Goal: Information Seeking & Learning: Learn about a topic

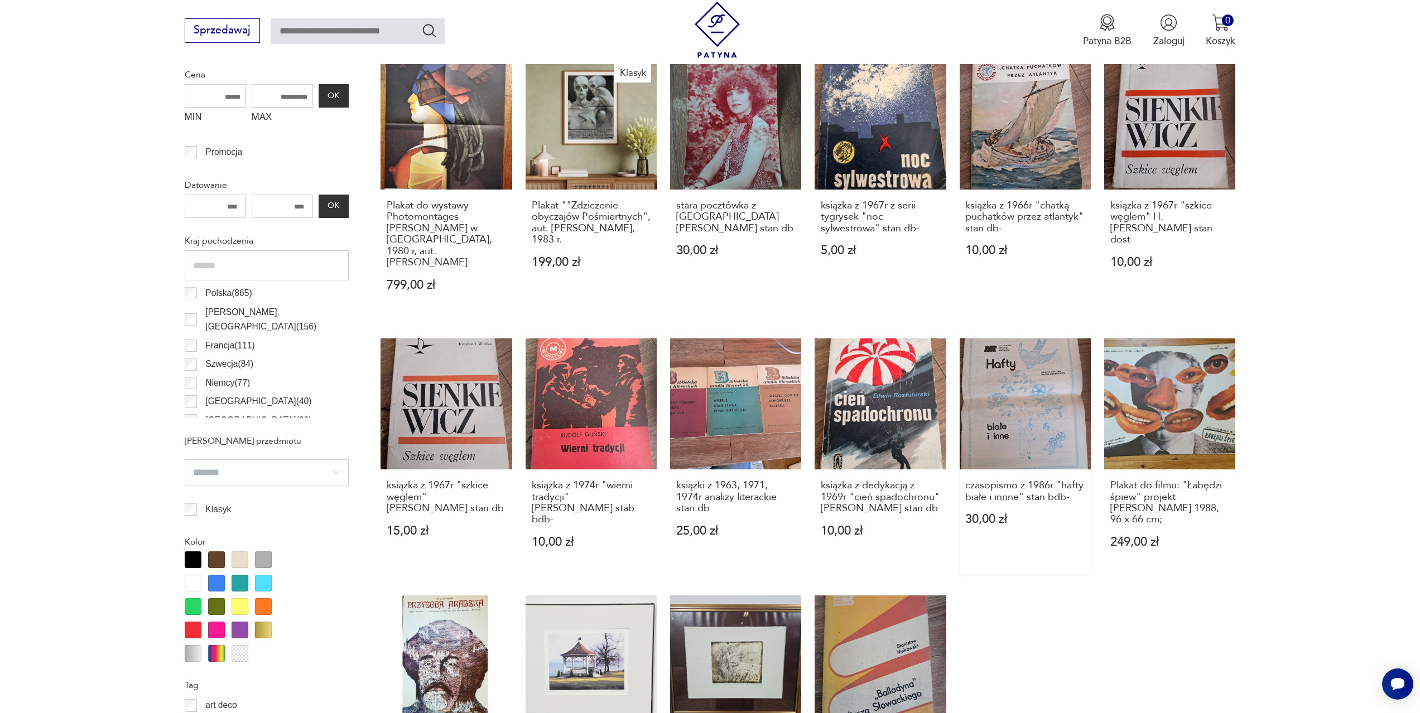
scroll to position [483, 0]
click at [739, 405] on link "książki z 1963, 1971, 1974r analizy literackie stan db 25,00 zł" at bounding box center [735, 456] width 131 height 236
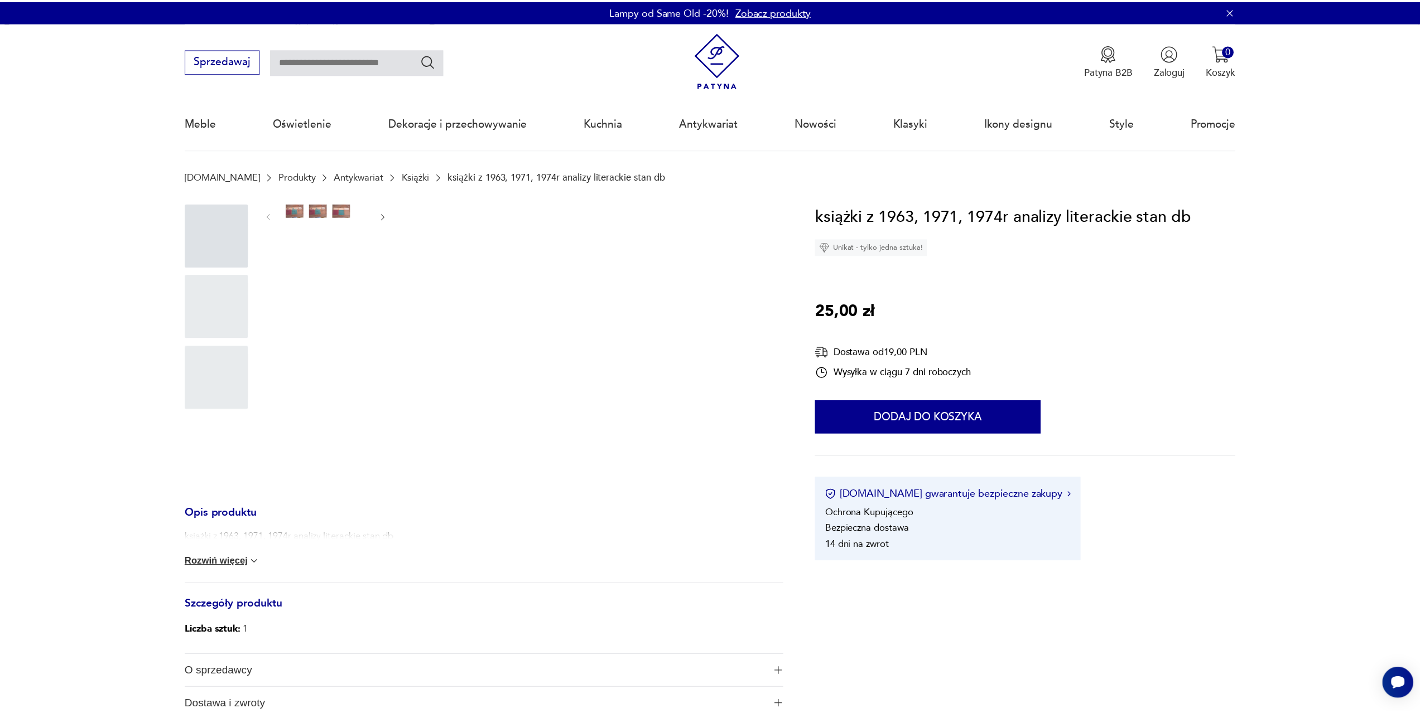
scroll to position [9, 0]
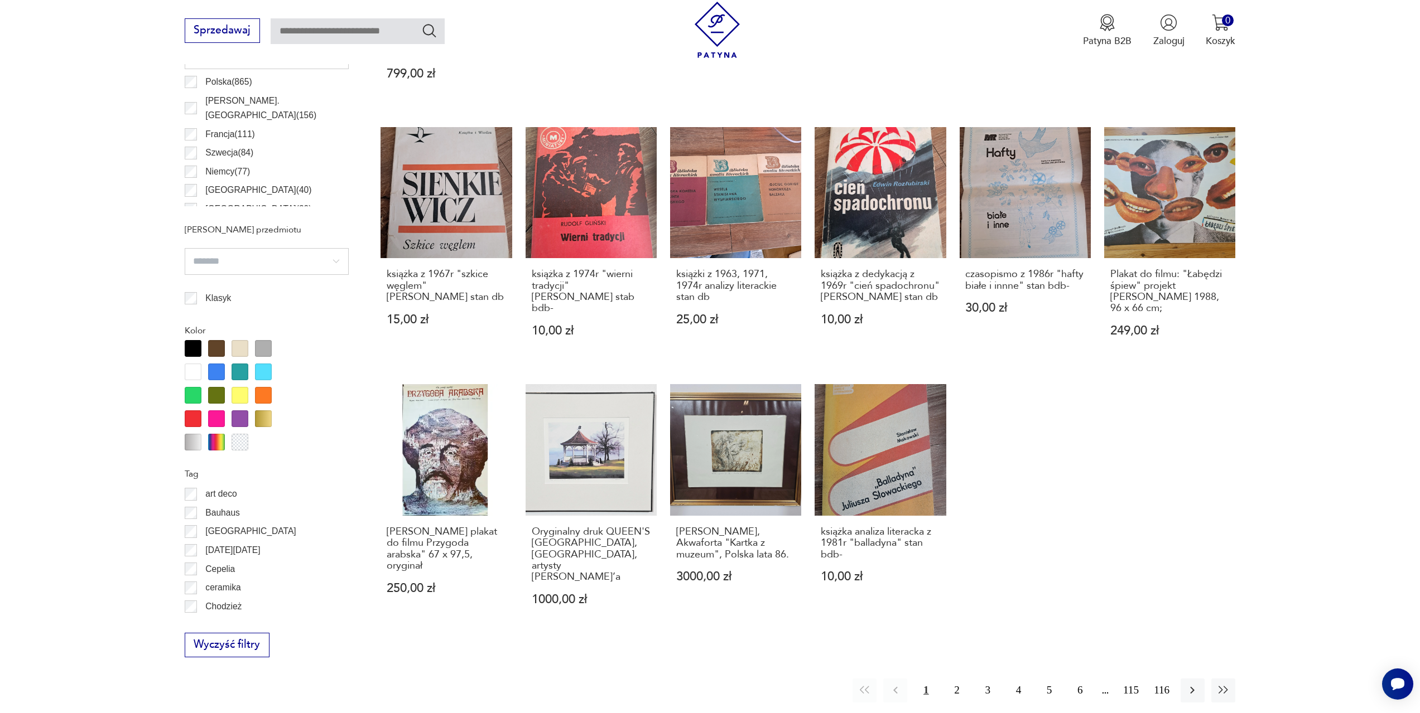
scroll to position [761, 0]
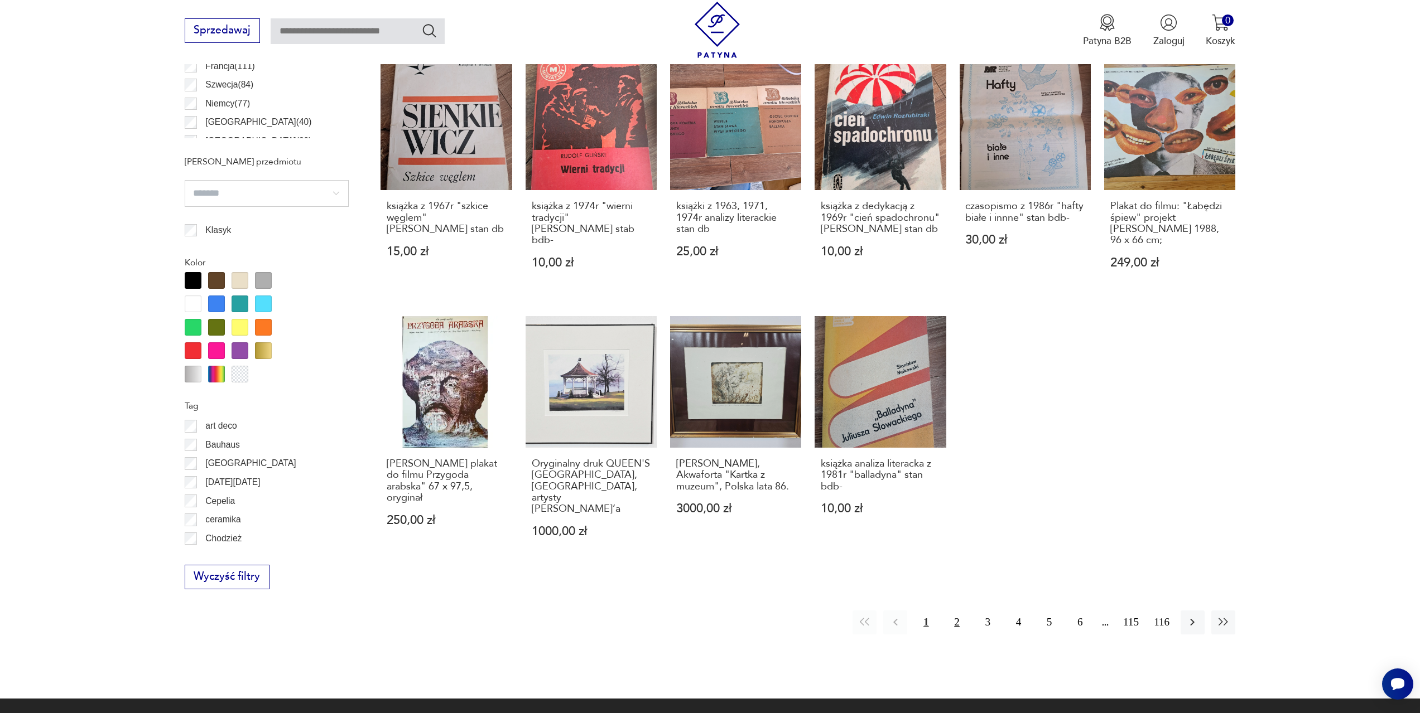
click at [954, 611] on button "2" at bounding box center [956, 623] width 24 height 24
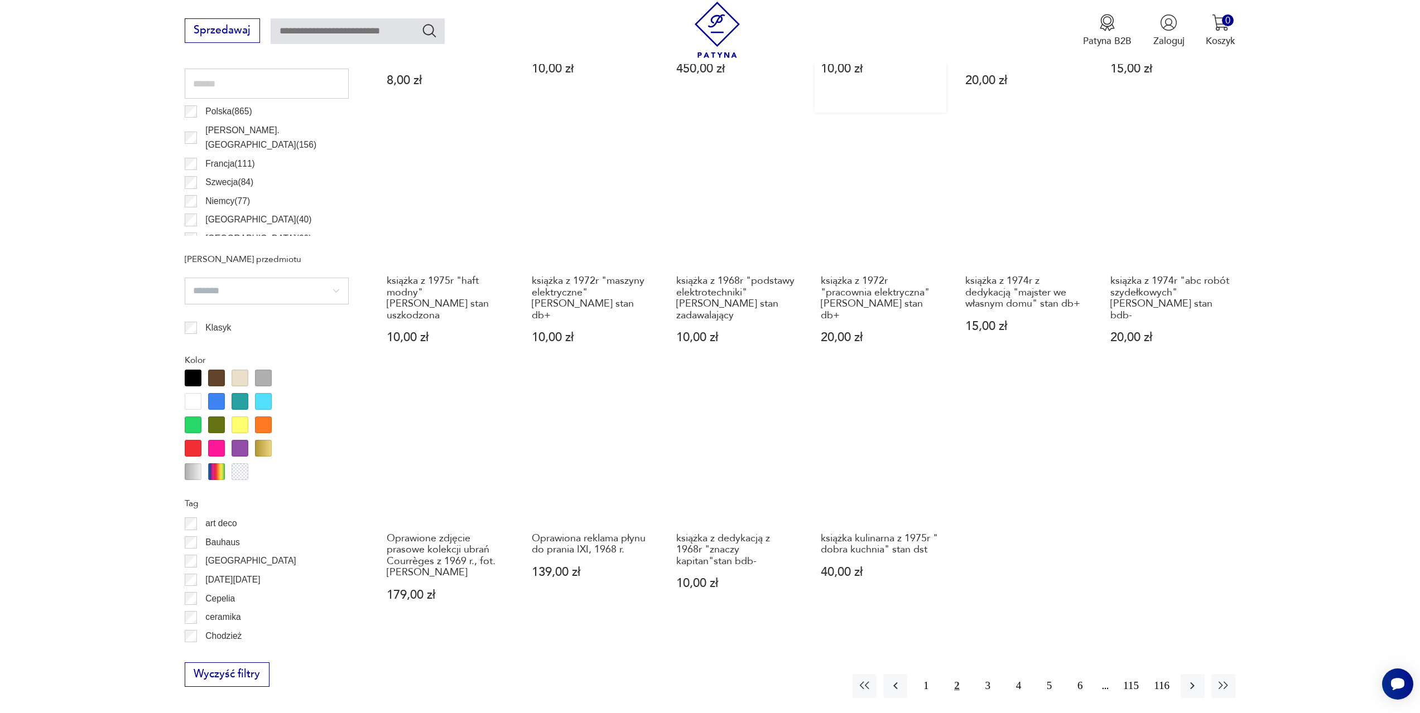
scroll to position [666, 0]
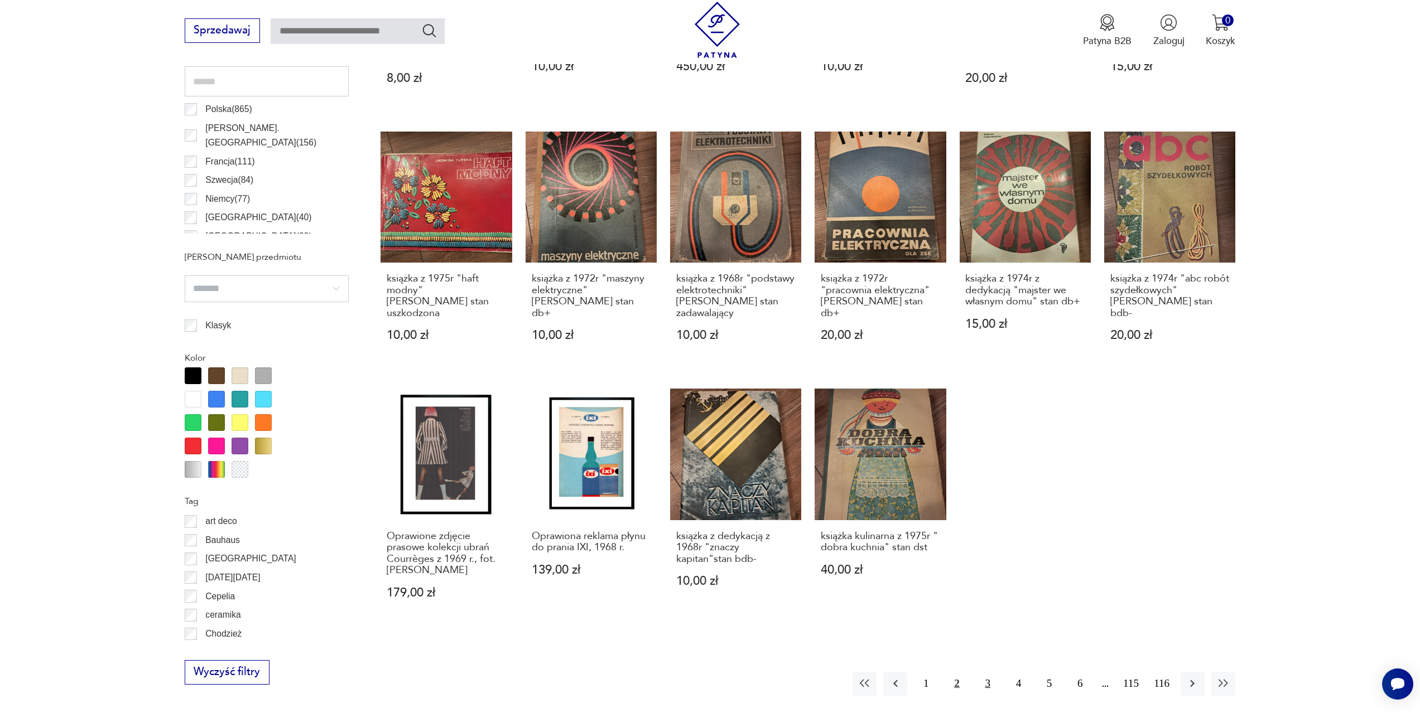
click at [989, 672] on button "3" at bounding box center [988, 684] width 24 height 24
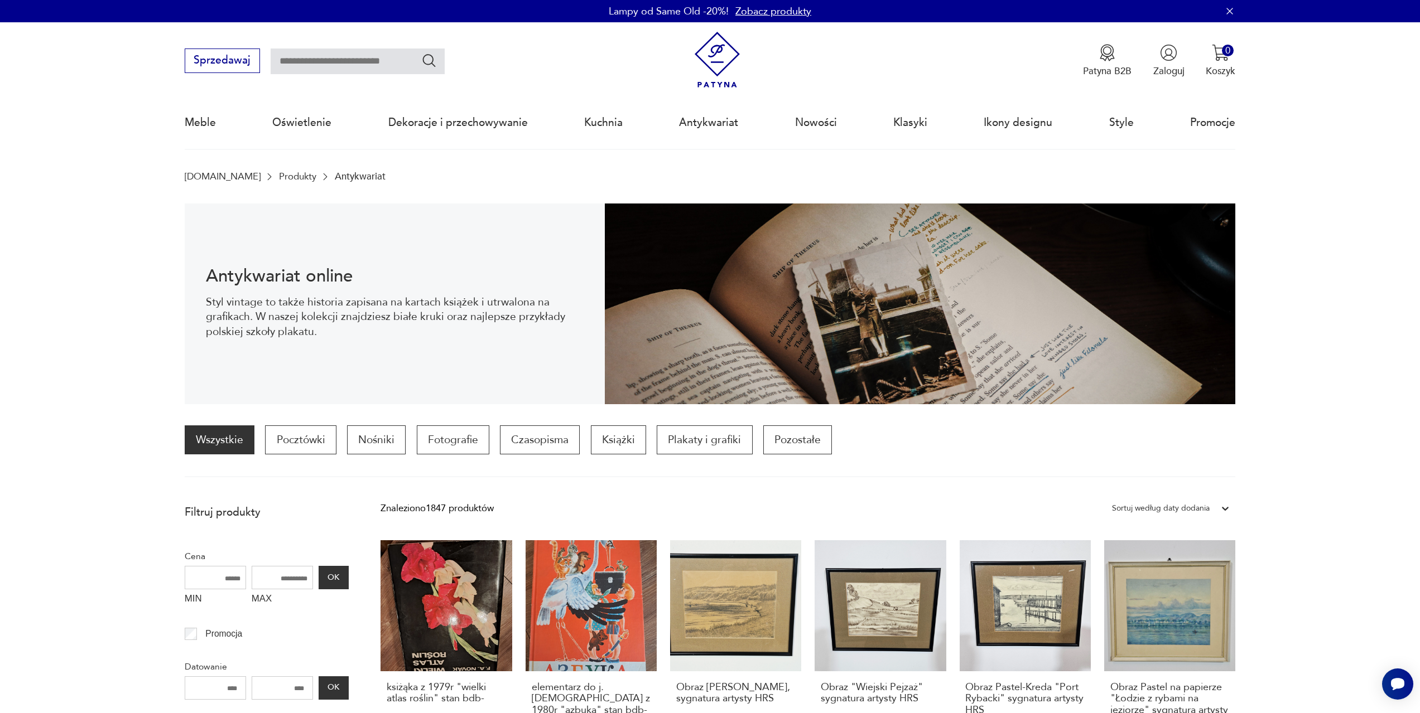
click at [214, 443] on link "Wszystkie" at bounding box center [220, 440] width 70 height 29
click at [531, 444] on p "Czasopisma" at bounding box center [540, 440] width 80 height 29
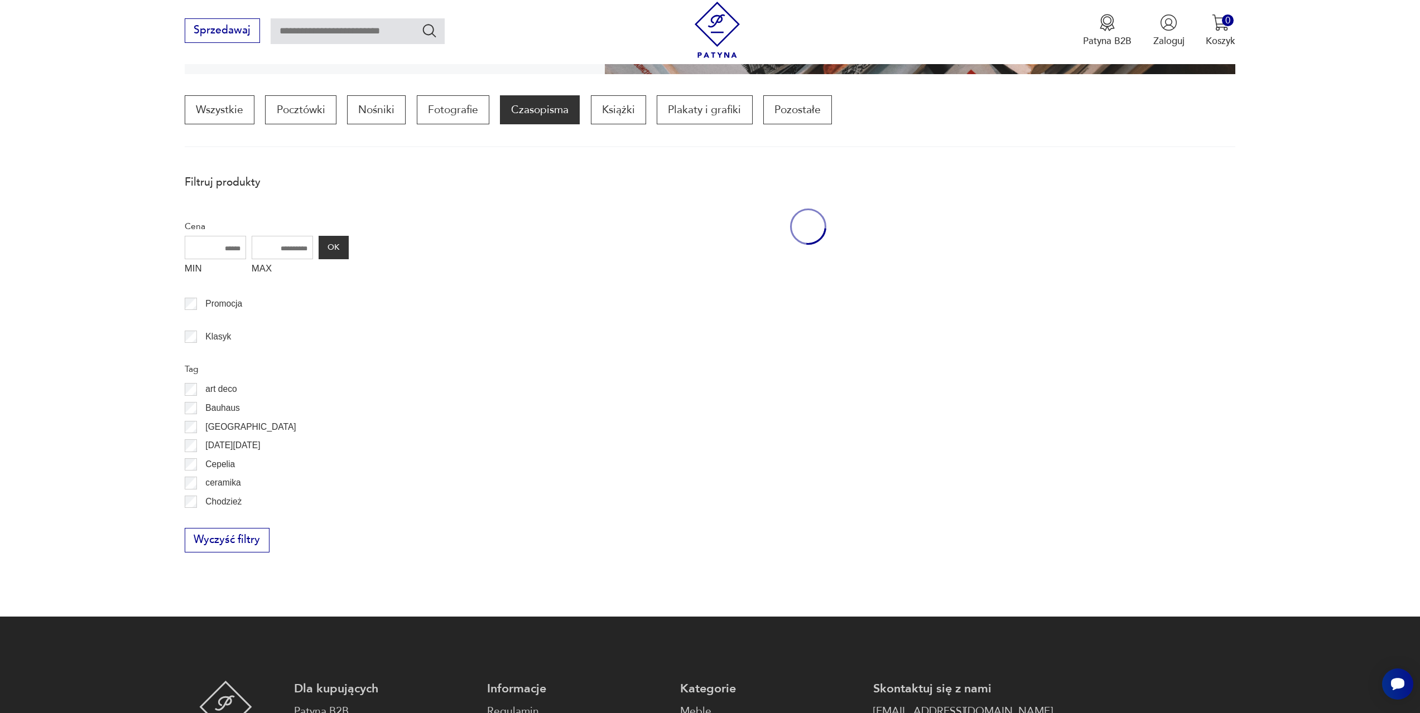
scroll to position [331, 0]
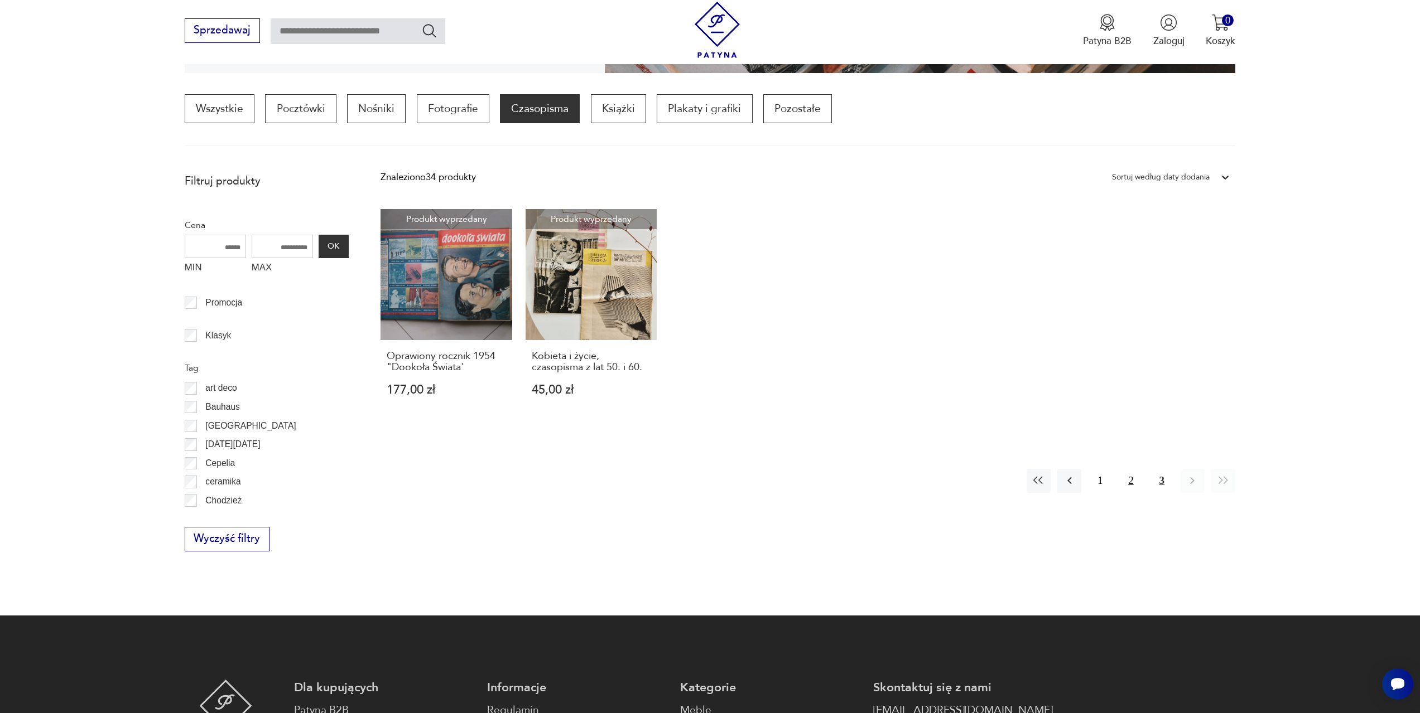
click at [1134, 479] on button "2" at bounding box center [1130, 481] width 24 height 24
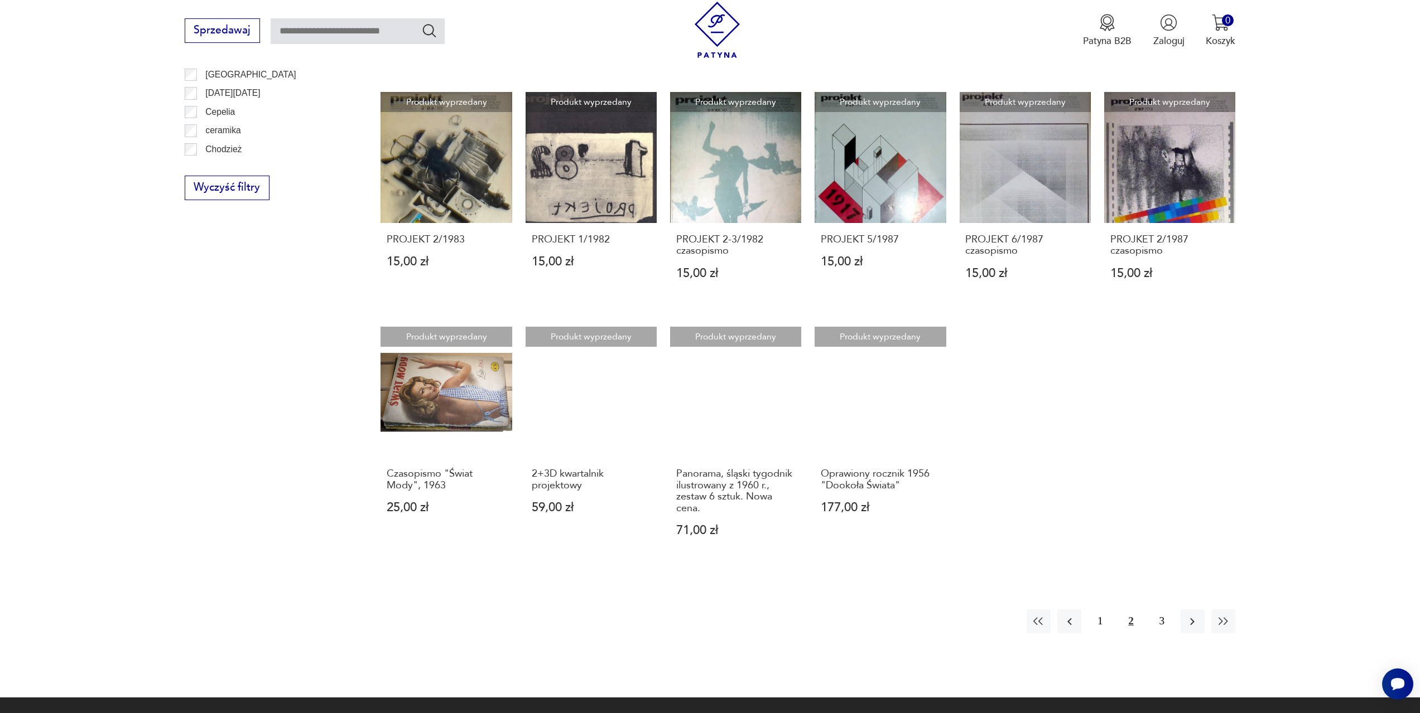
scroll to position [722, 0]
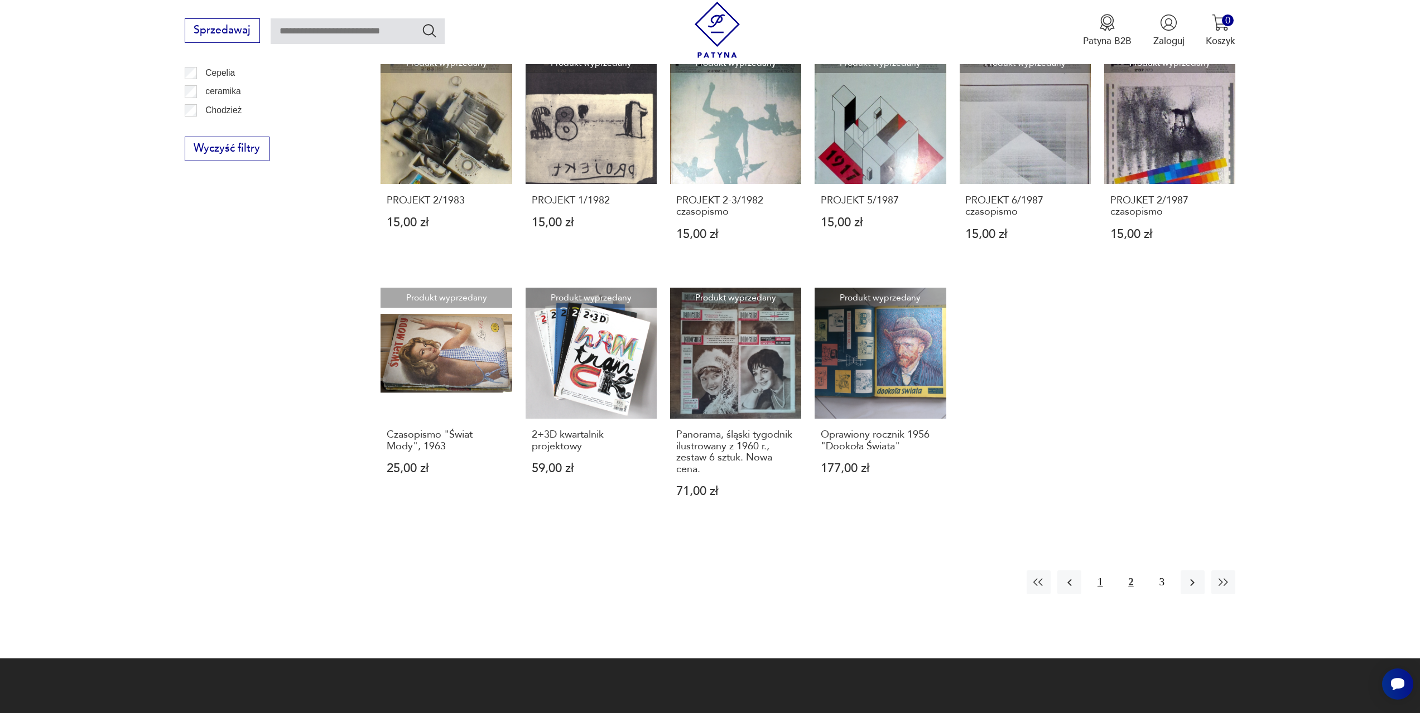
click at [1100, 581] on button "1" at bounding box center [1100, 583] width 24 height 24
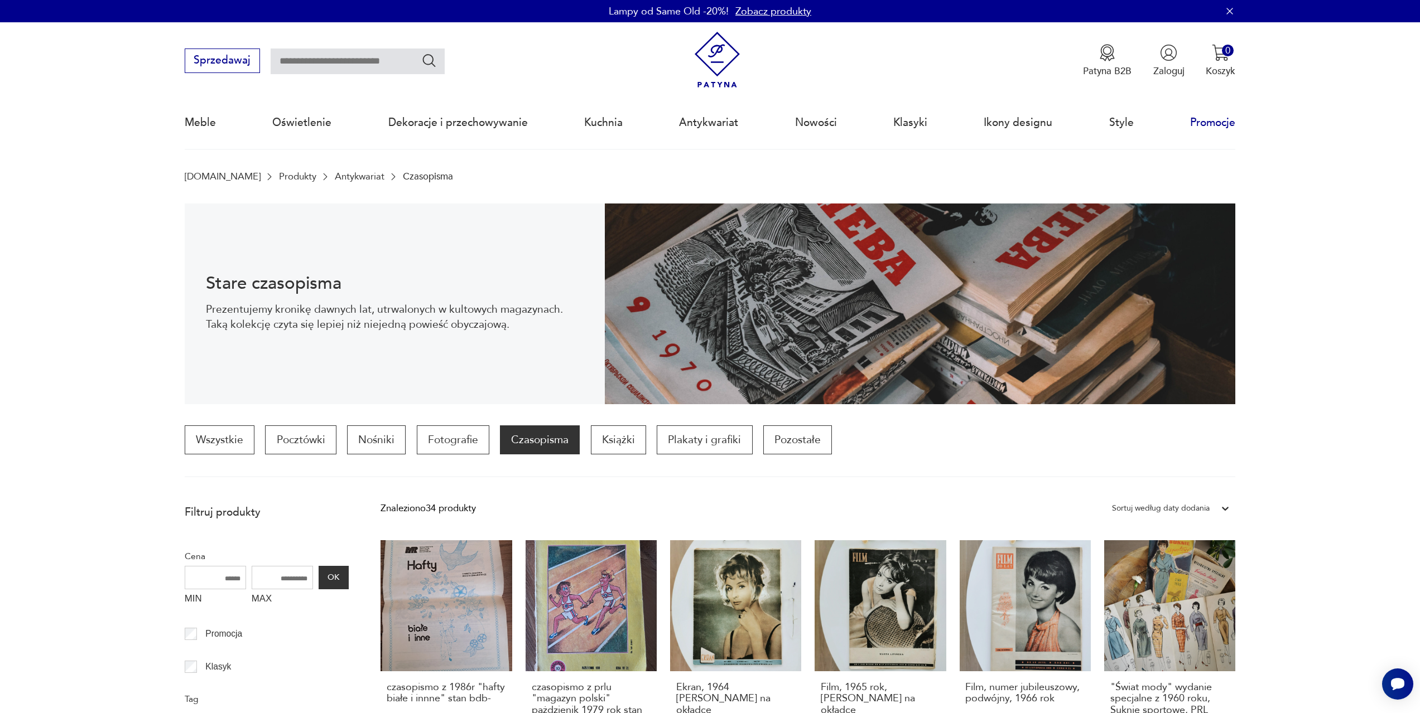
click at [1210, 125] on link "Promocje" at bounding box center [1212, 122] width 45 height 51
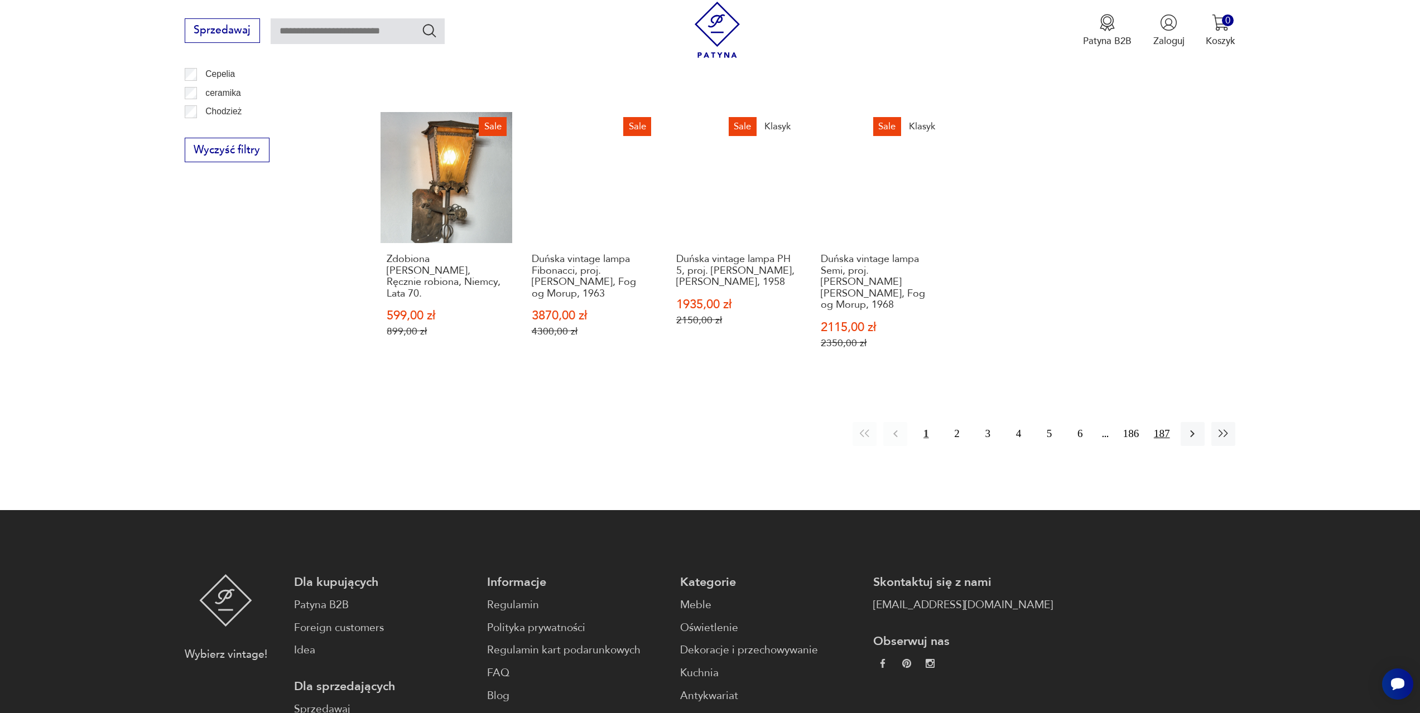
scroll to position [819, 0]
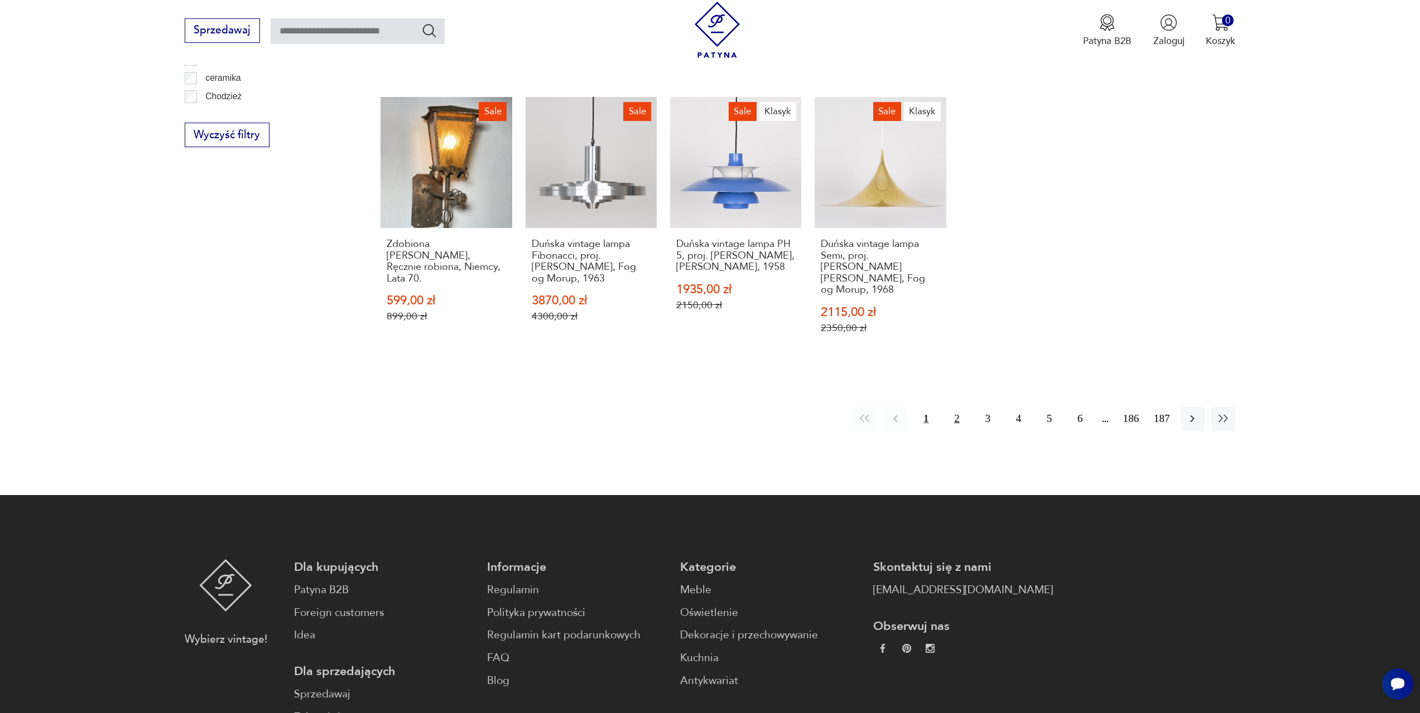
click at [960, 417] on button "2" at bounding box center [956, 419] width 24 height 24
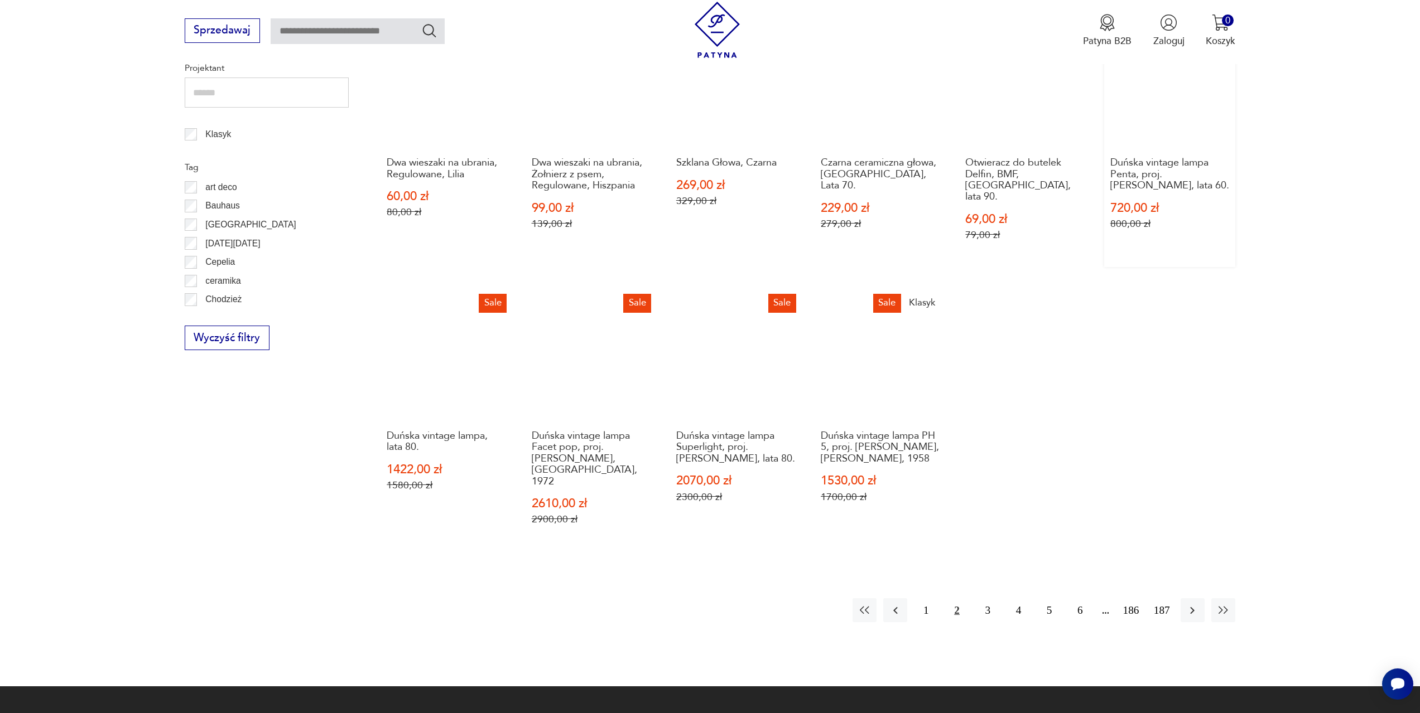
scroll to position [652, 0]
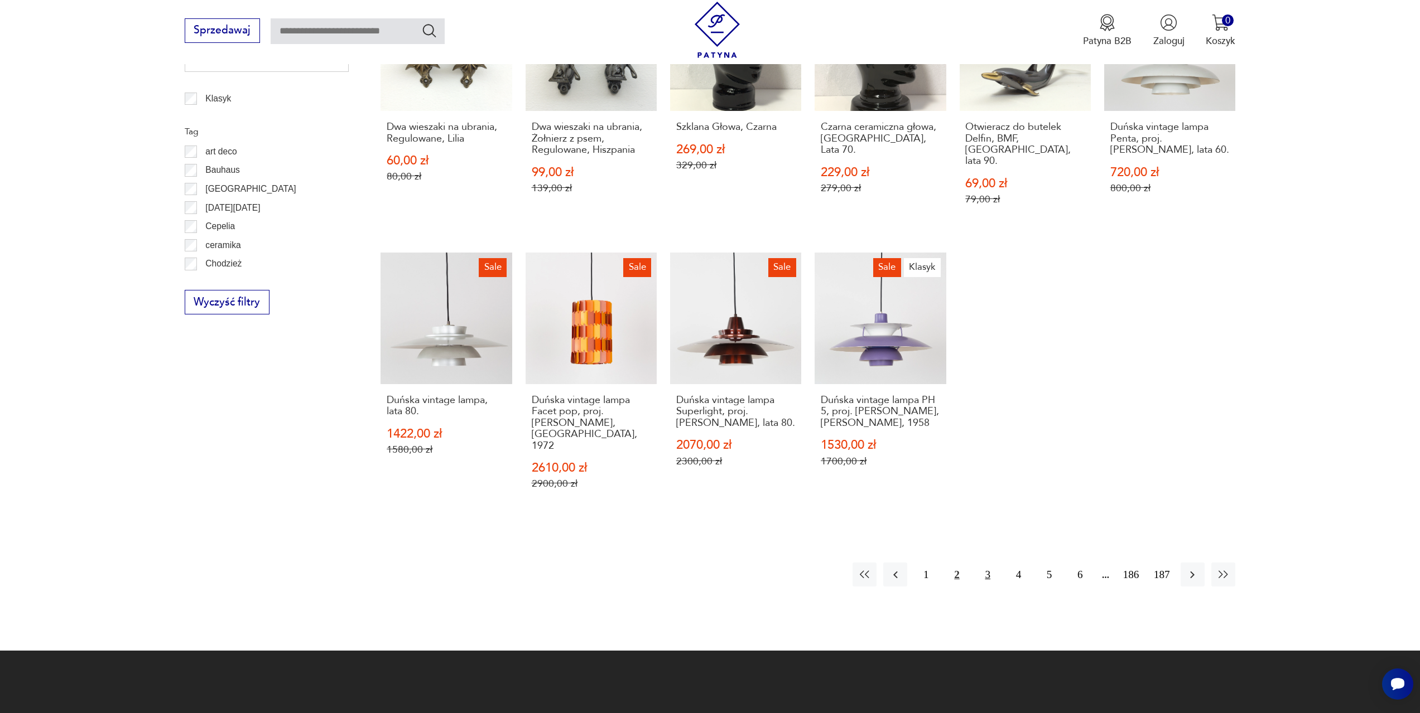
click at [986, 563] on button "3" at bounding box center [988, 575] width 24 height 24
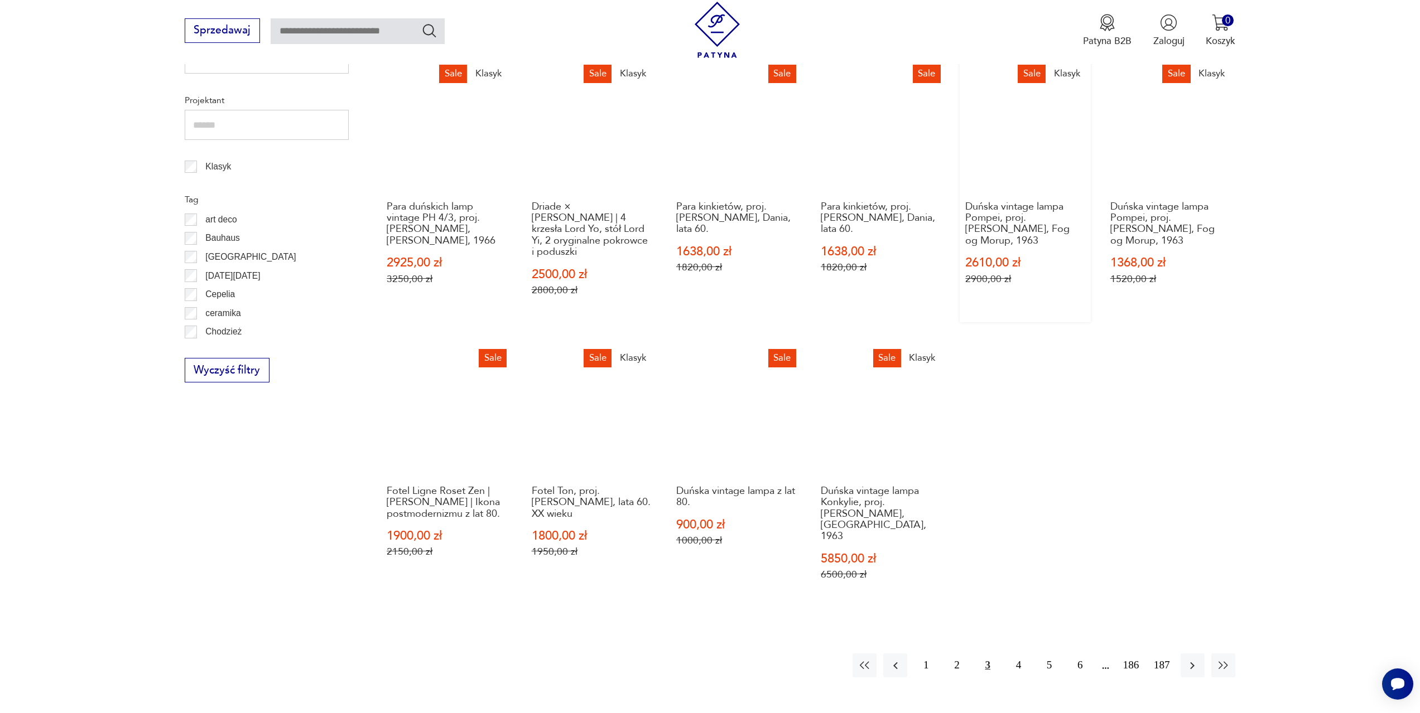
scroll to position [596, 0]
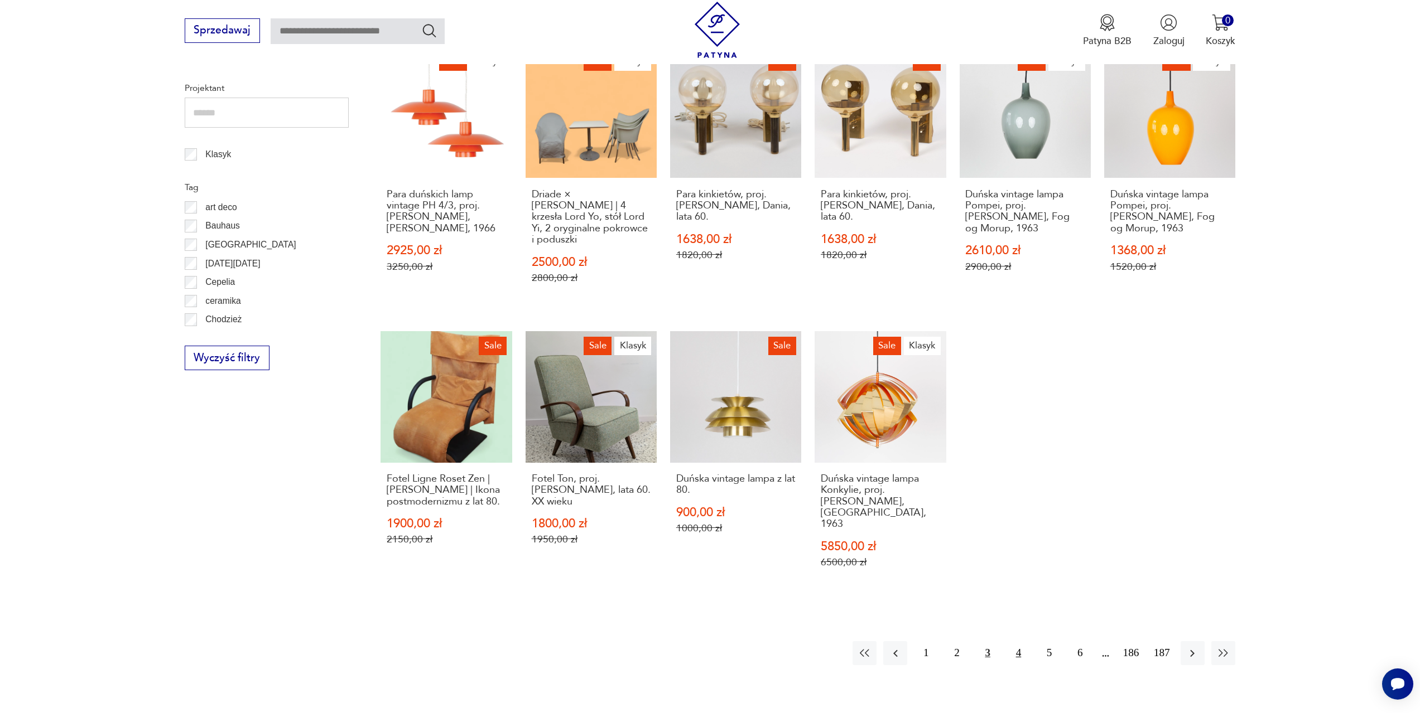
click at [1018, 642] on button "4" at bounding box center [1018, 654] width 24 height 24
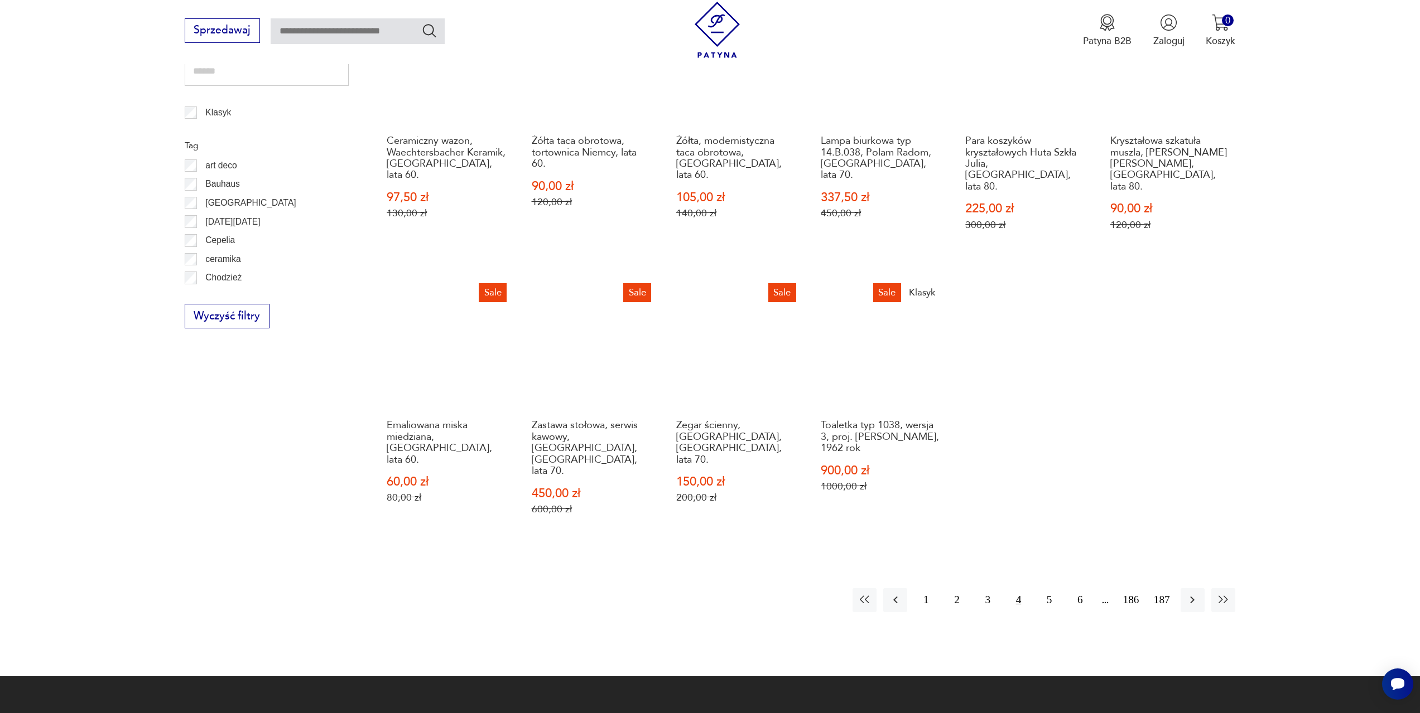
scroll to position [652, 0]
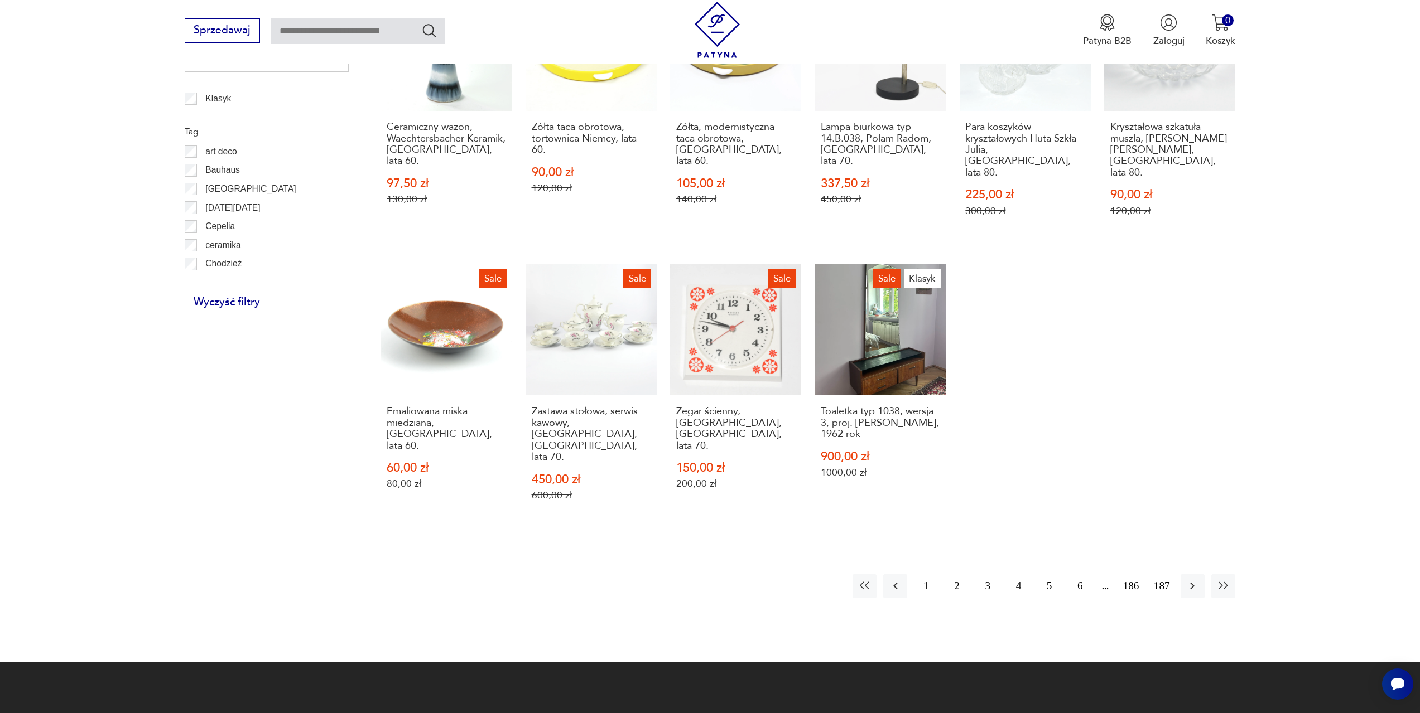
click at [1052, 575] on button "5" at bounding box center [1049, 587] width 24 height 24
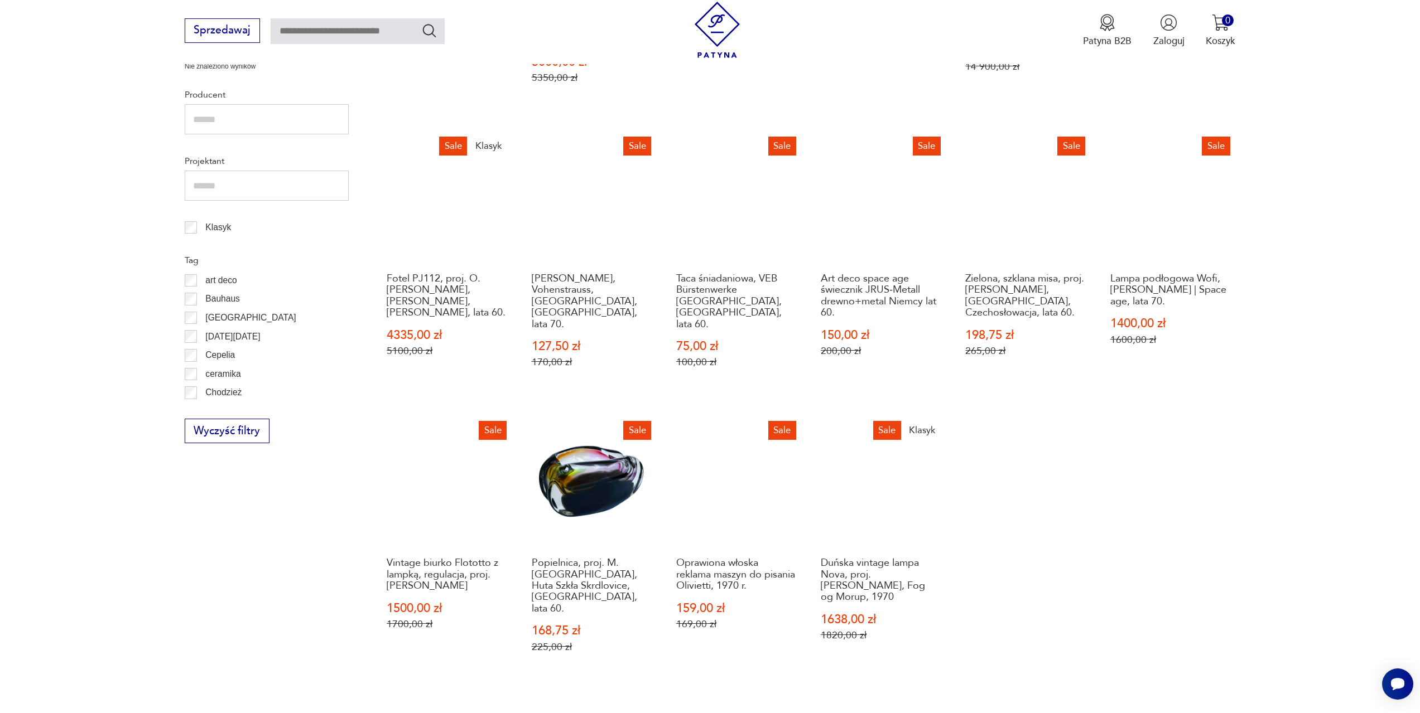
scroll to position [652, 0]
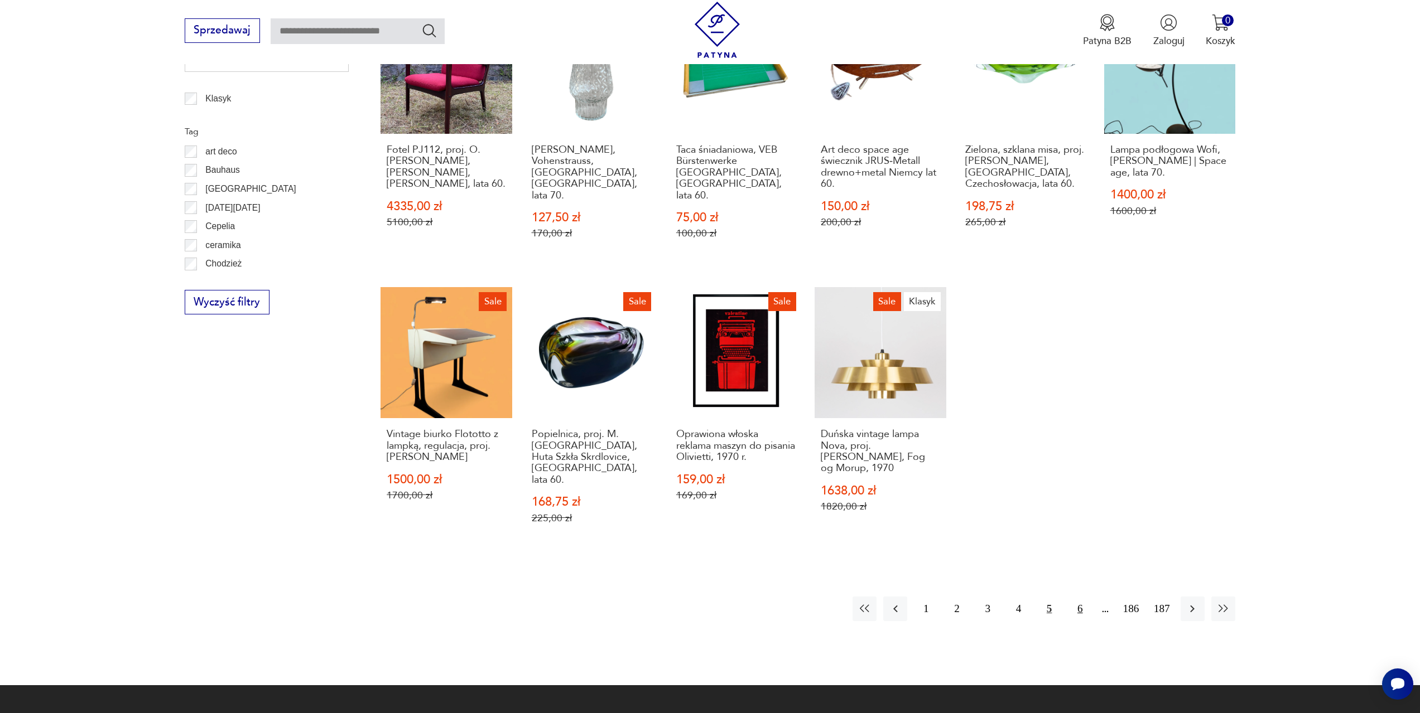
click at [1082, 597] on button "6" at bounding box center [1080, 609] width 24 height 24
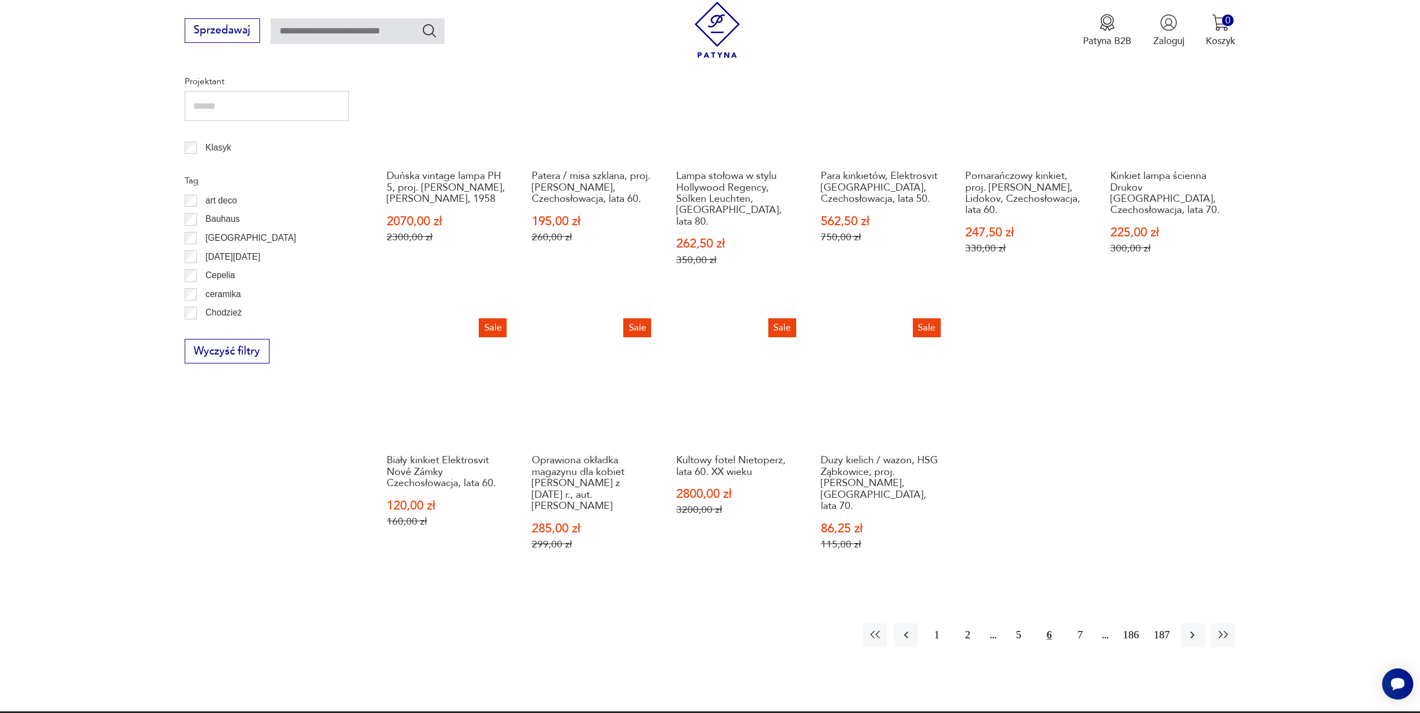
scroll to position [652, 0]
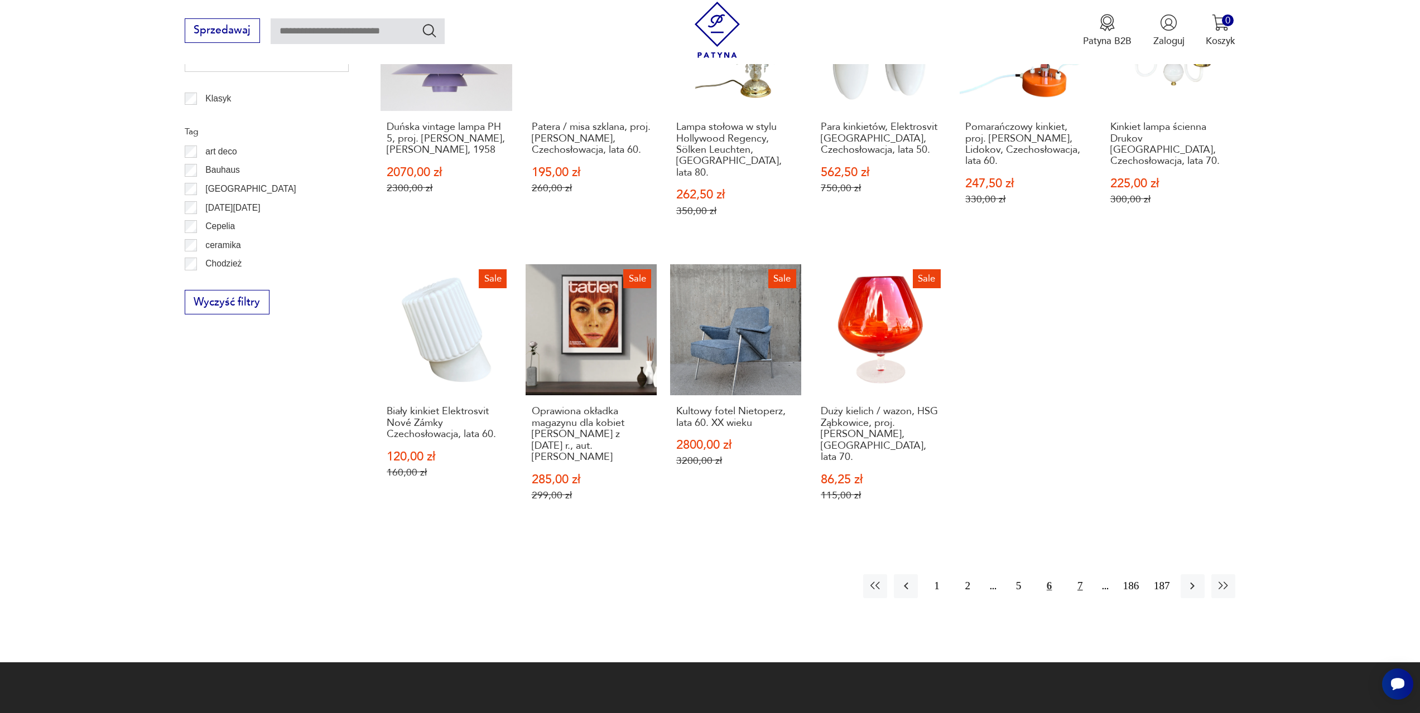
click at [1084, 575] on button "7" at bounding box center [1080, 587] width 24 height 24
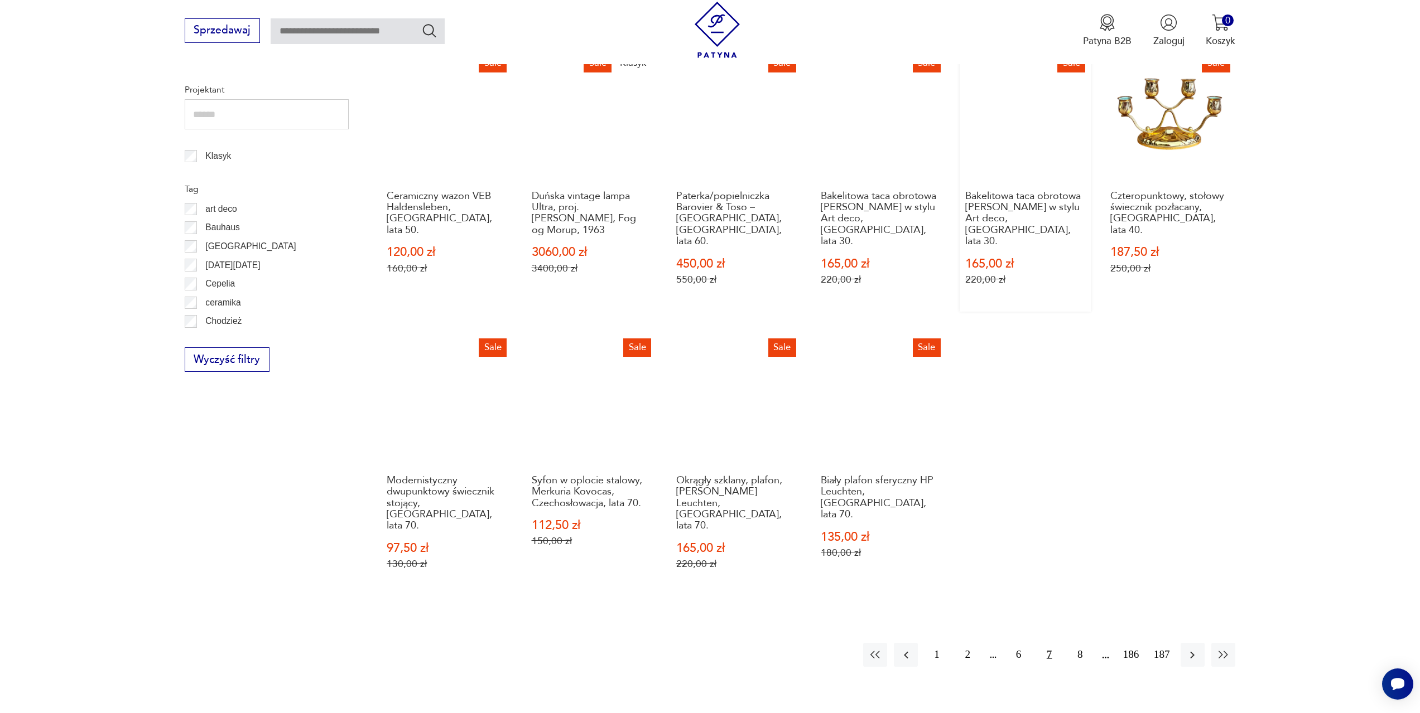
scroll to position [596, 0]
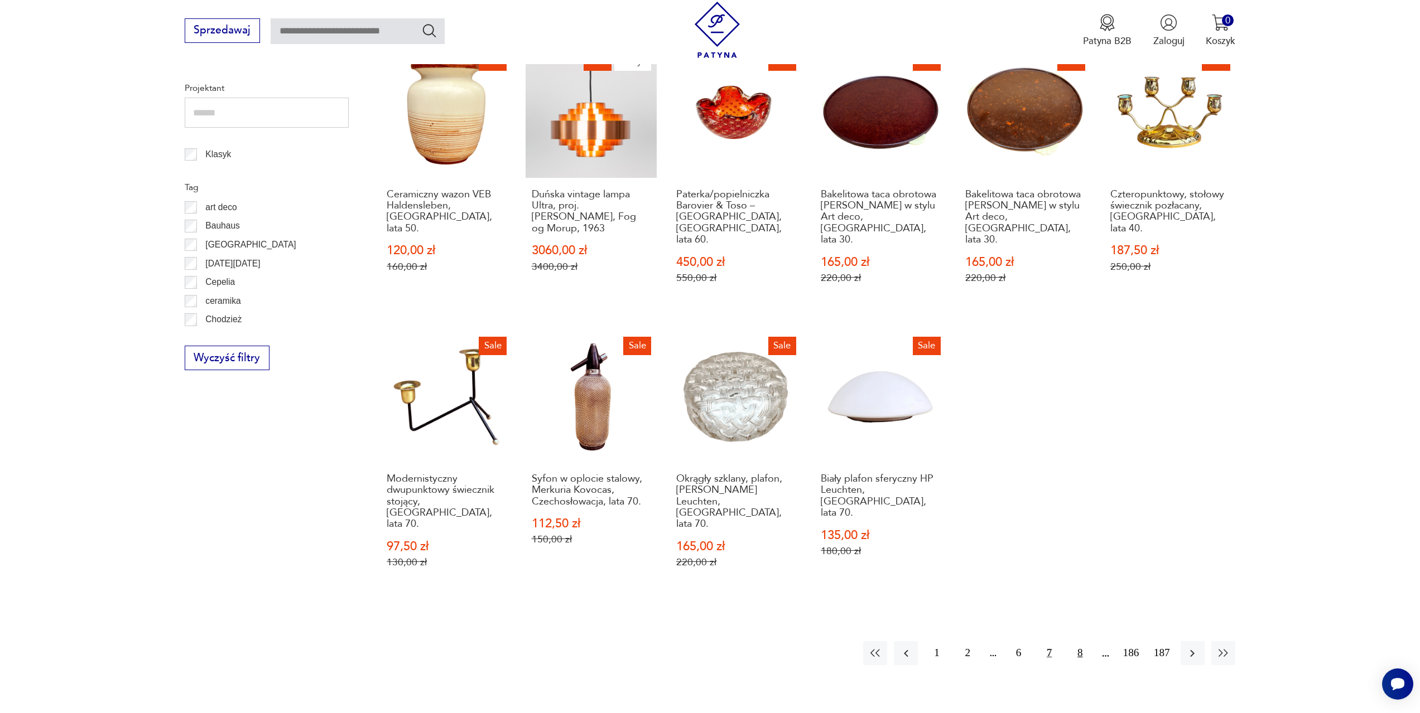
click at [1081, 642] on button "8" at bounding box center [1080, 654] width 24 height 24
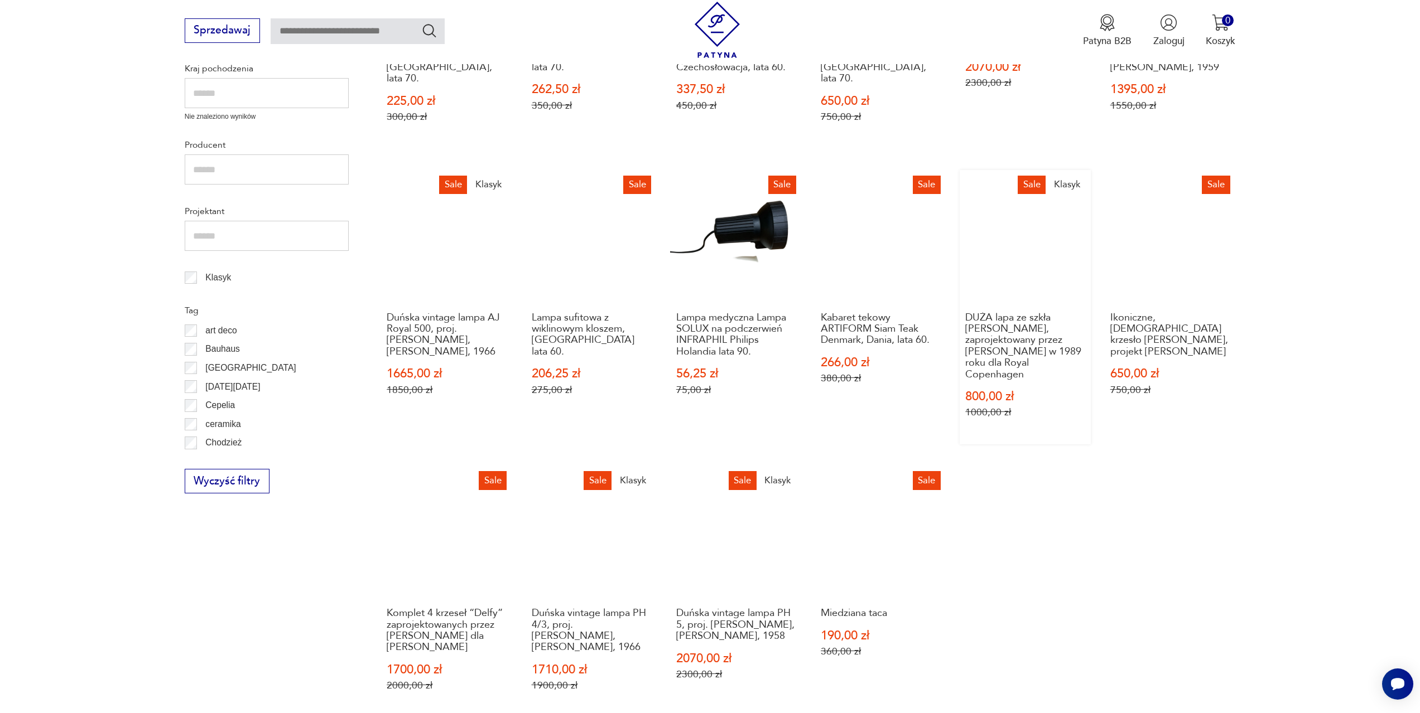
scroll to position [652, 0]
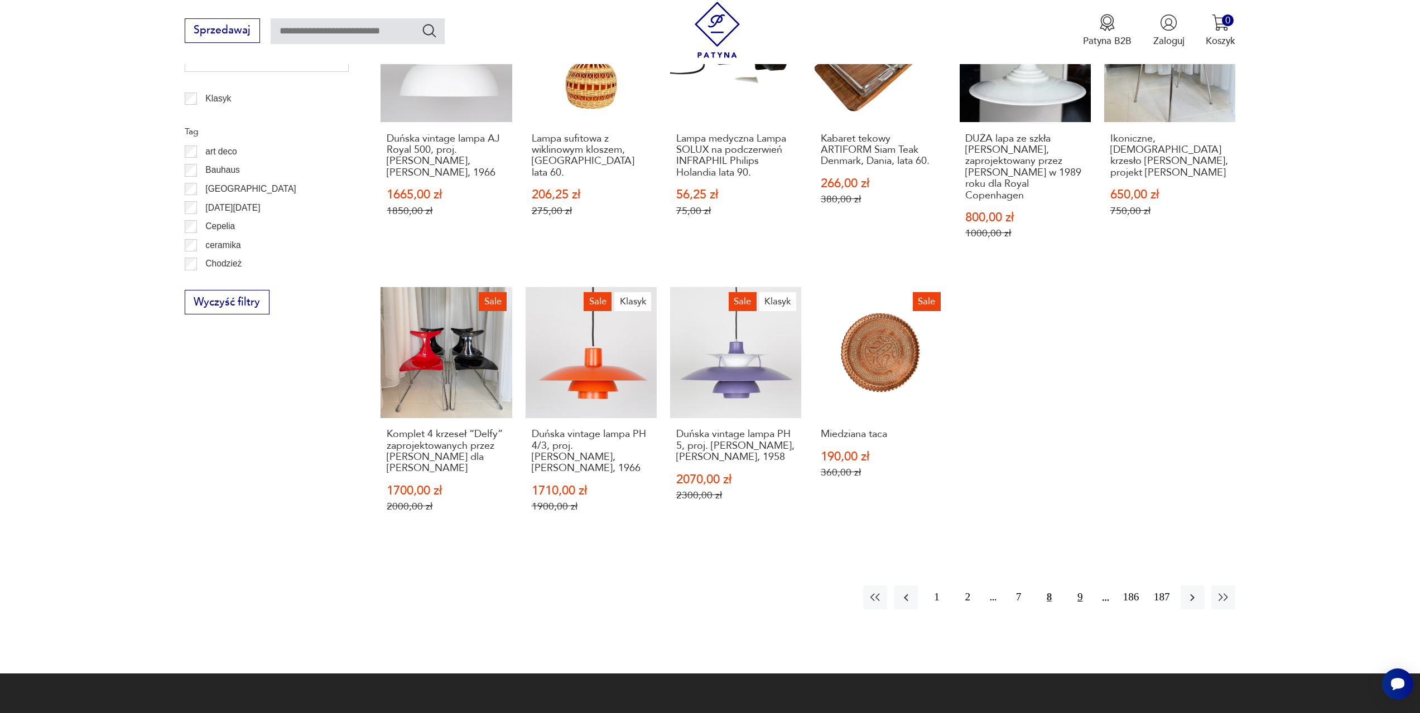
click at [1081, 587] on button "9" at bounding box center [1080, 598] width 24 height 24
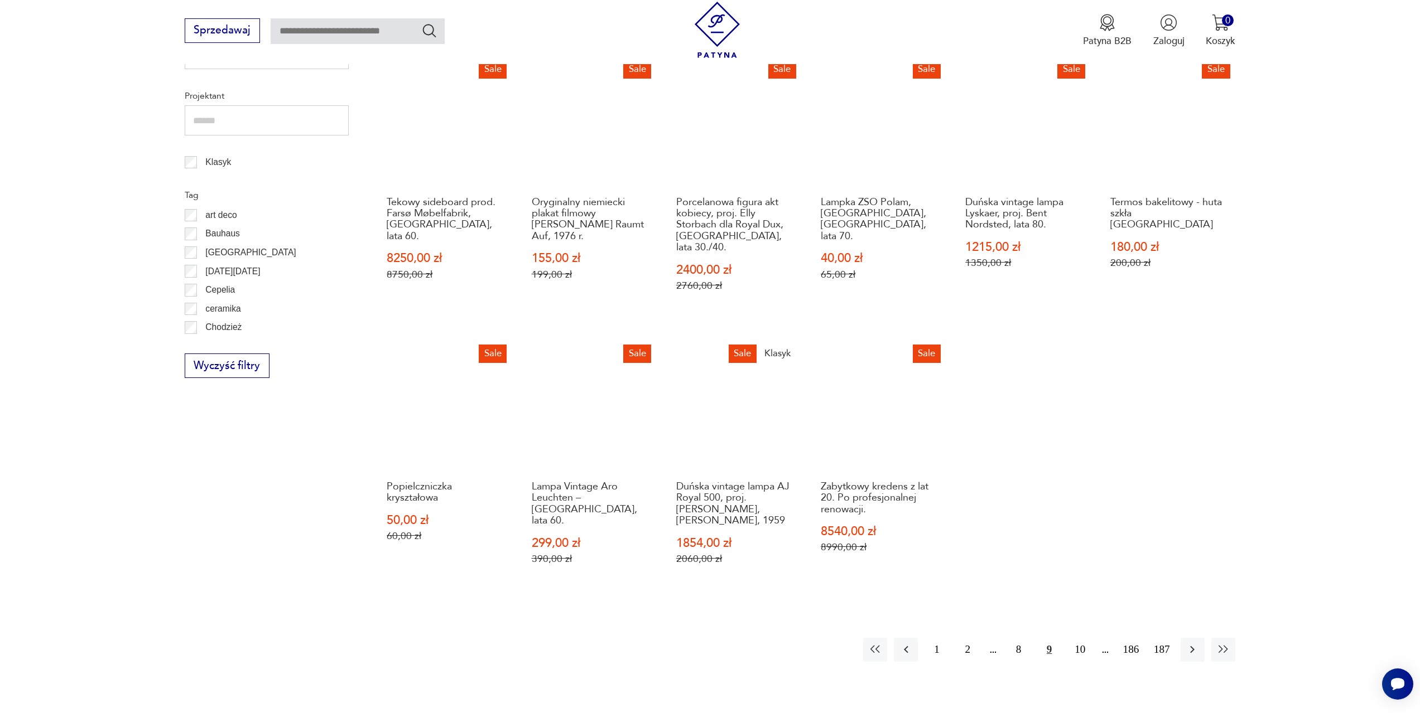
scroll to position [596, 0]
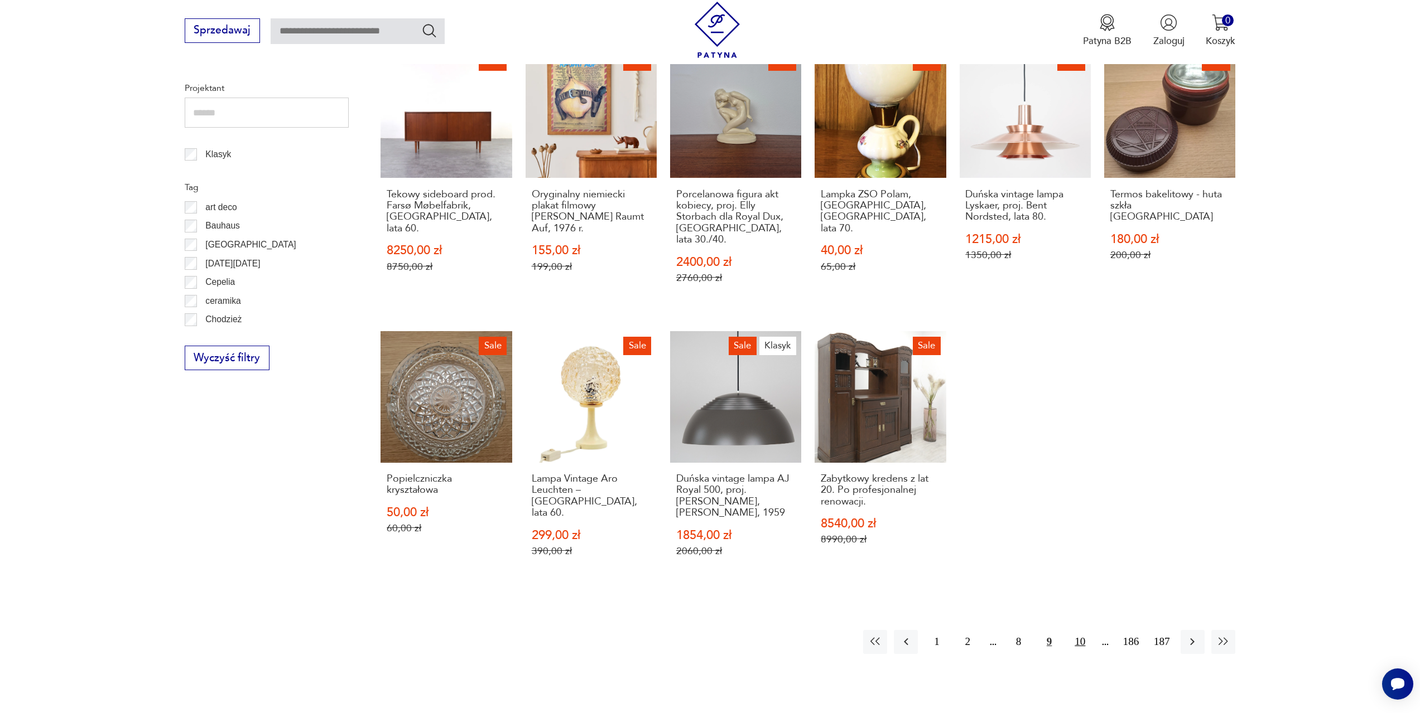
click at [1081, 630] on button "10" at bounding box center [1080, 642] width 24 height 24
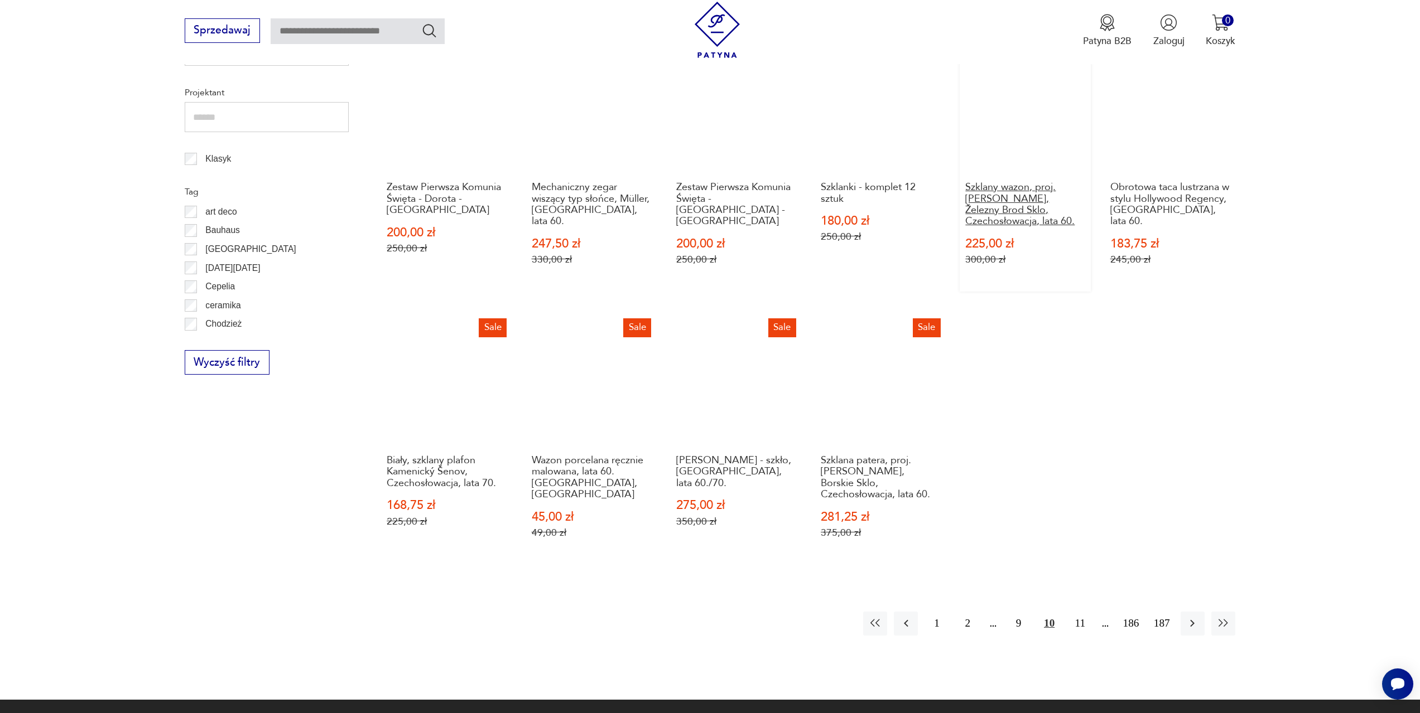
scroll to position [596, 0]
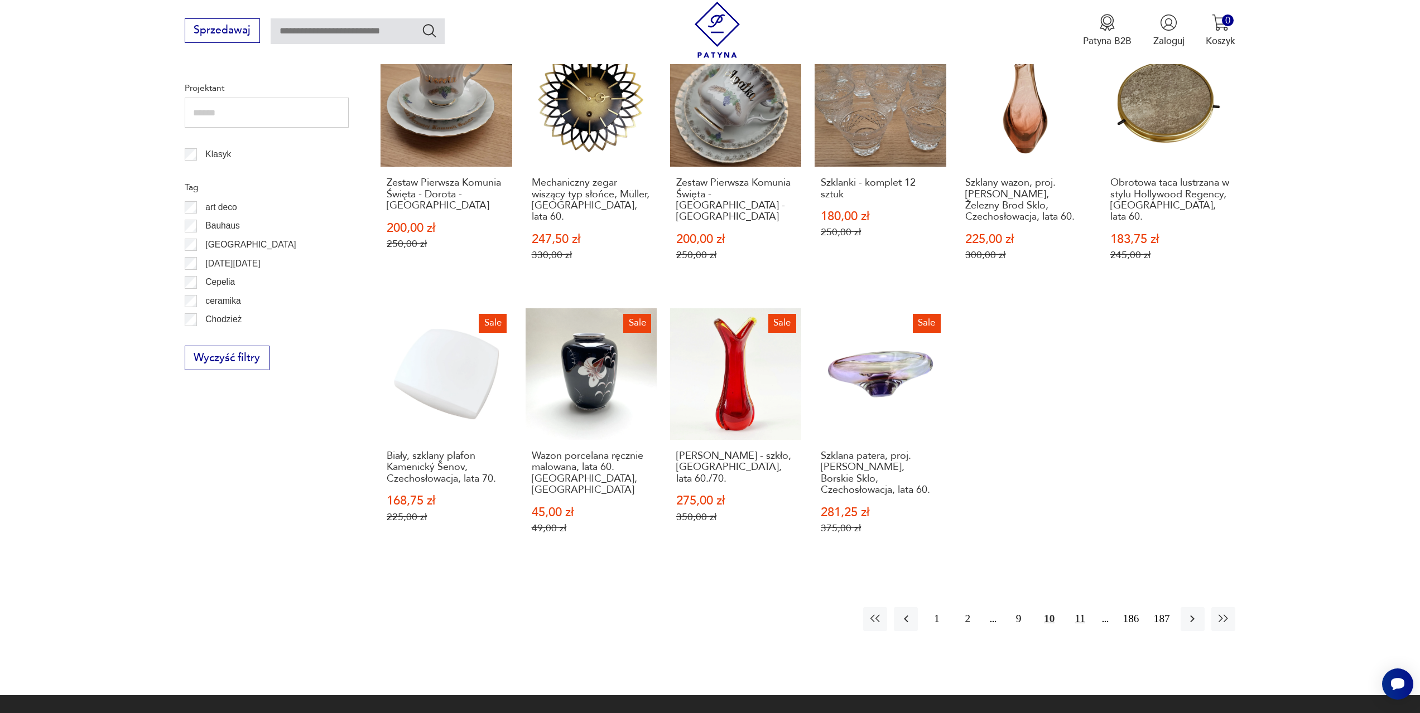
click at [1079, 607] on button "11" at bounding box center [1080, 619] width 24 height 24
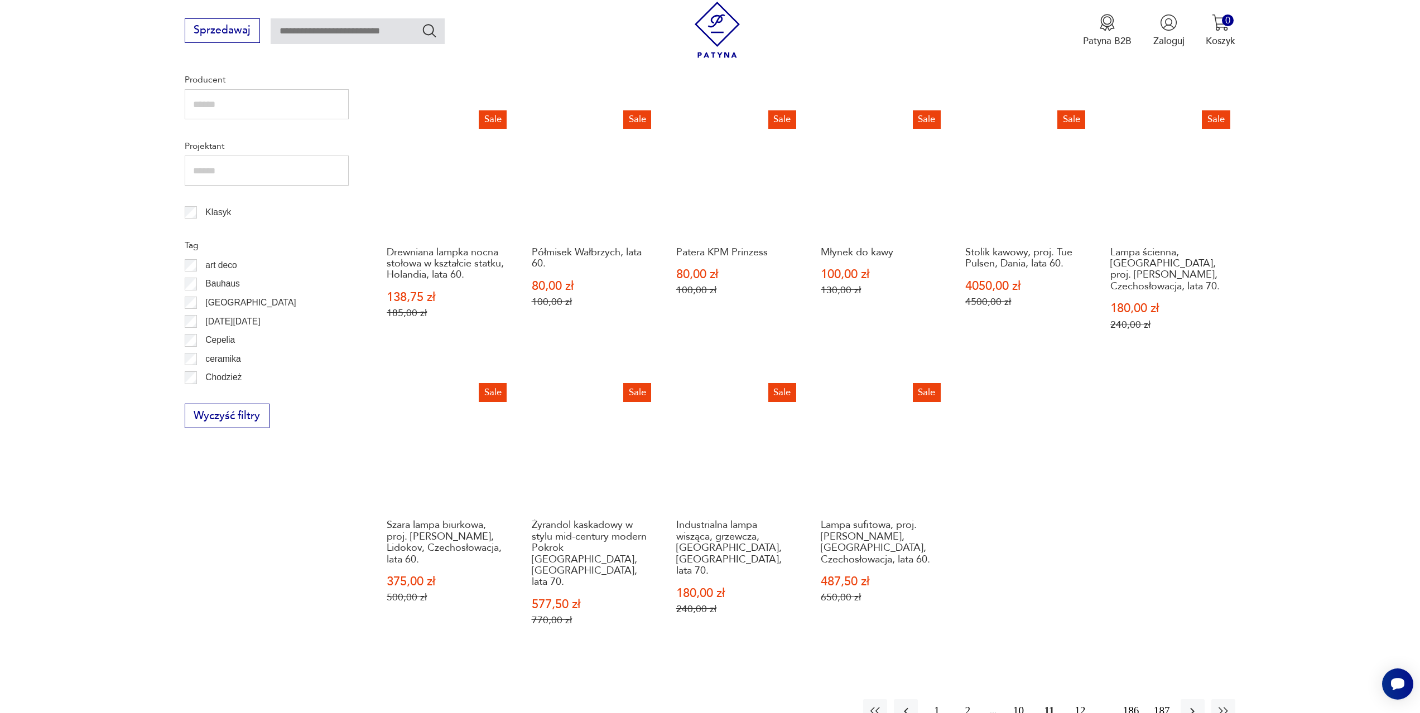
scroll to position [540, 0]
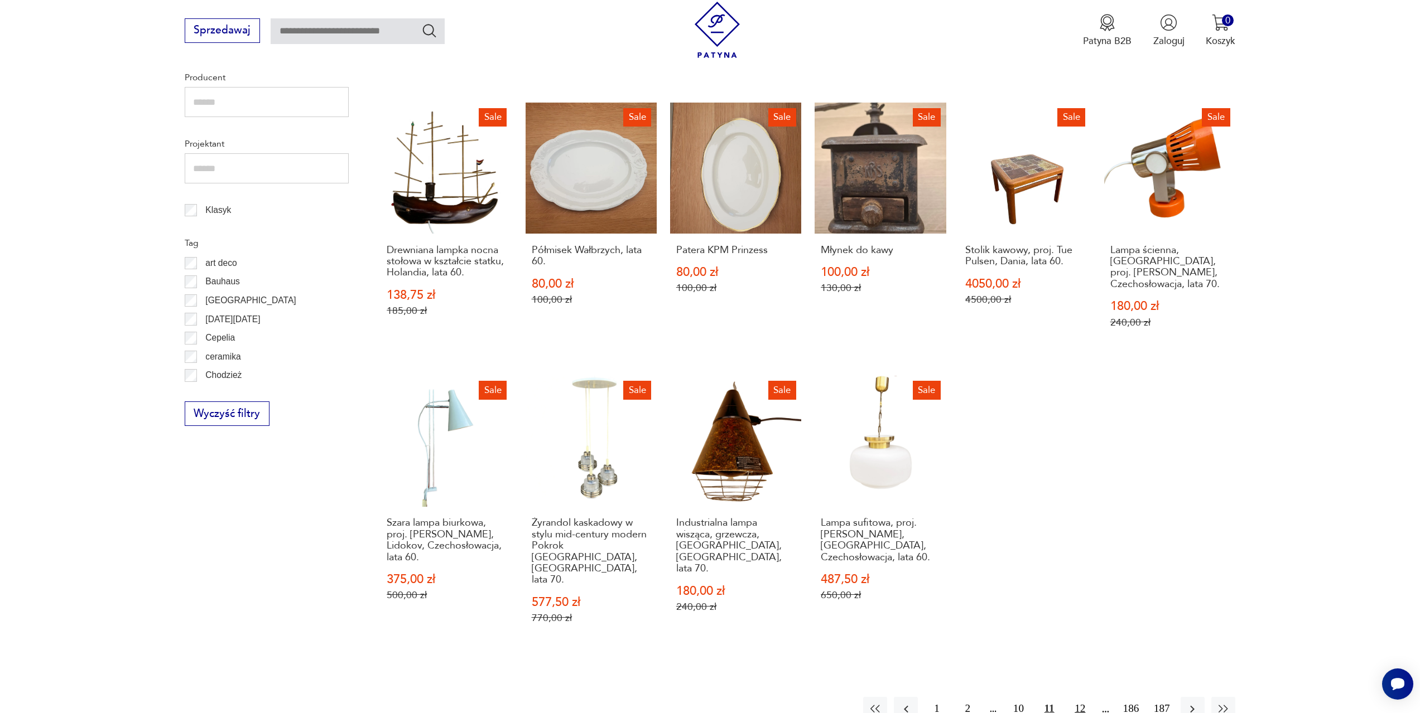
click at [1081, 697] on button "12" at bounding box center [1080, 709] width 24 height 24
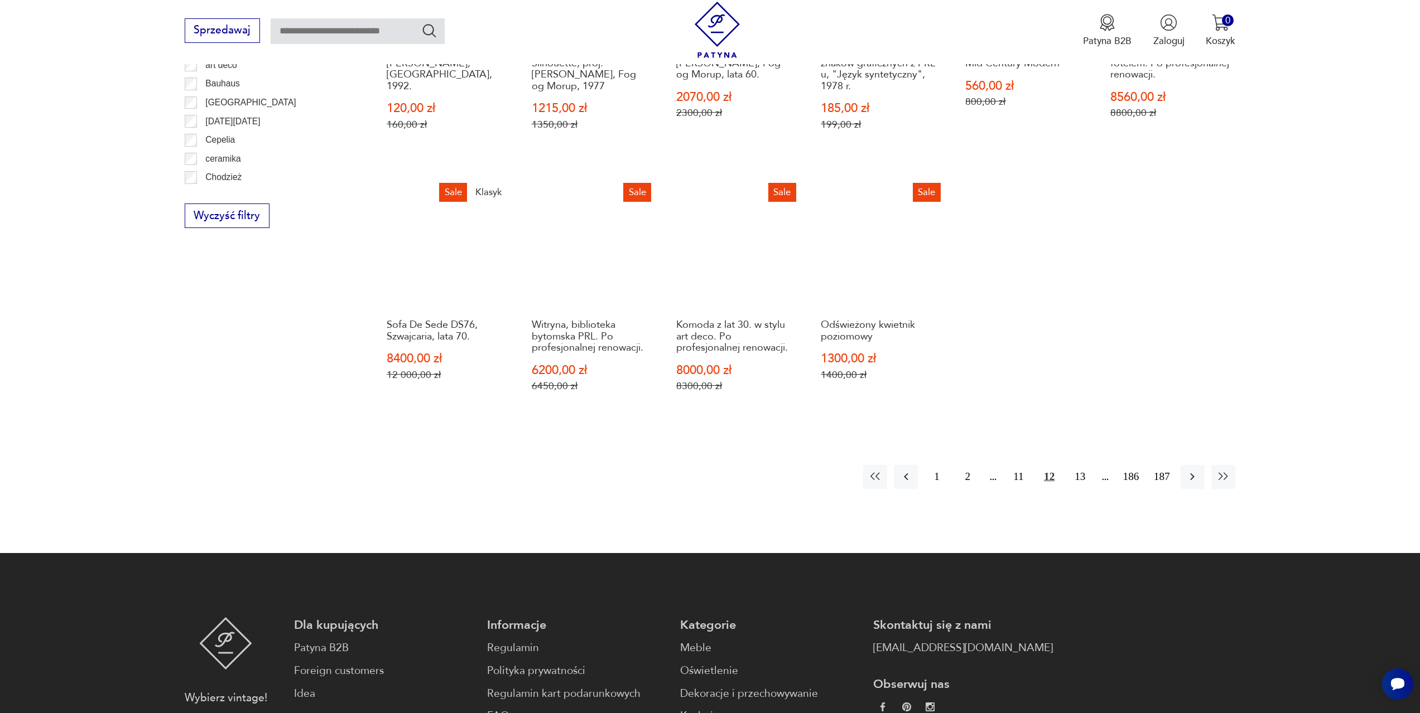
scroll to position [763, 0]
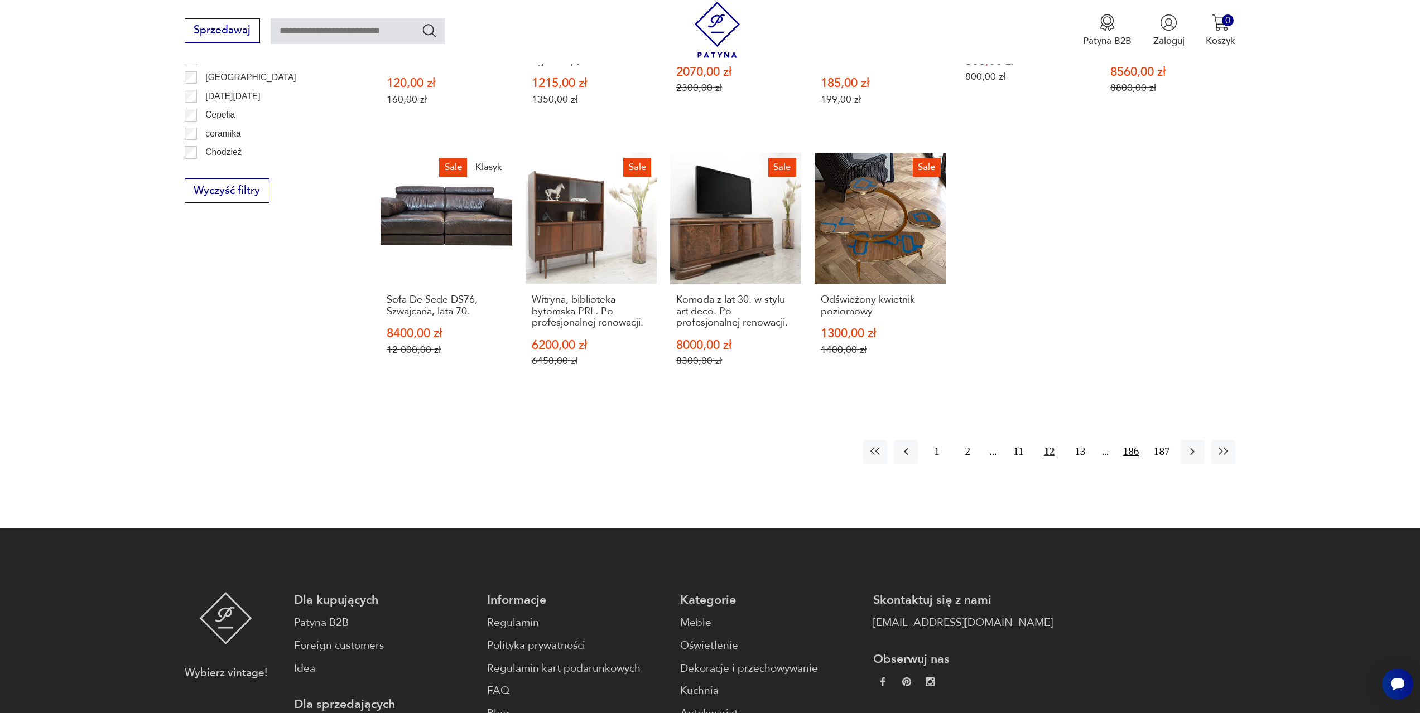
click at [1134, 457] on button "186" at bounding box center [1130, 452] width 24 height 24
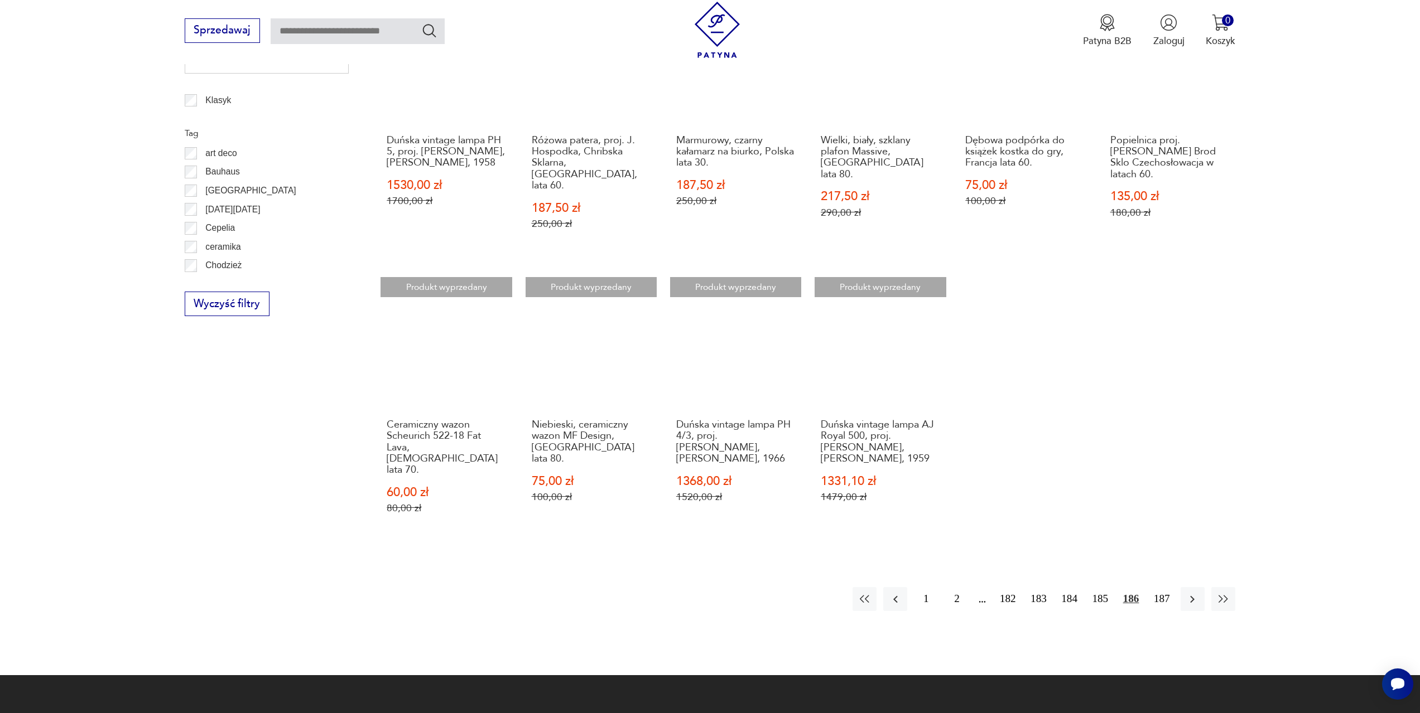
scroll to position [652, 0]
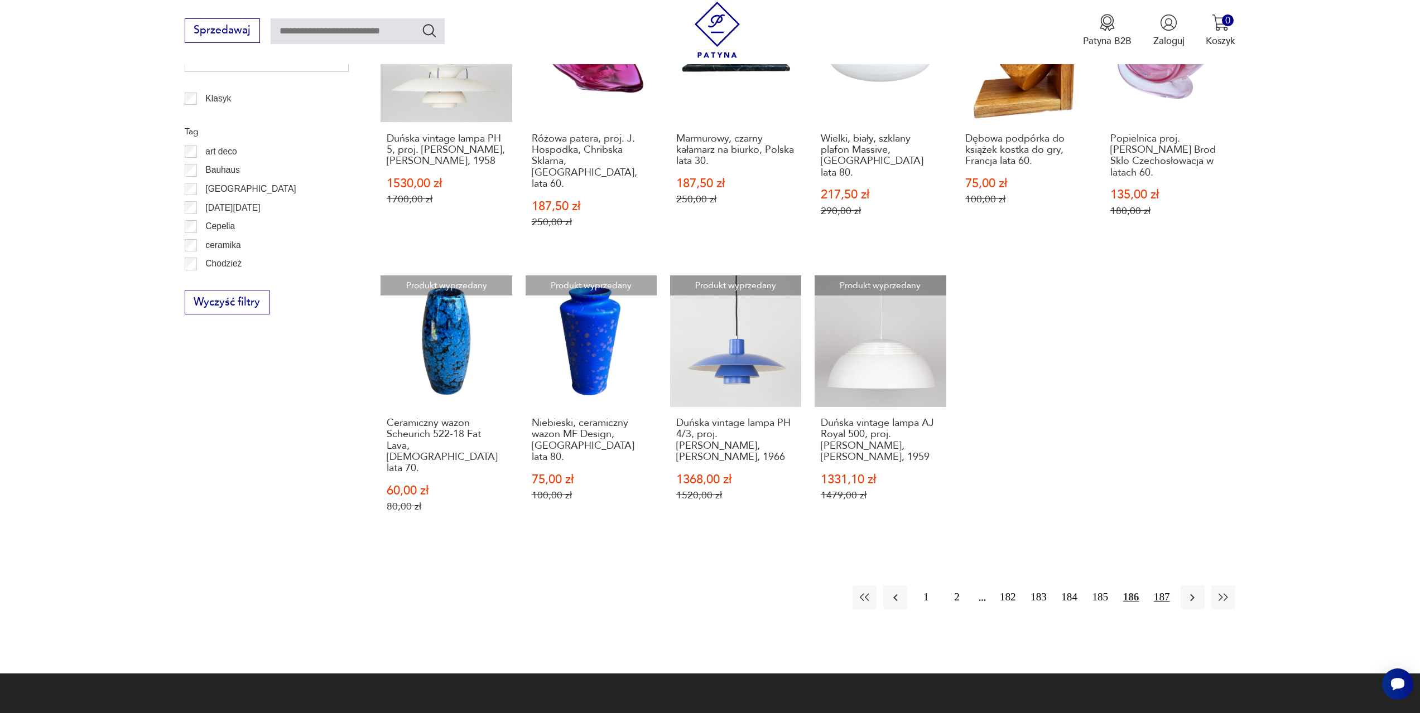
click at [1161, 586] on button "187" at bounding box center [1162, 598] width 24 height 24
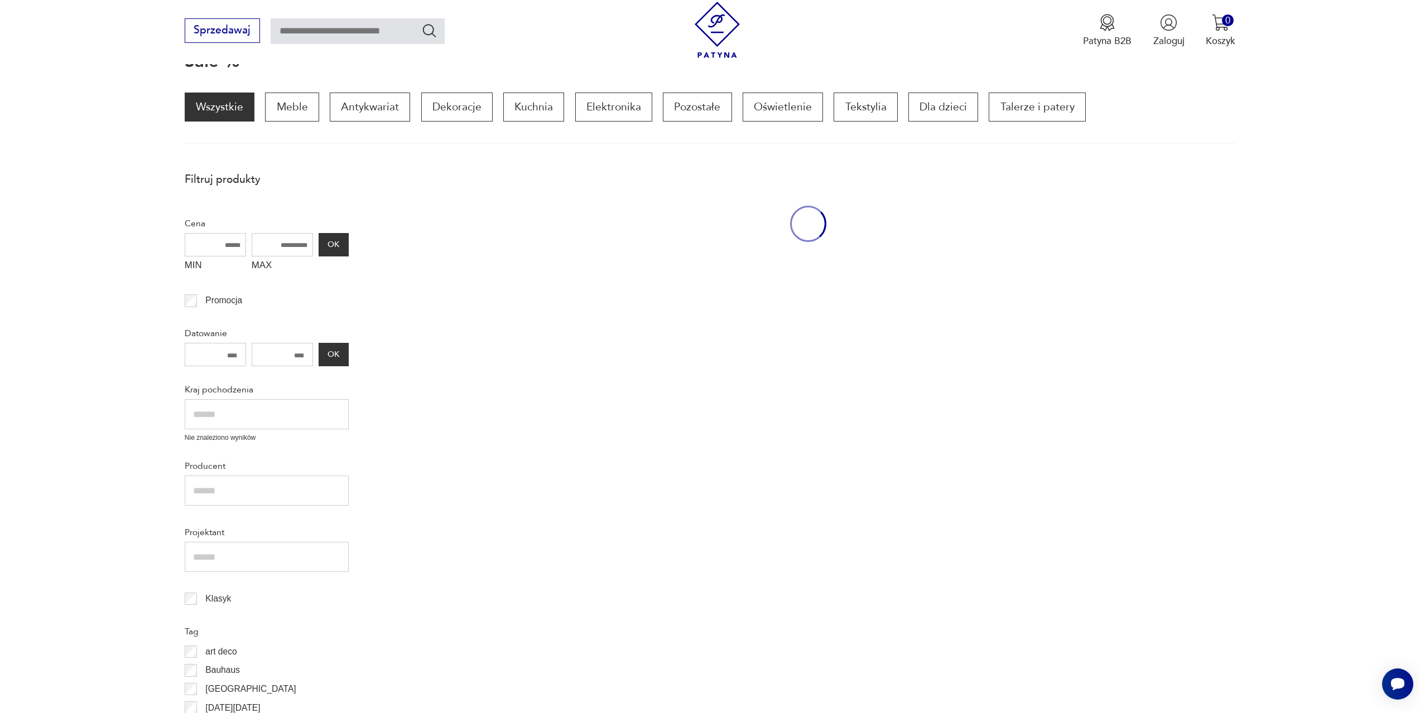
scroll to position [149, 0]
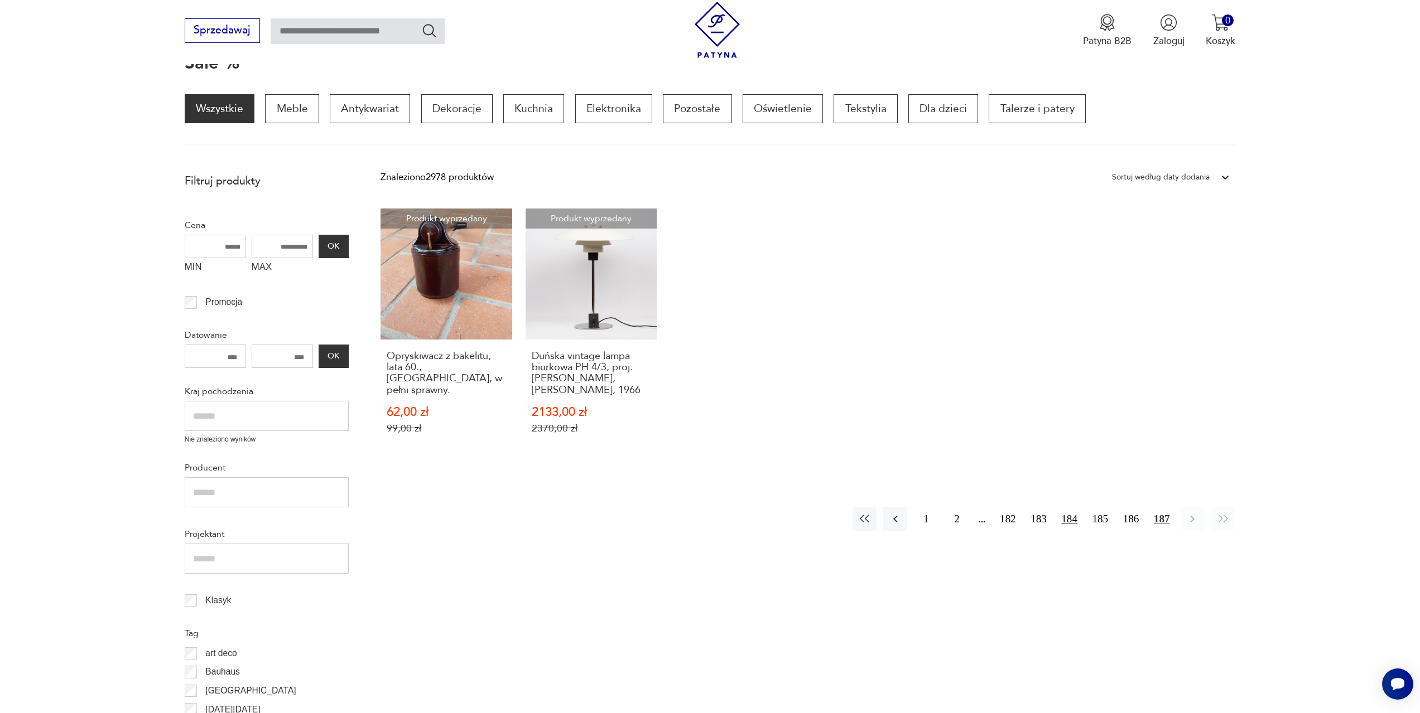
click at [1072, 524] on button "184" at bounding box center [1069, 519] width 24 height 24
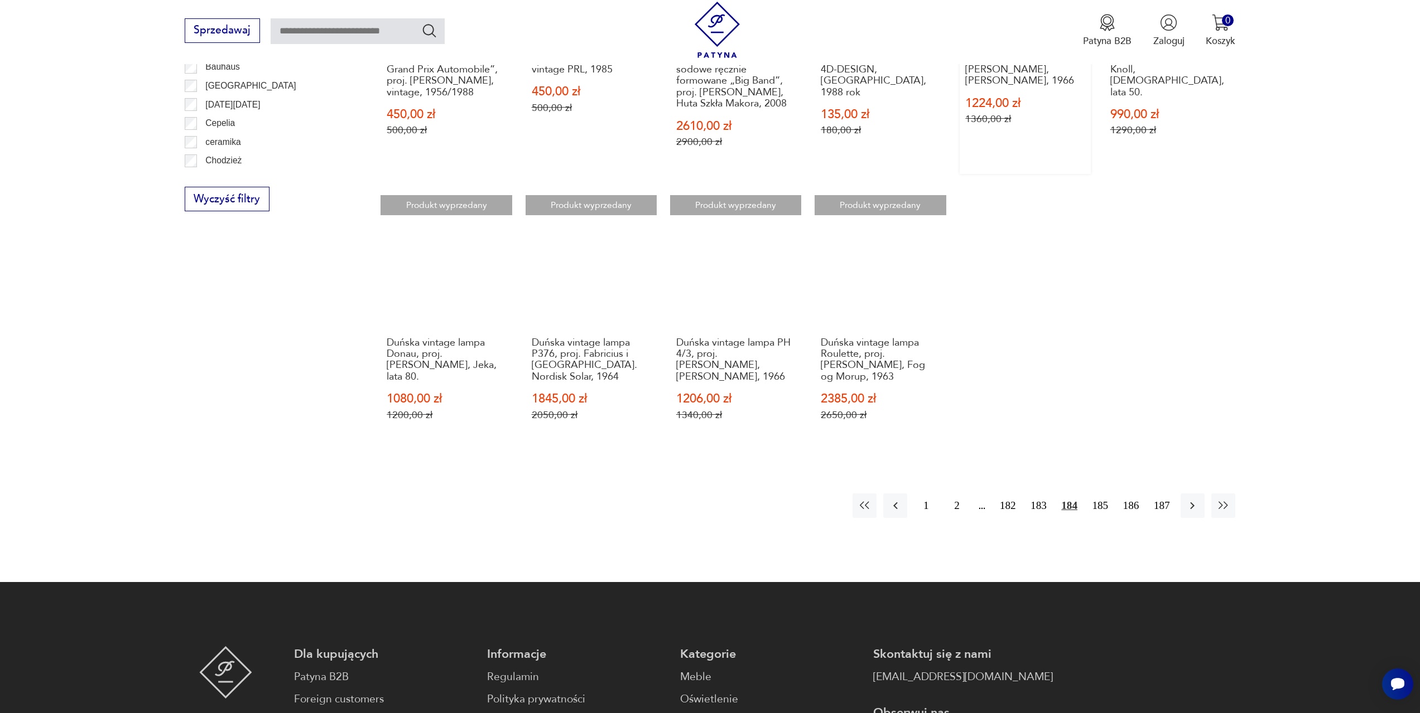
scroll to position [707, 0]
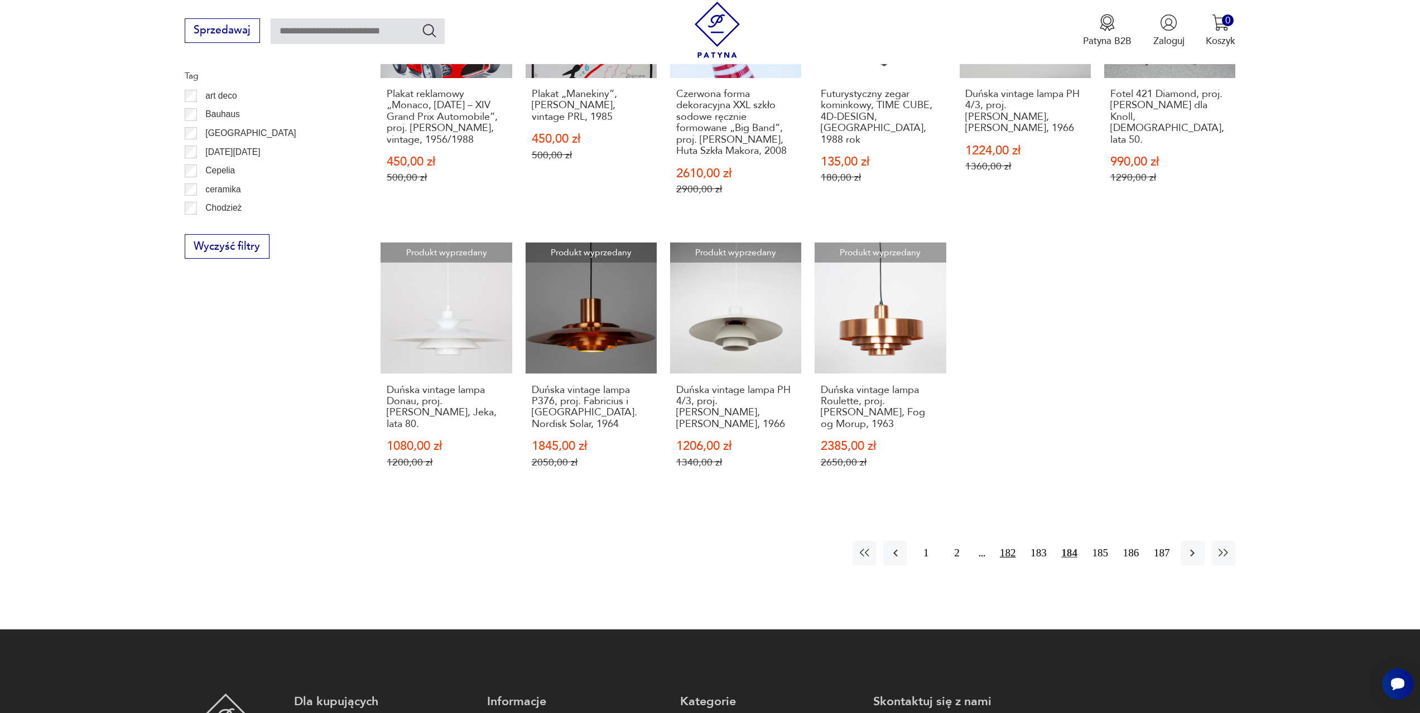
click at [1014, 562] on button "182" at bounding box center [1008, 553] width 24 height 24
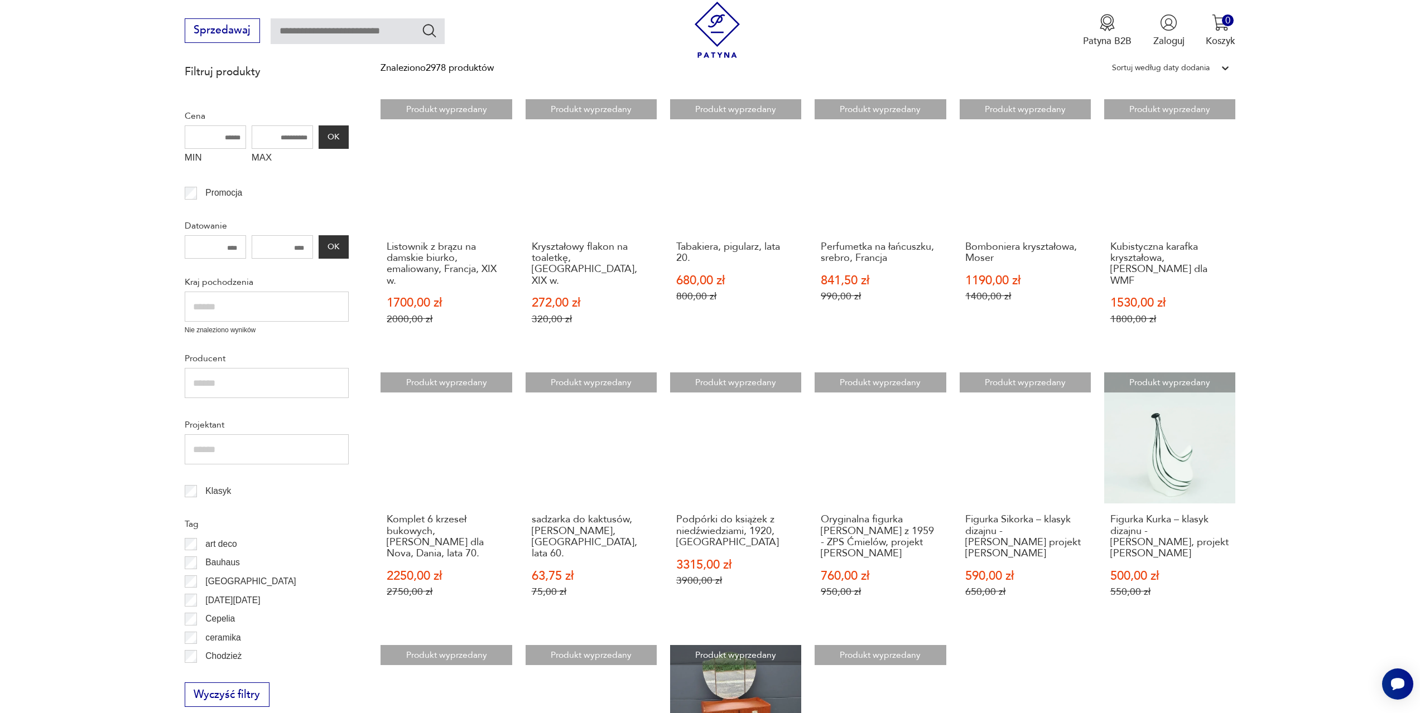
scroll to position [261, 0]
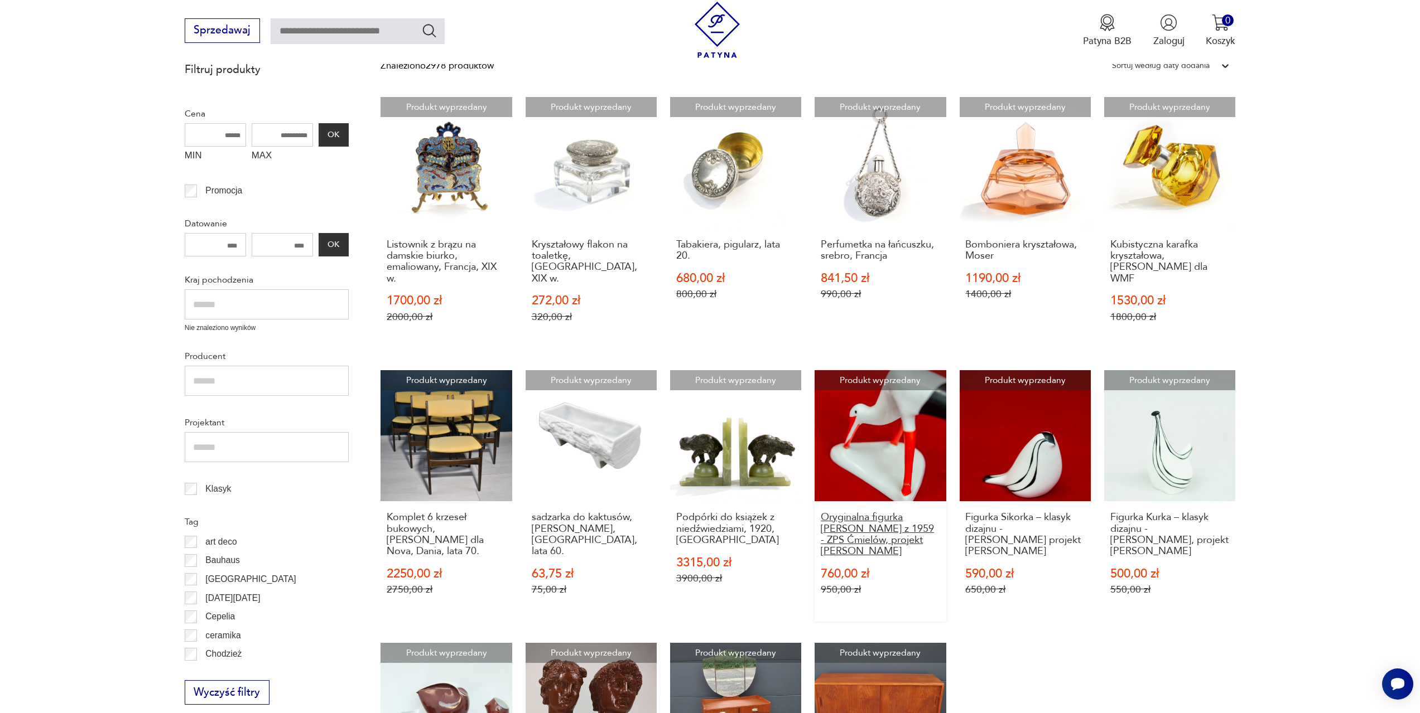
click at [874, 527] on h3 "Oryginalna figurka [PERSON_NAME] z 1959 - ZPS Ćmielów, projekt [PERSON_NAME]" at bounding box center [880, 535] width 119 height 46
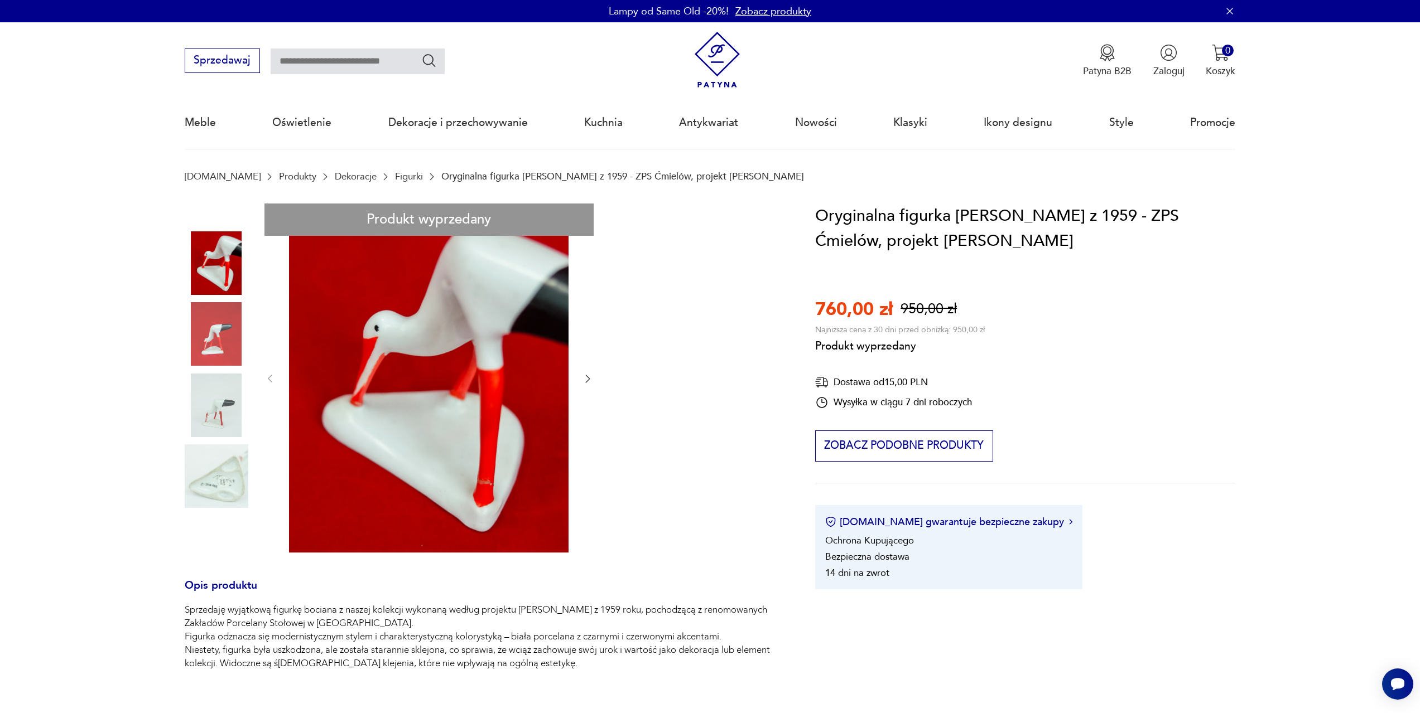
click at [218, 263] on div "Produkt wyprzedany Opis produktu Sprzedaję wyjątkową figurkę bociana z naszej k…" at bounding box center [484, 611] width 598 height 815
click at [587, 376] on div "Produkt wyprzedany Opis produktu Sprzedaję wyjątkową figurkę bociana z naszej k…" at bounding box center [484, 611] width 598 height 815
click at [584, 377] on div "Produkt wyprzedany Opis produktu Sprzedaję wyjątkową figurkę bociana z naszej k…" at bounding box center [484, 611] width 598 height 815
click at [225, 411] on div "Produkt wyprzedany Opis produktu Sprzedaję wyjątkową figurkę bociana z naszej k…" at bounding box center [484, 611] width 598 height 815
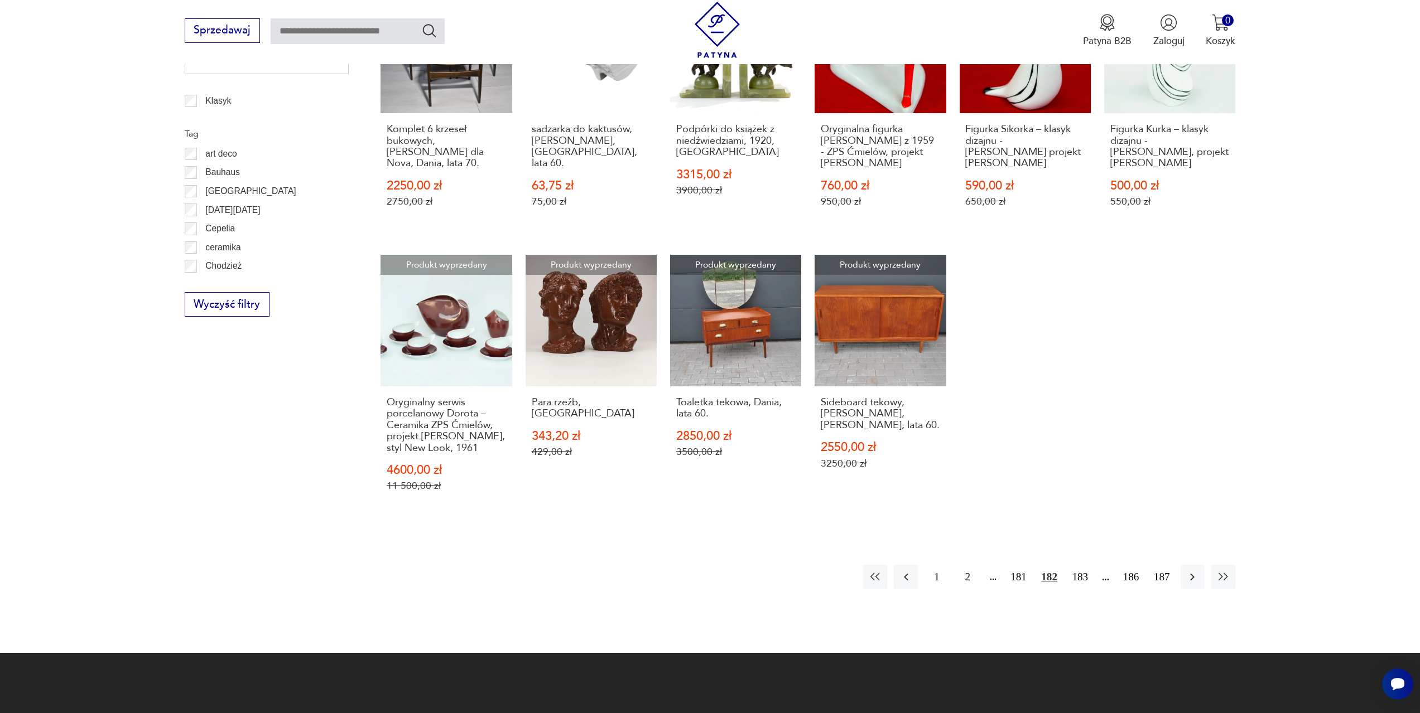
scroll to position [652, 0]
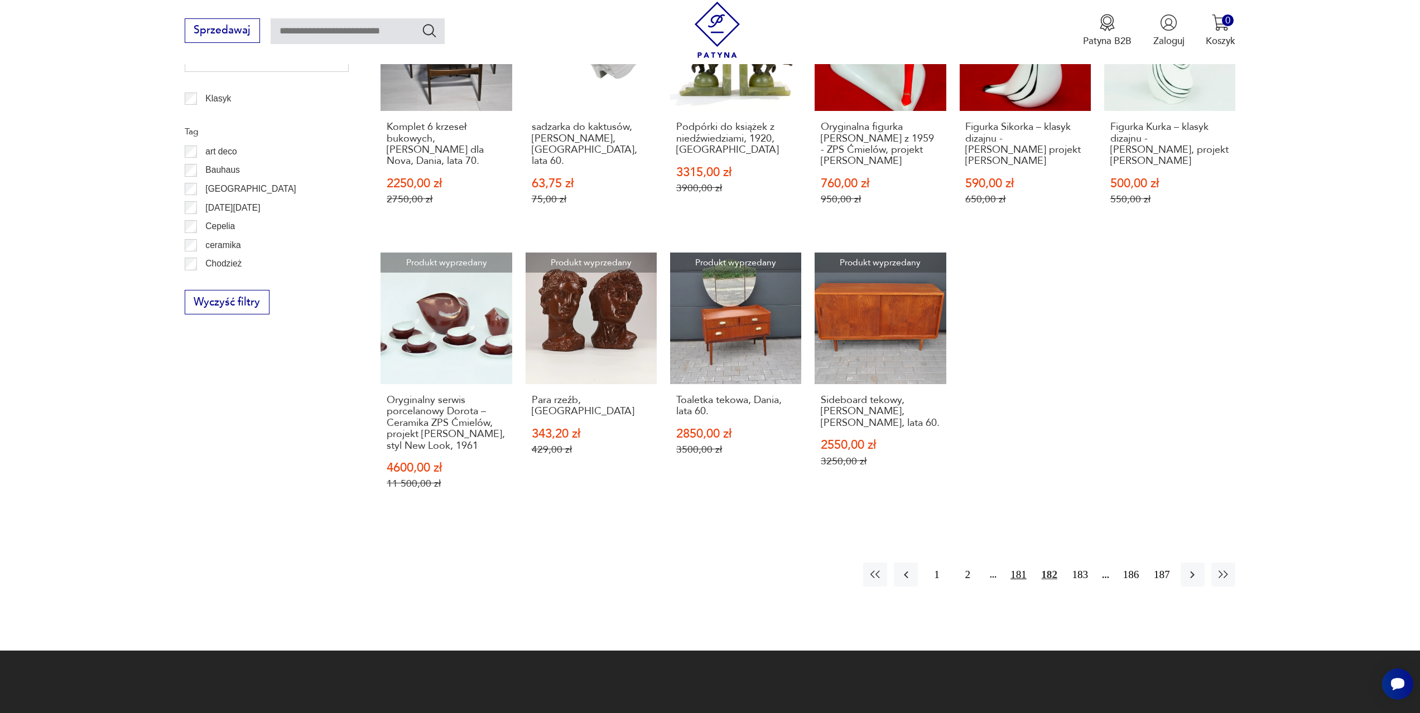
click at [1013, 585] on button "181" at bounding box center [1018, 575] width 24 height 24
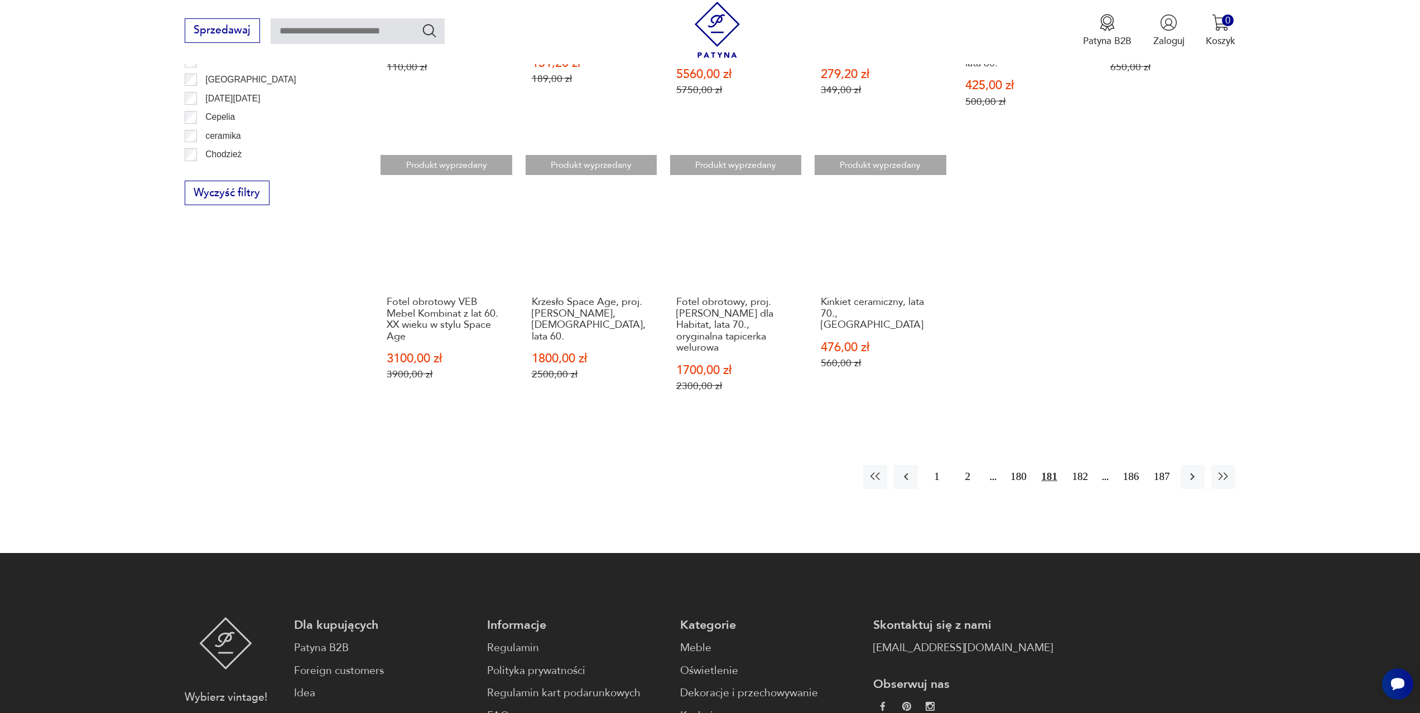
scroll to position [763, 0]
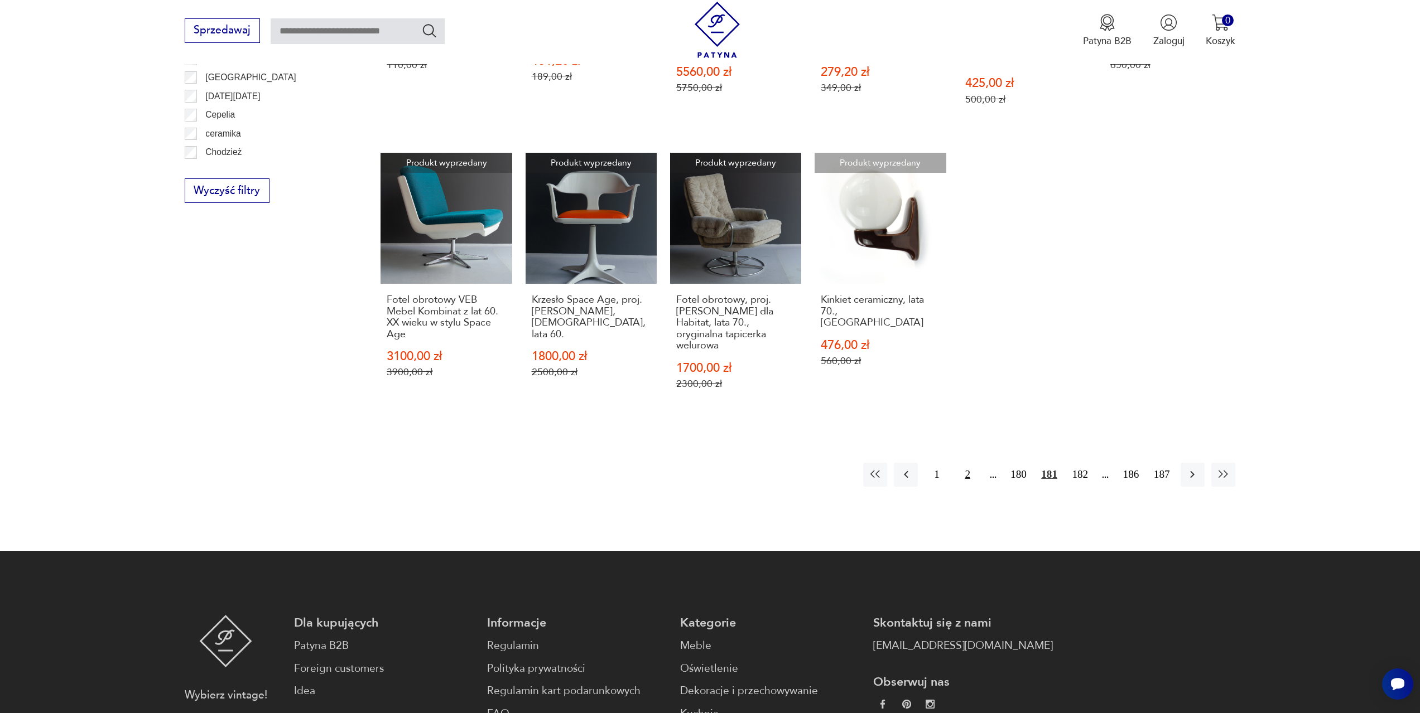
click at [966, 463] on button "2" at bounding box center [968, 475] width 24 height 24
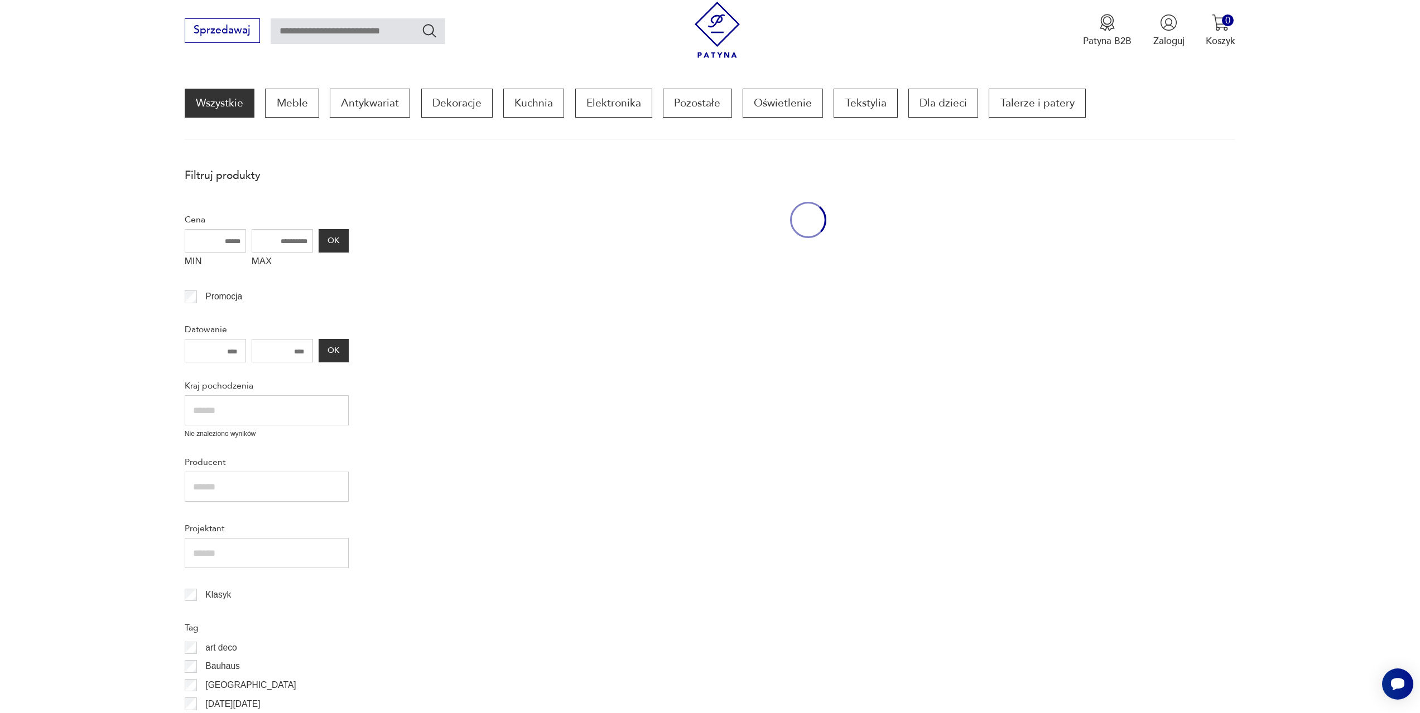
scroll to position [149, 0]
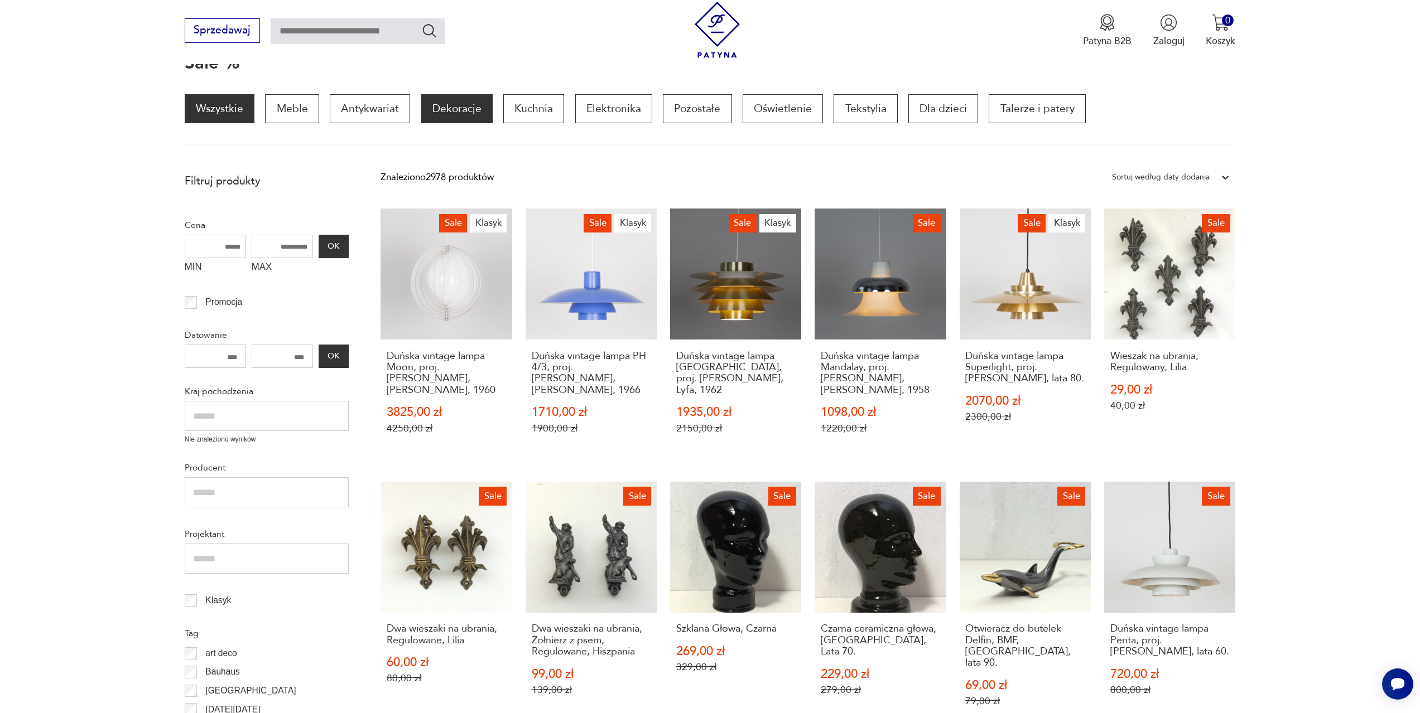
click at [459, 107] on p "Dekoracje" at bounding box center [456, 108] width 71 height 29
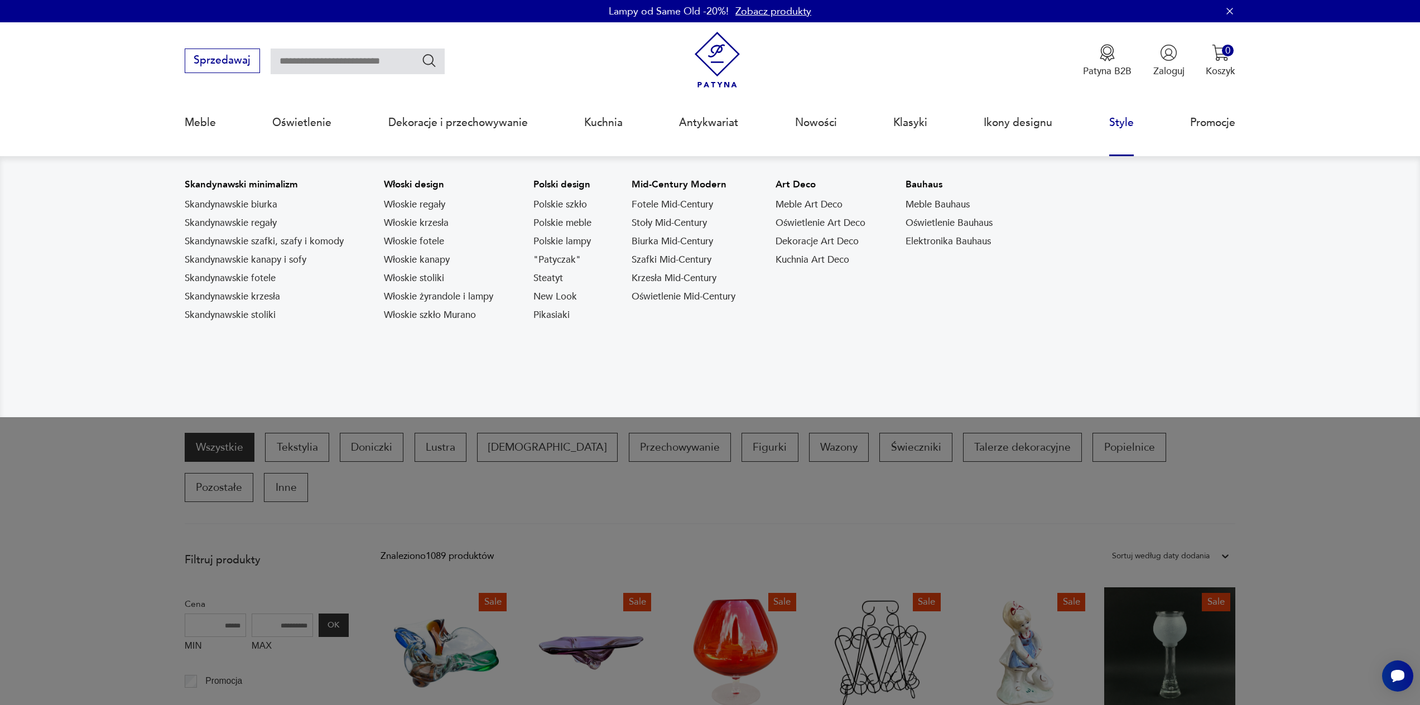
click at [1116, 125] on link "Style" at bounding box center [1121, 122] width 25 height 51
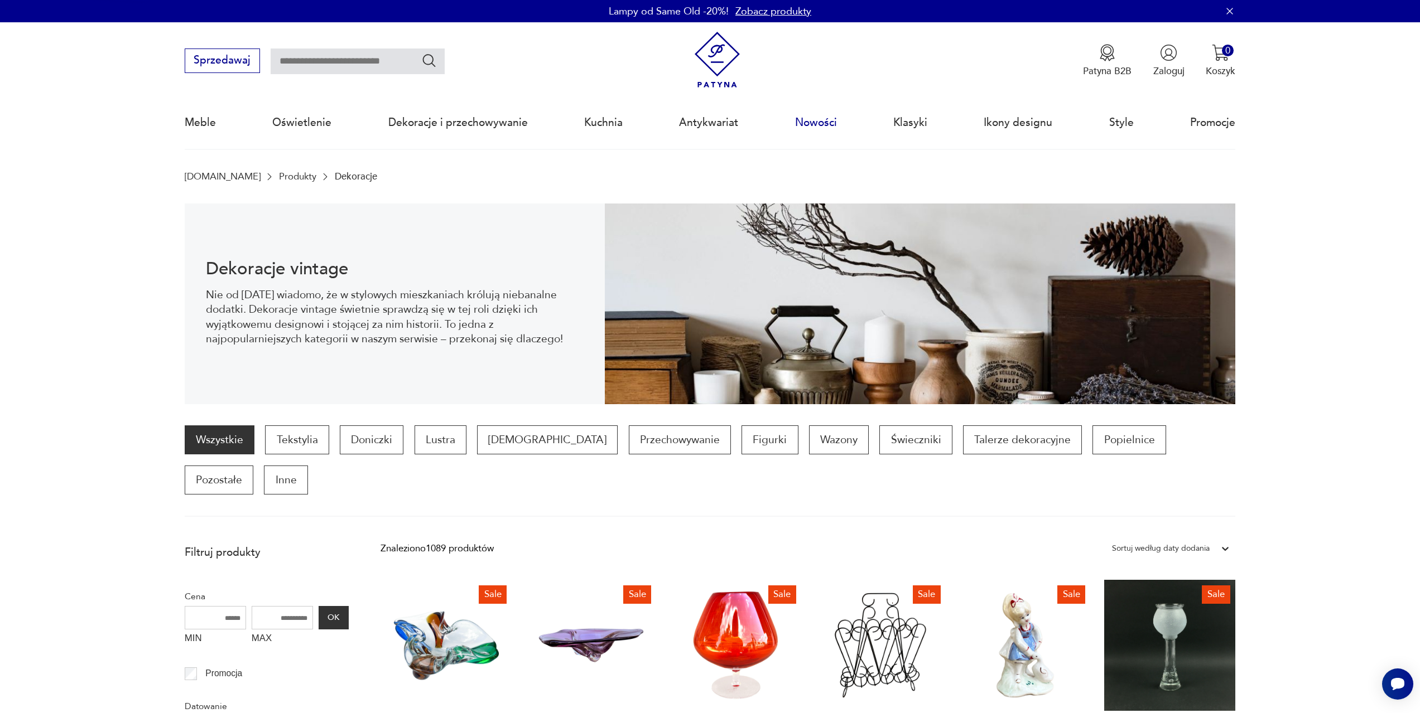
click at [818, 127] on link "Nowości" at bounding box center [816, 122] width 42 height 51
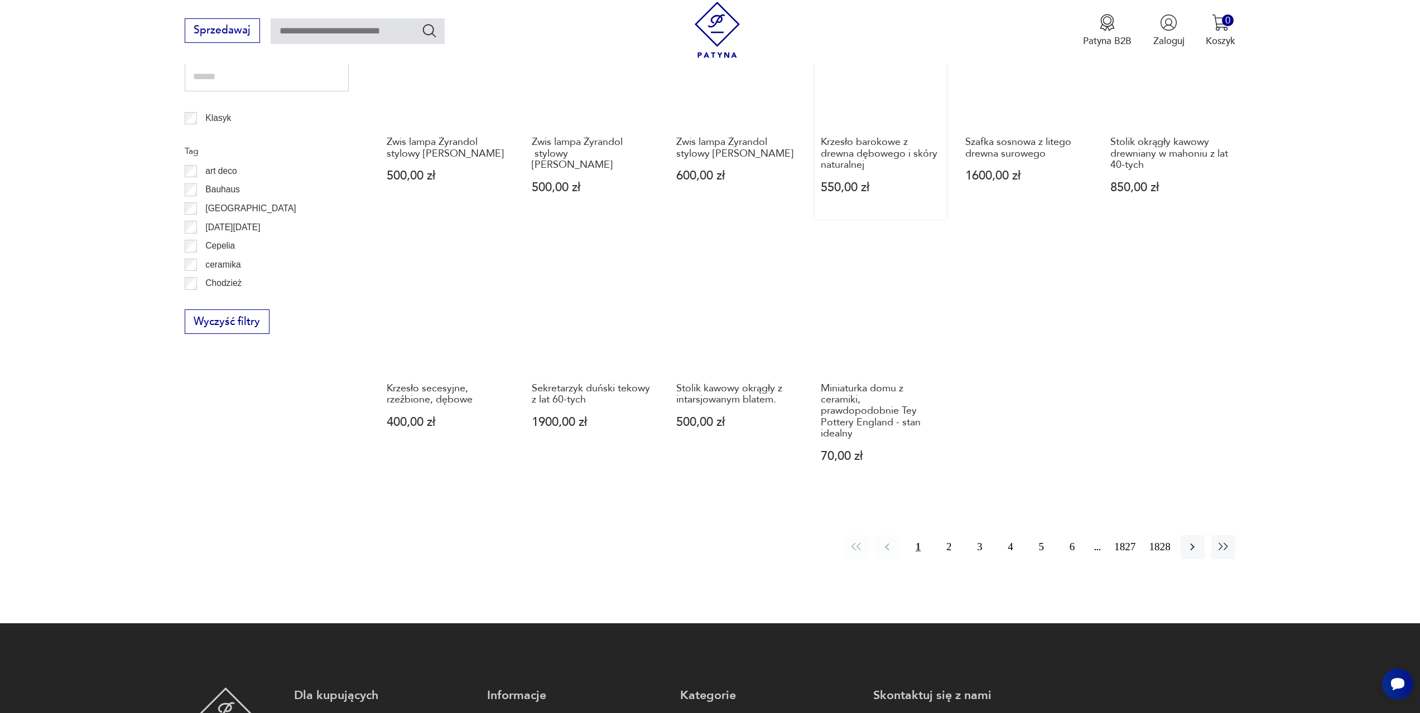
scroll to position [652, 0]
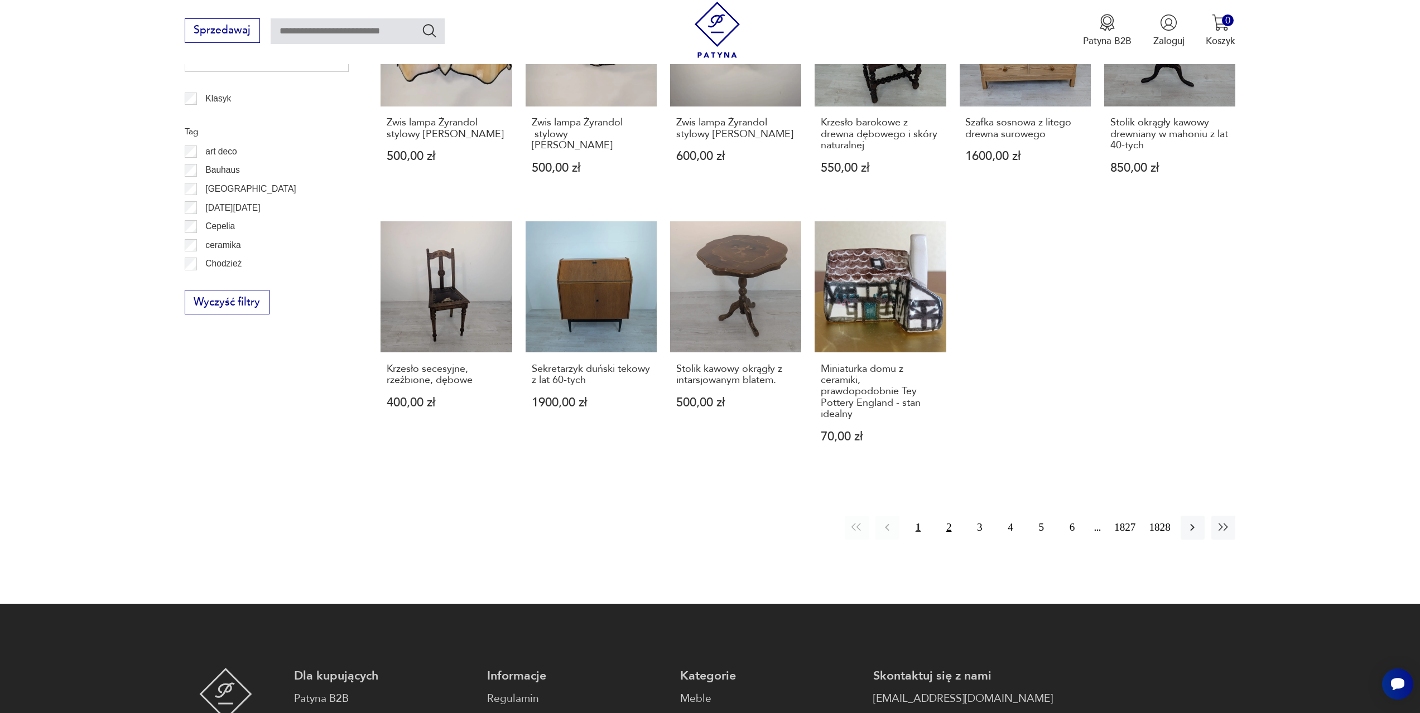
click at [946, 518] on button "2" at bounding box center [949, 528] width 24 height 24
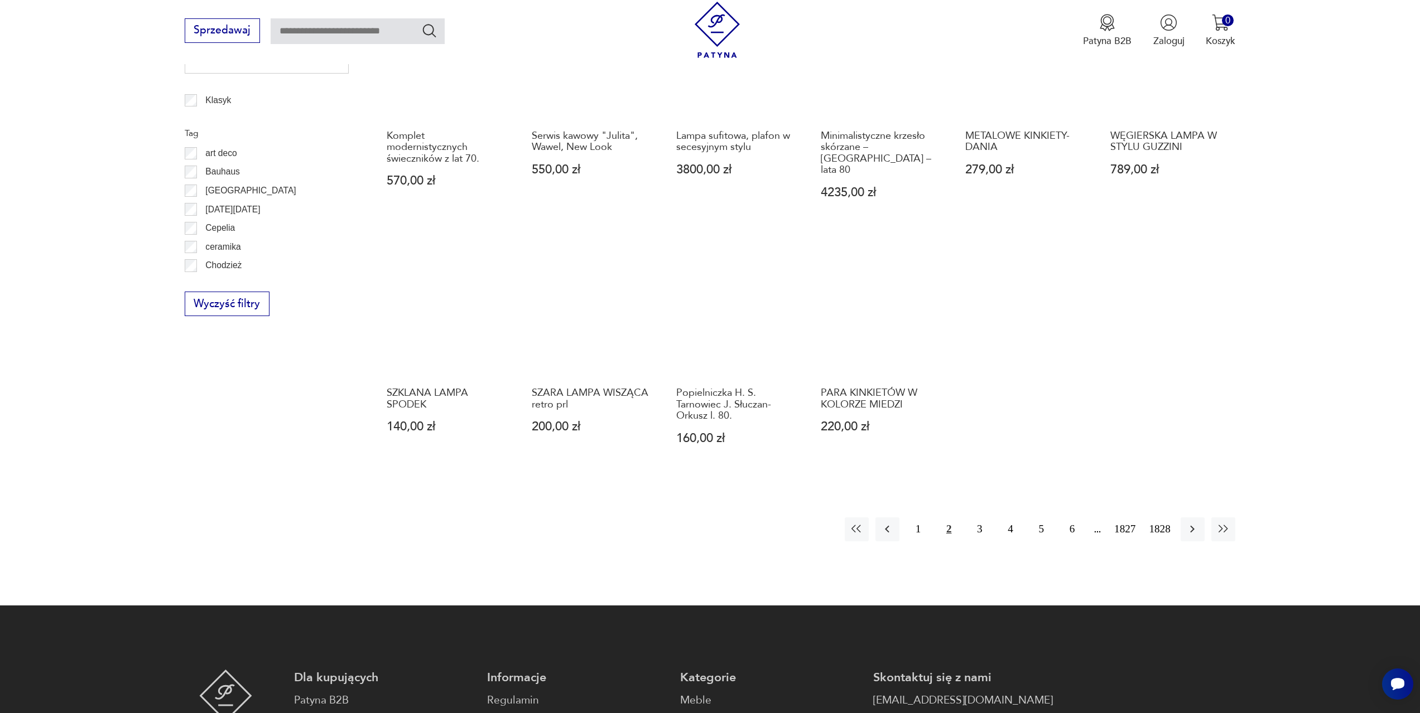
scroll to position [652, 0]
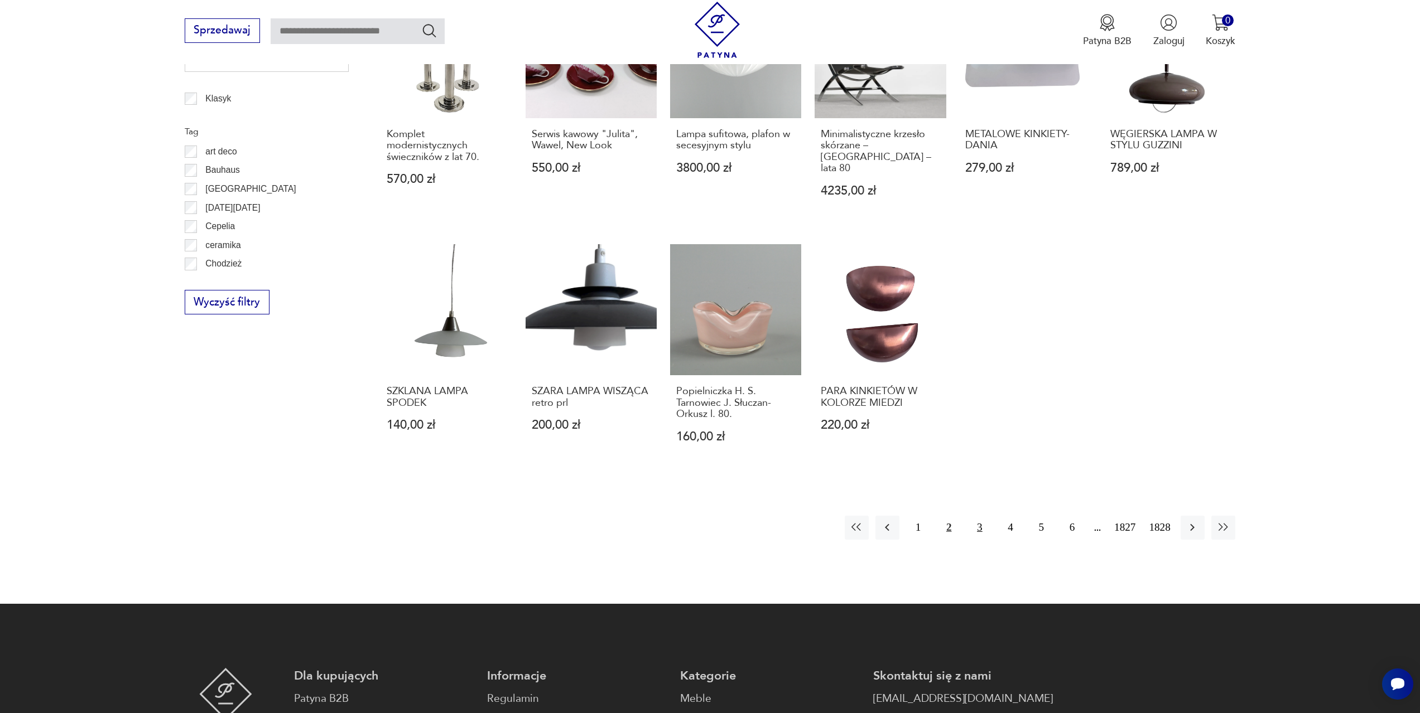
click at [981, 516] on button "3" at bounding box center [979, 528] width 24 height 24
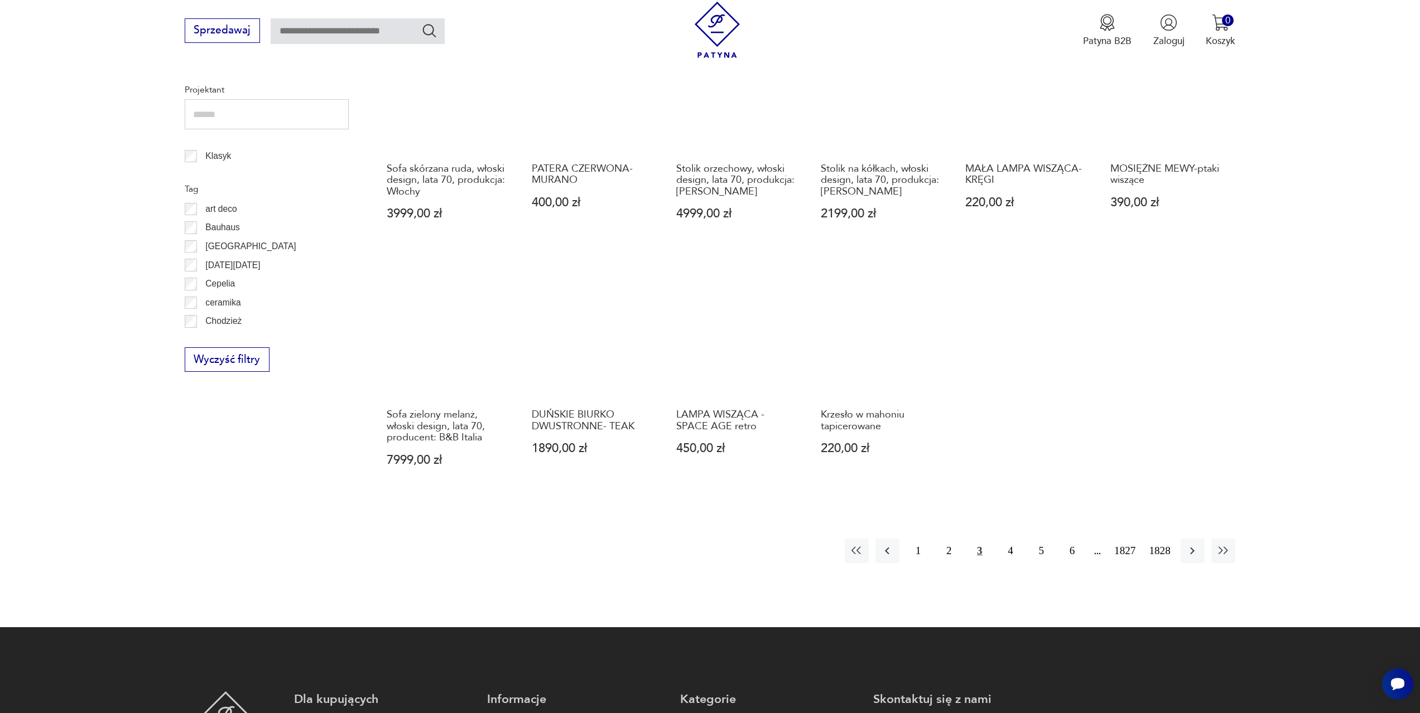
scroll to position [596, 0]
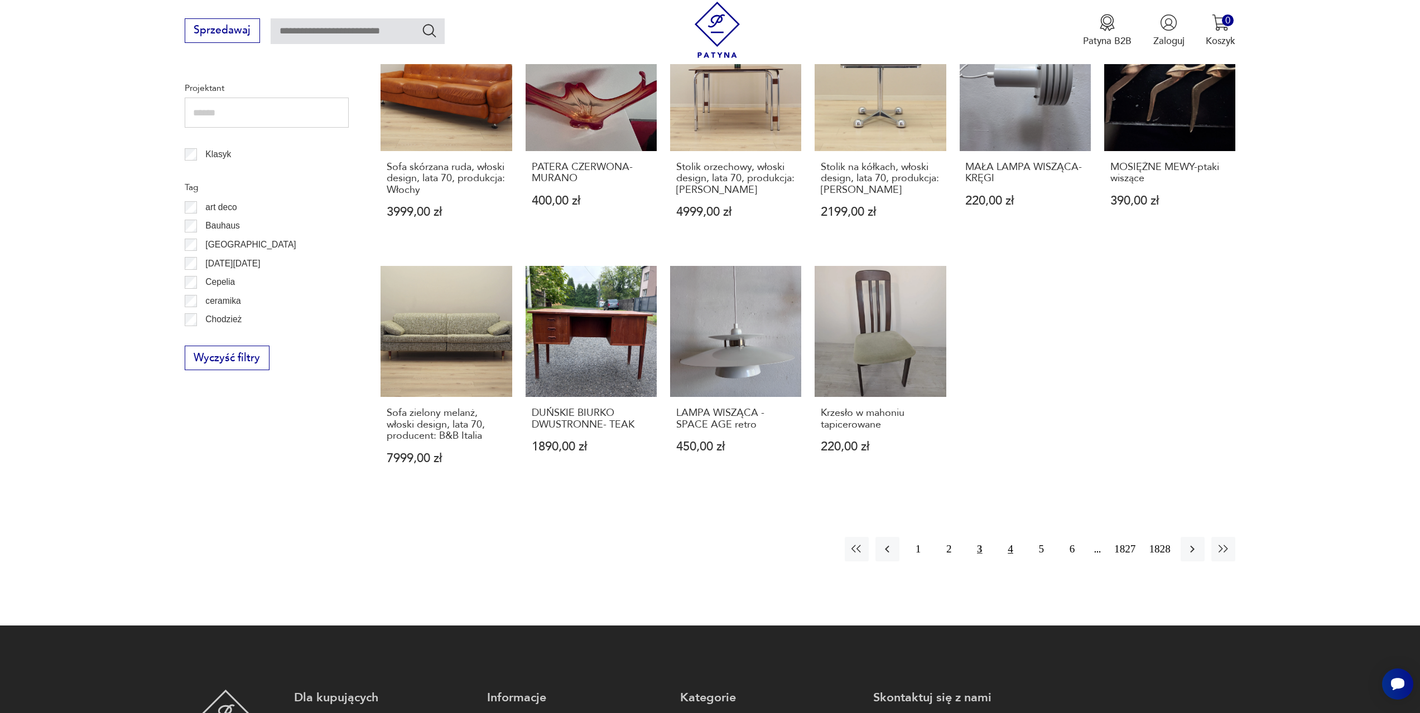
click at [1014, 552] on button "4" at bounding box center [1010, 549] width 24 height 24
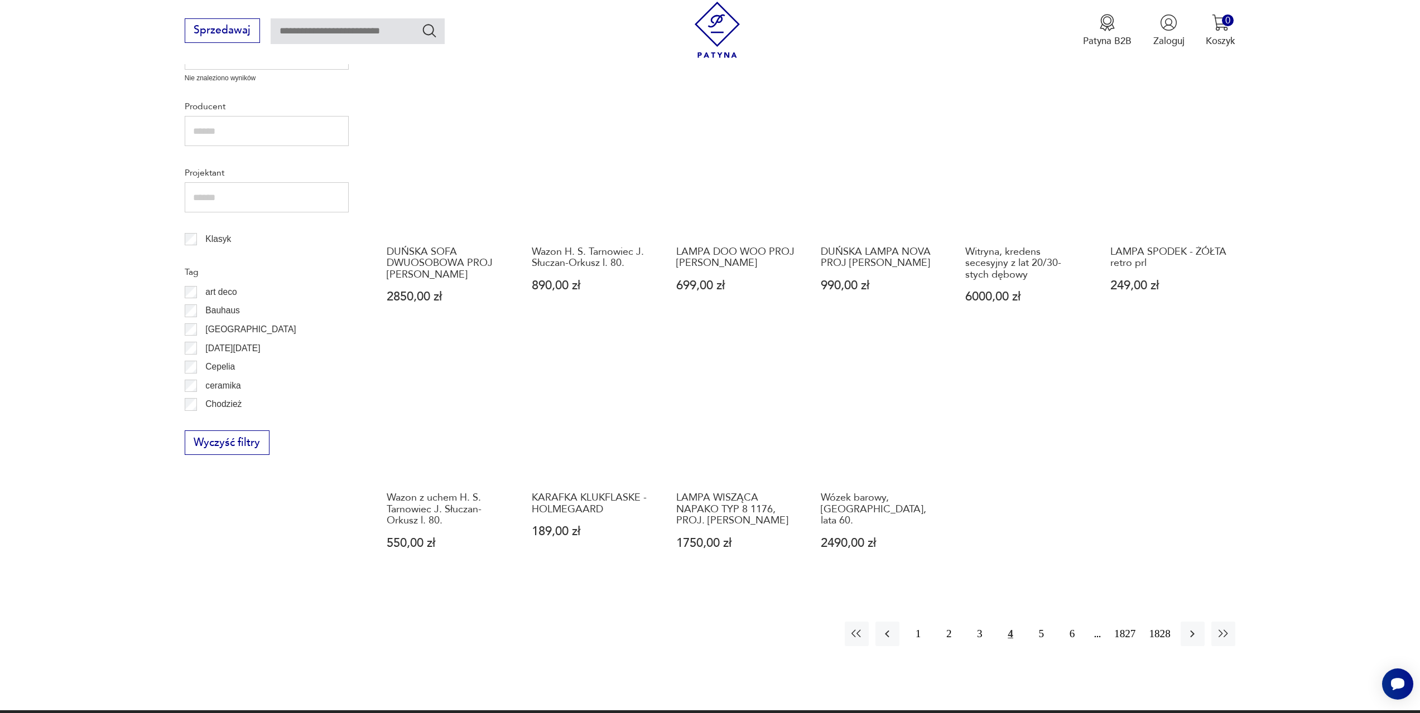
scroll to position [540, 0]
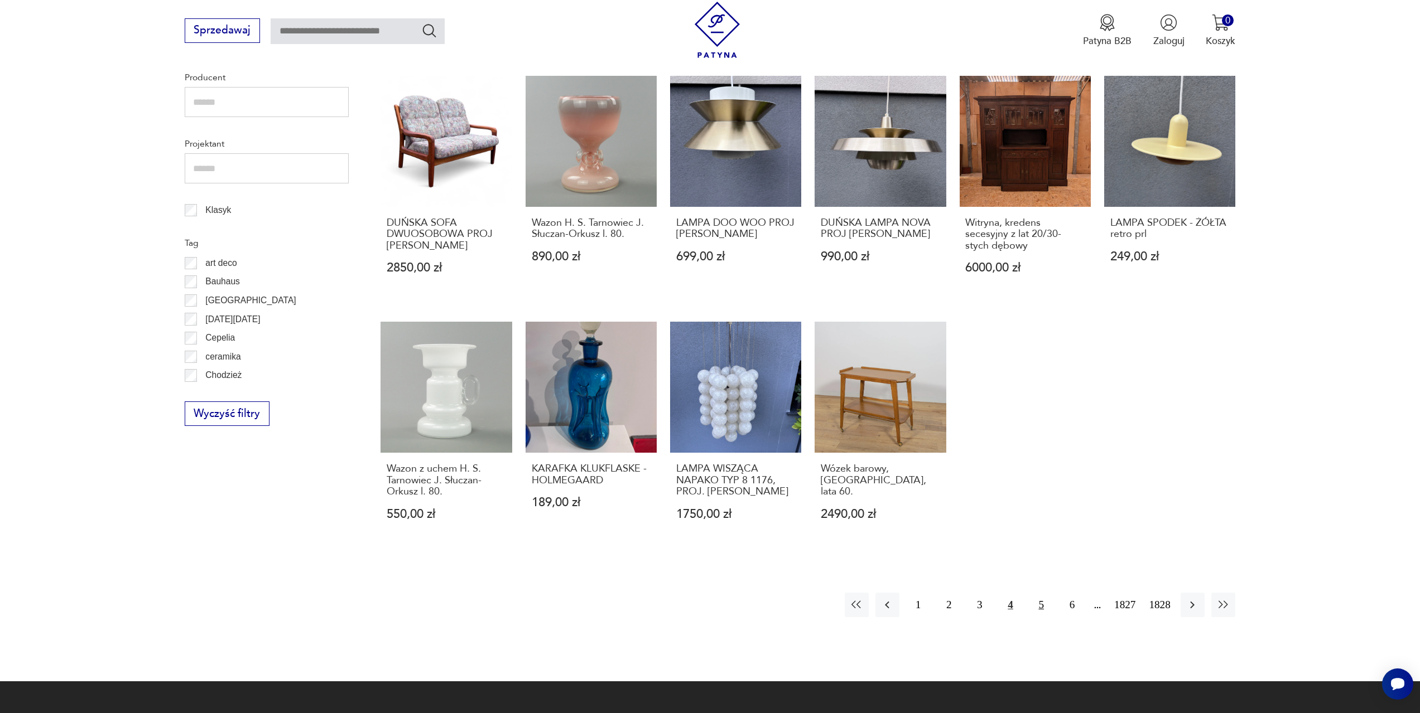
click at [1039, 593] on button "5" at bounding box center [1041, 605] width 24 height 24
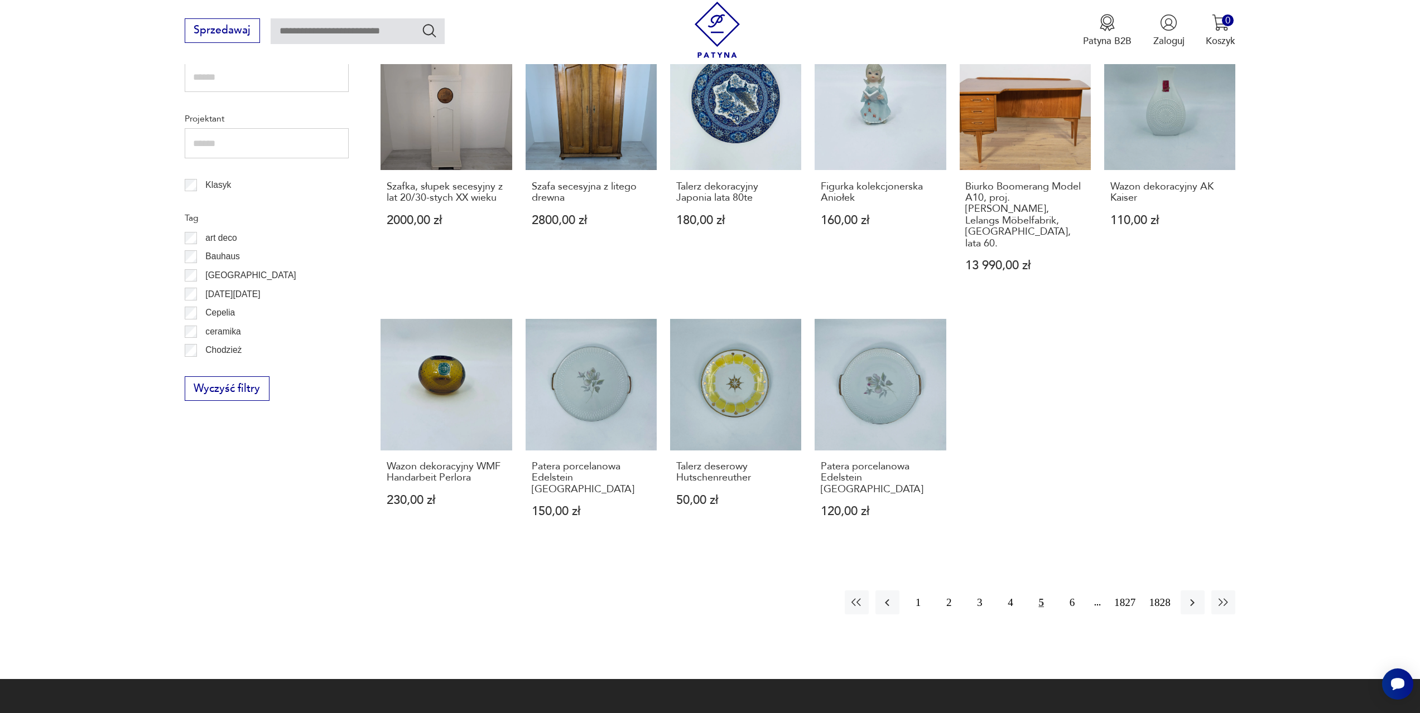
scroll to position [652, 0]
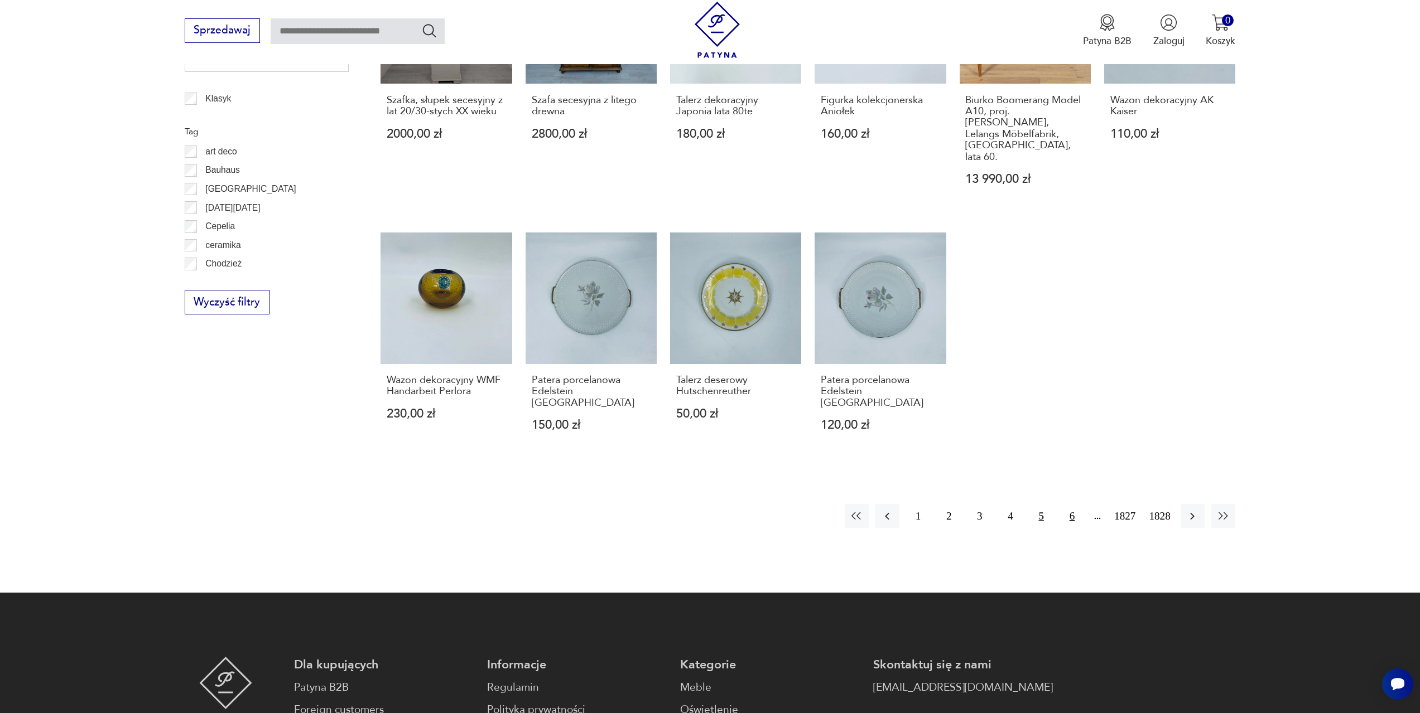
click at [1074, 504] on button "6" at bounding box center [1072, 516] width 24 height 24
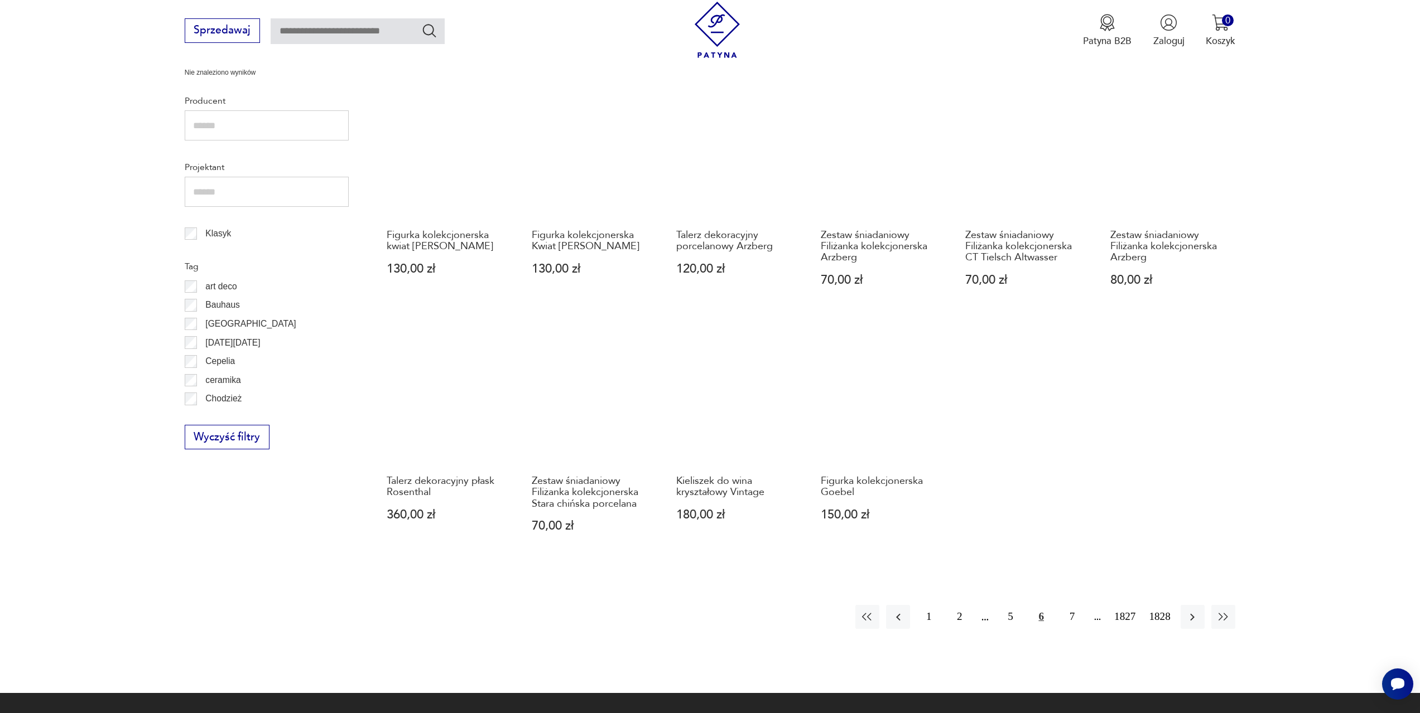
scroll to position [540, 0]
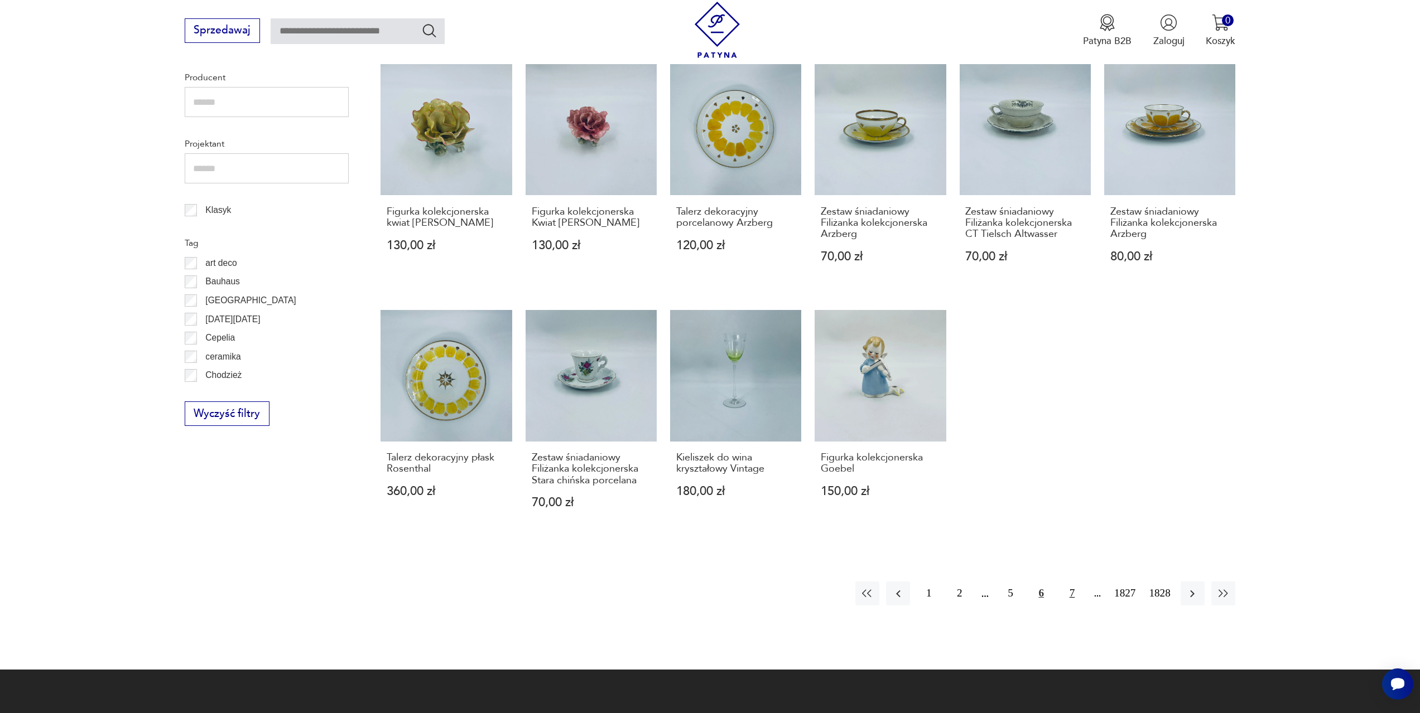
click at [1073, 596] on button "7" at bounding box center [1072, 594] width 24 height 24
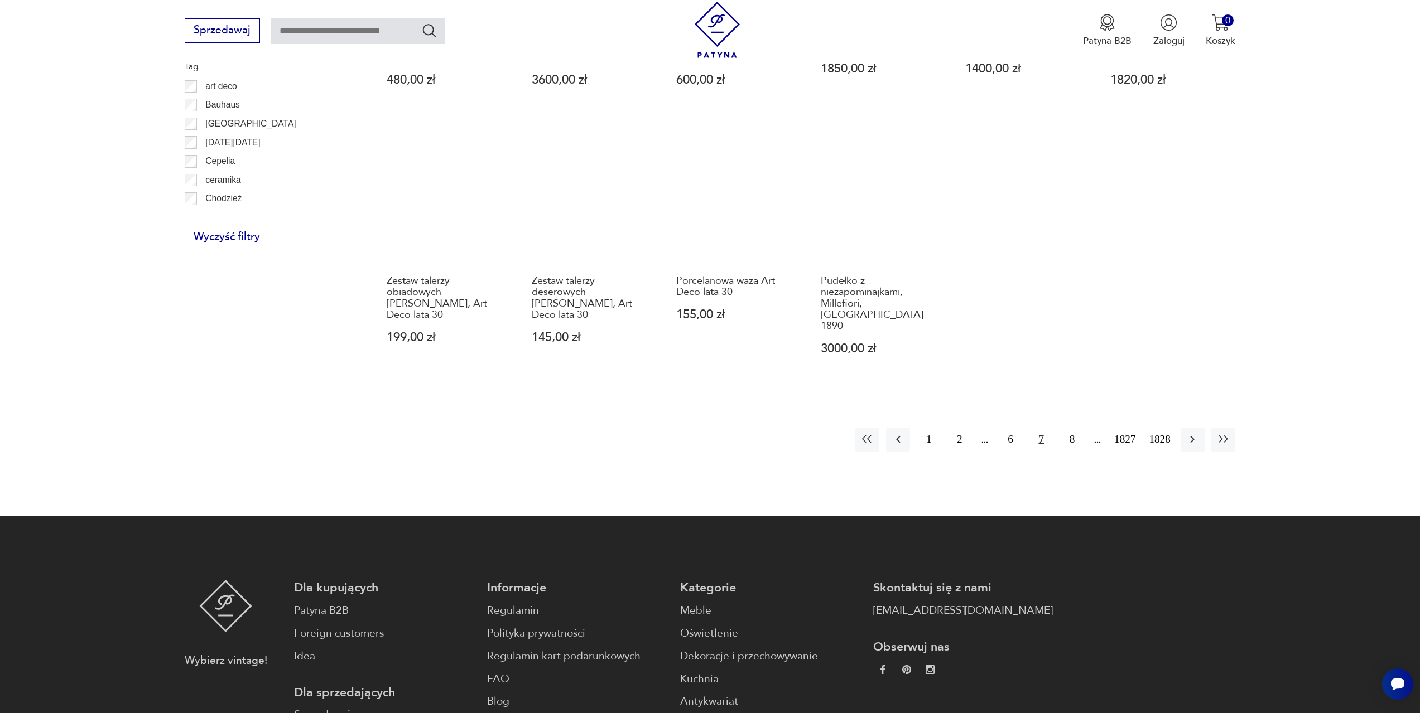
scroll to position [707, 0]
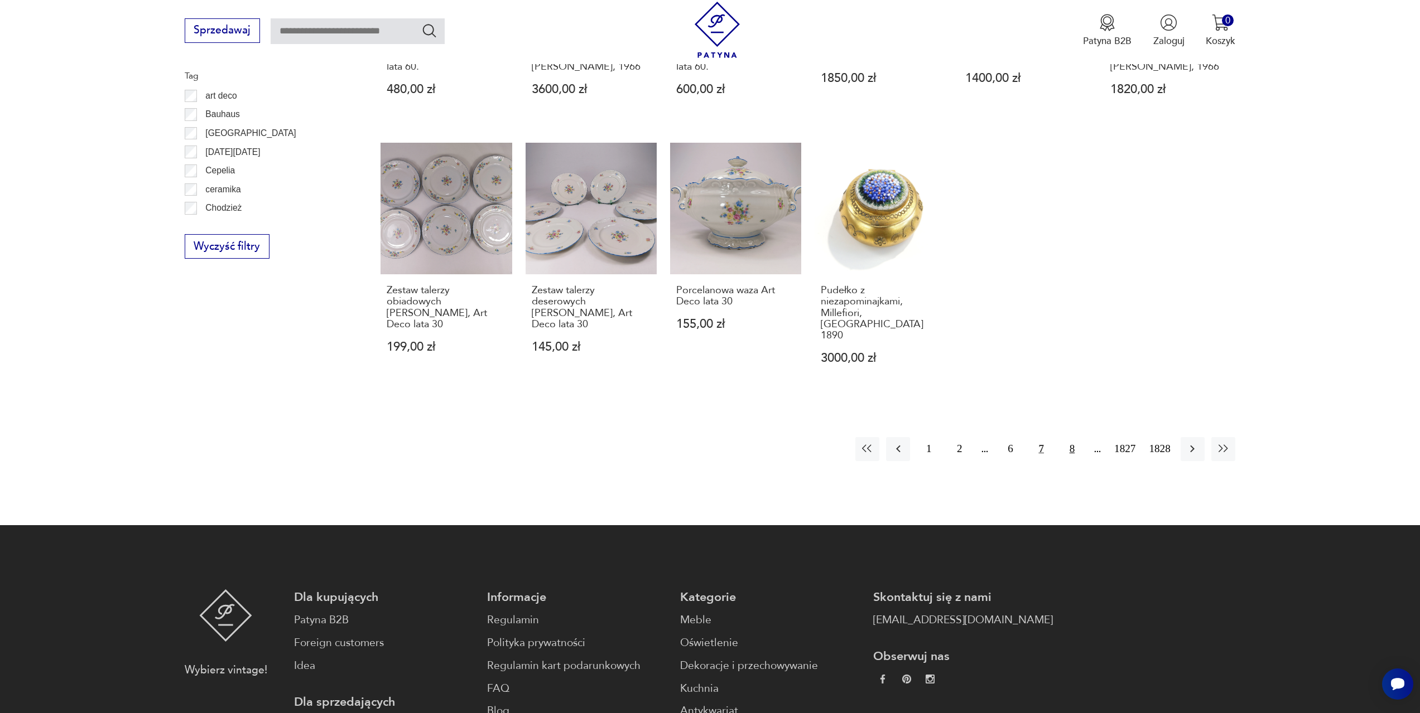
click at [1073, 437] on button "8" at bounding box center [1072, 449] width 24 height 24
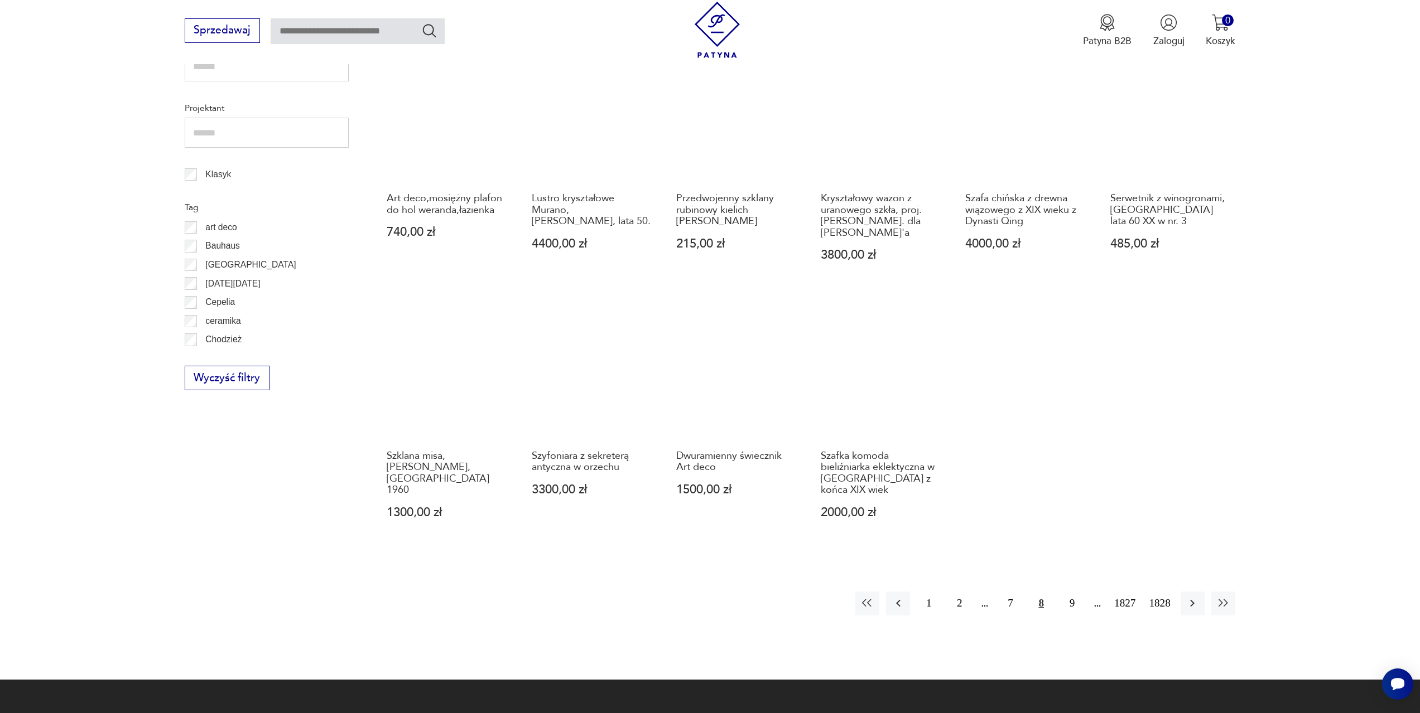
scroll to position [596, 0]
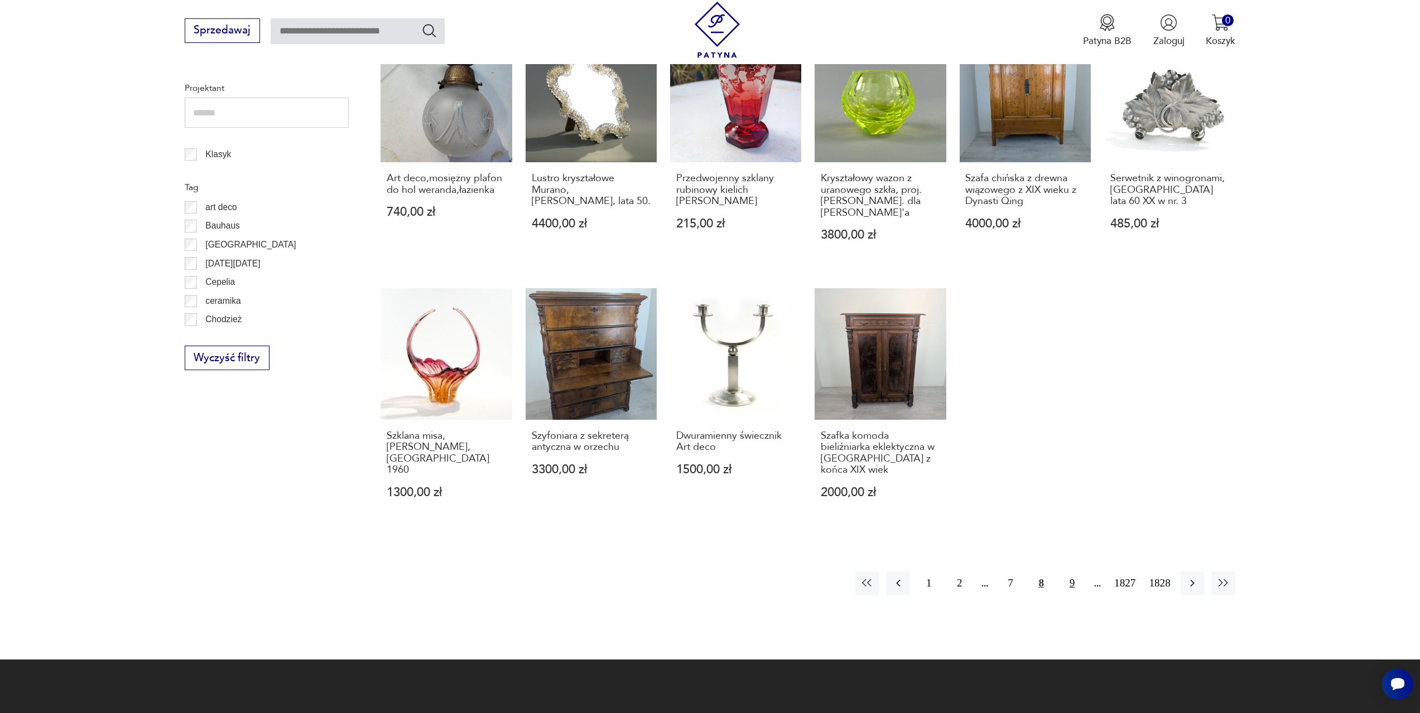
click at [1070, 572] on button "9" at bounding box center [1072, 584] width 24 height 24
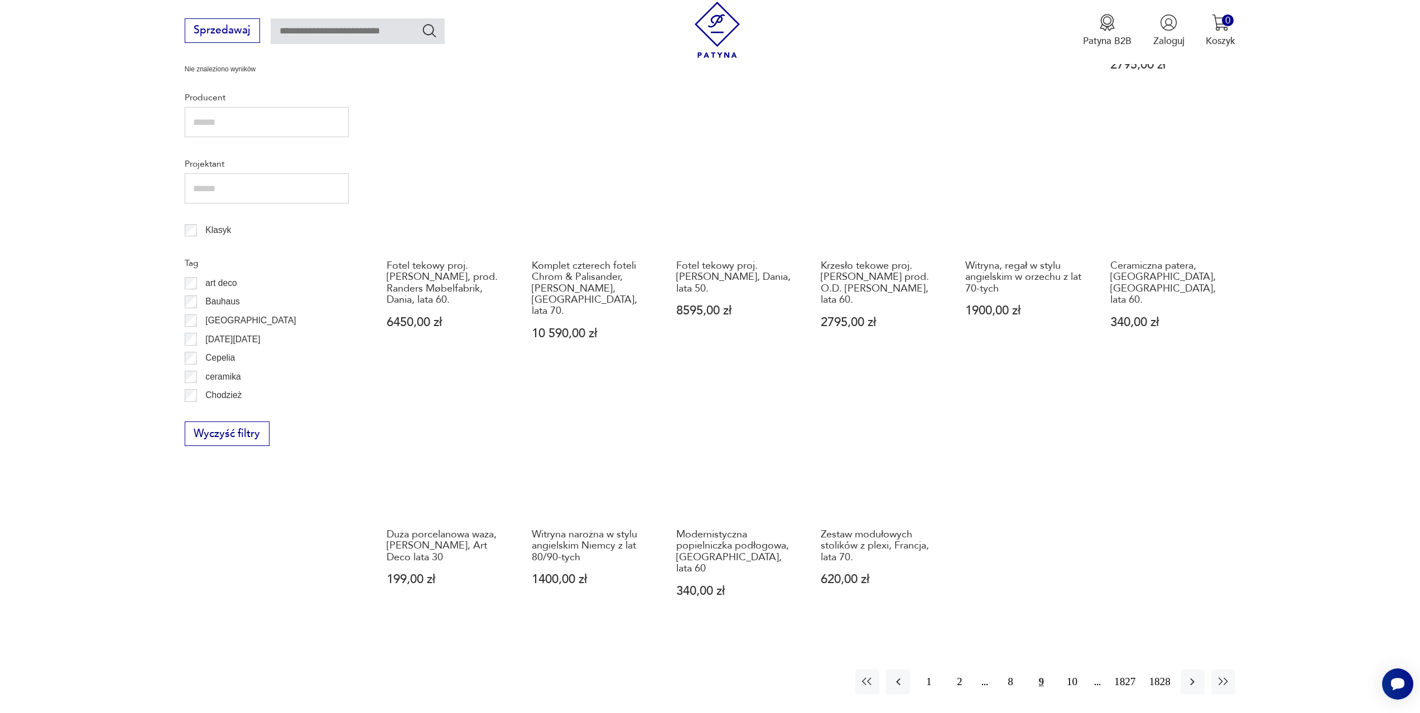
scroll to position [540, 0]
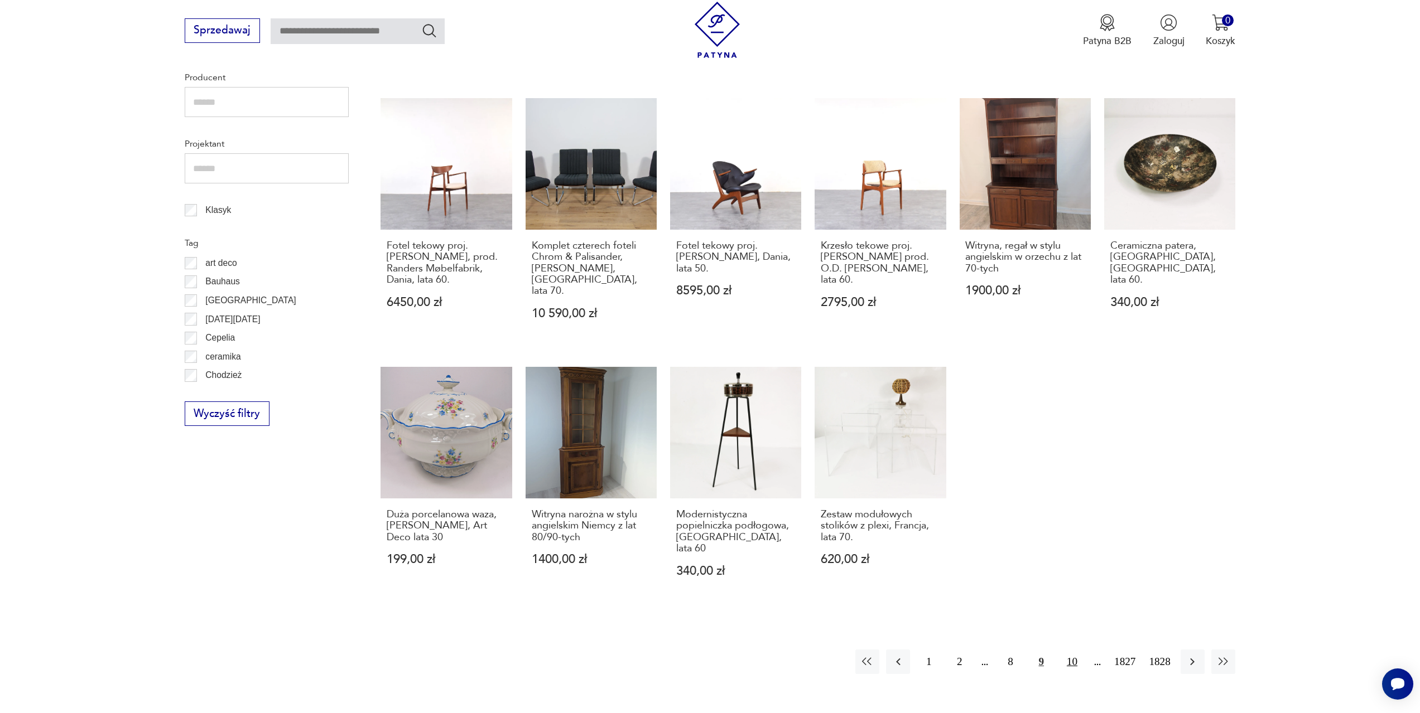
click at [1071, 650] on button "10" at bounding box center [1072, 662] width 24 height 24
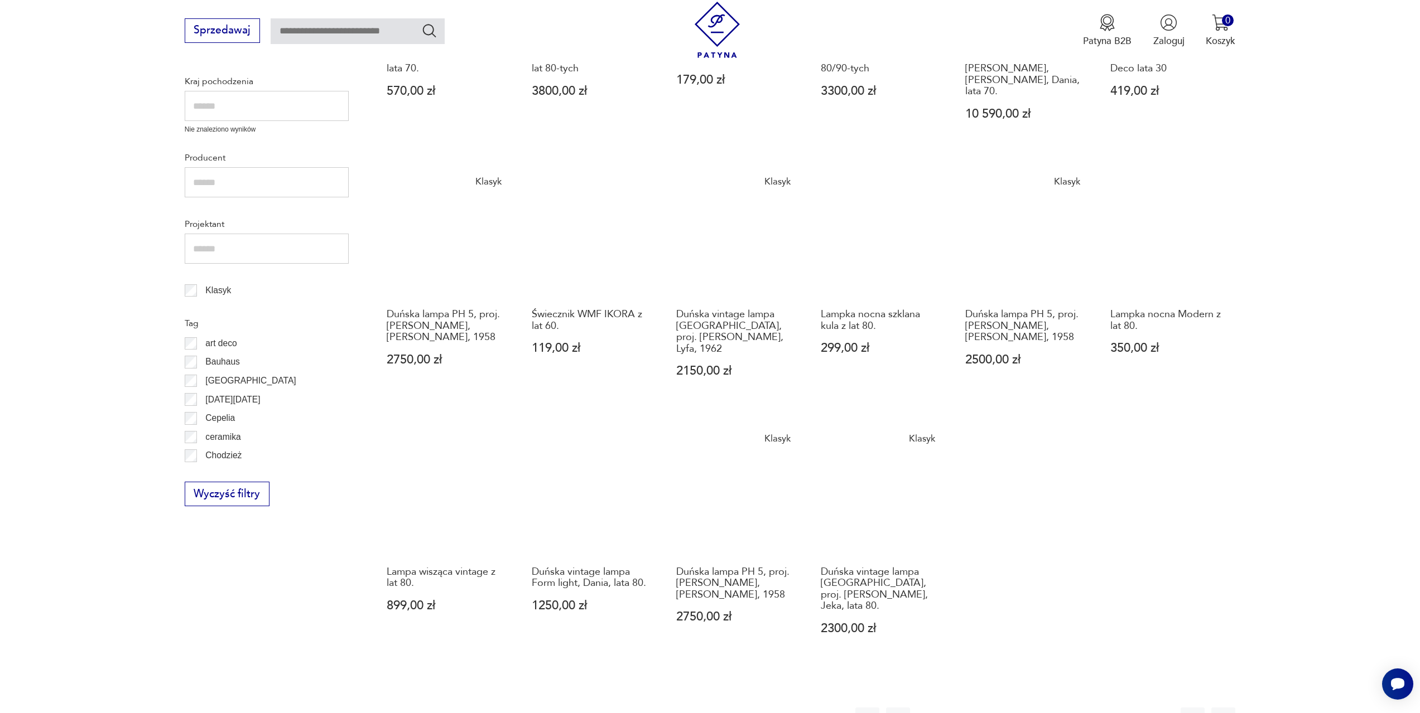
scroll to position [484, 0]
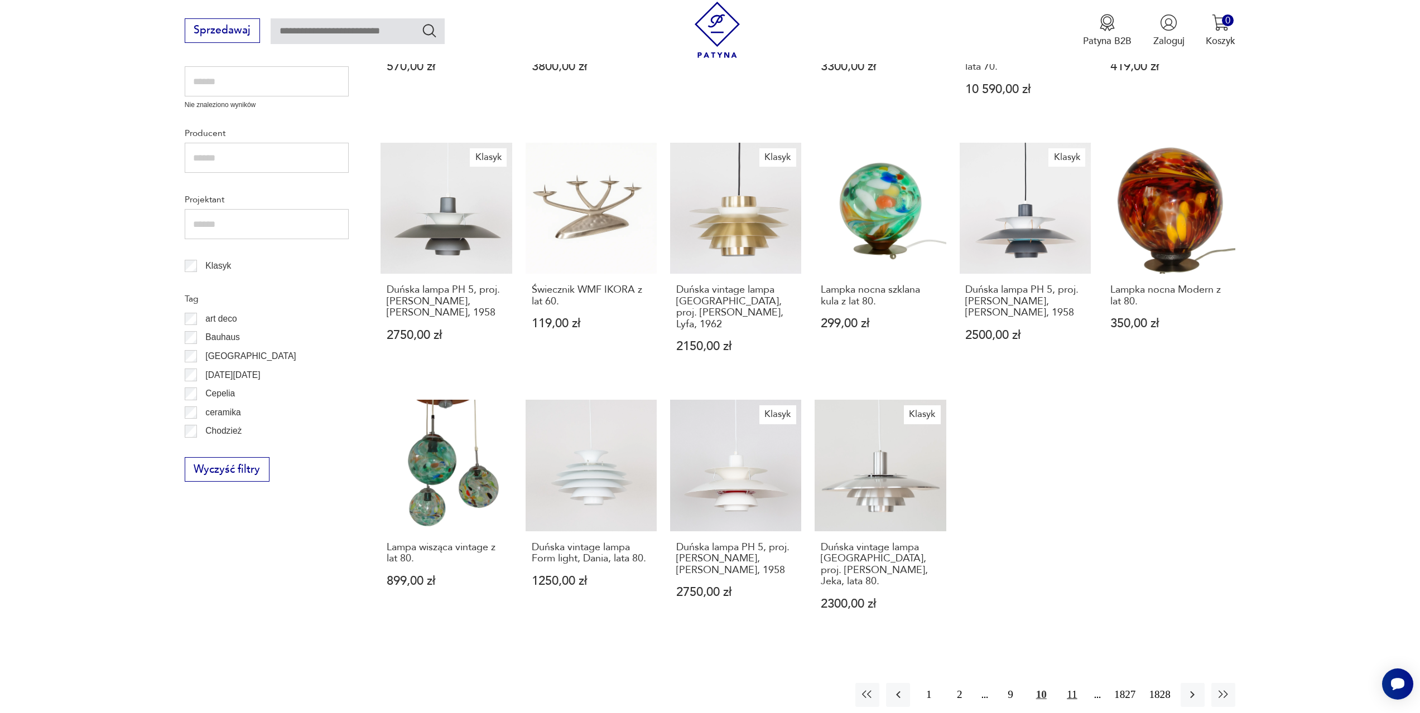
click at [1073, 683] on button "11" at bounding box center [1072, 695] width 24 height 24
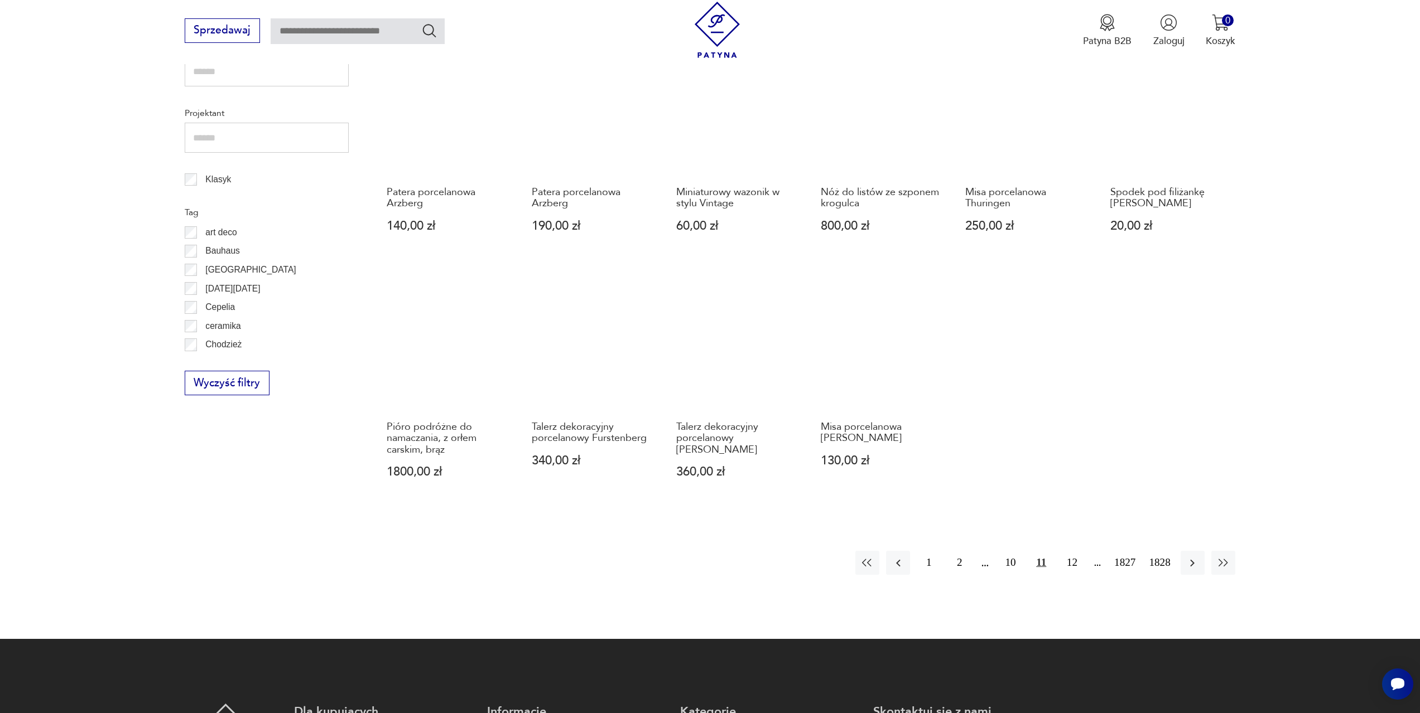
scroll to position [596, 0]
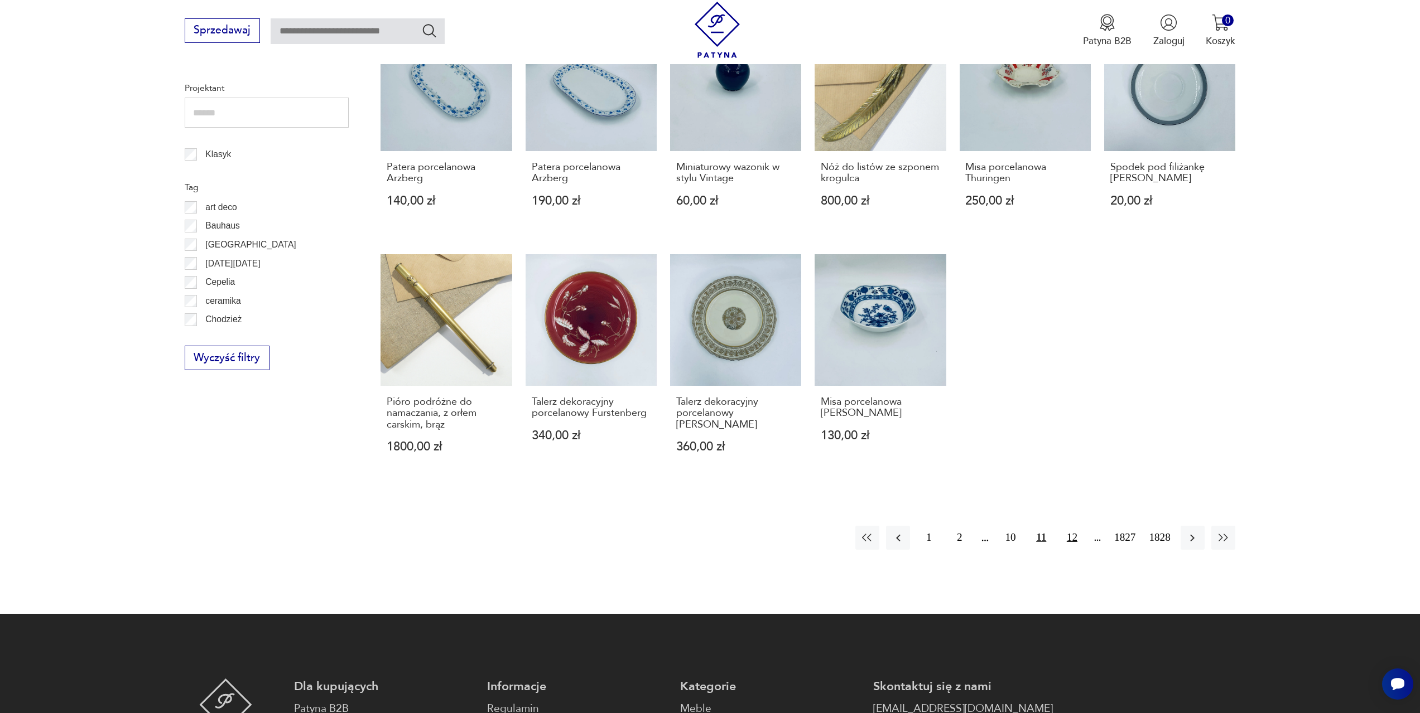
click at [1074, 538] on button "12" at bounding box center [1072, 538] width 24 height 24
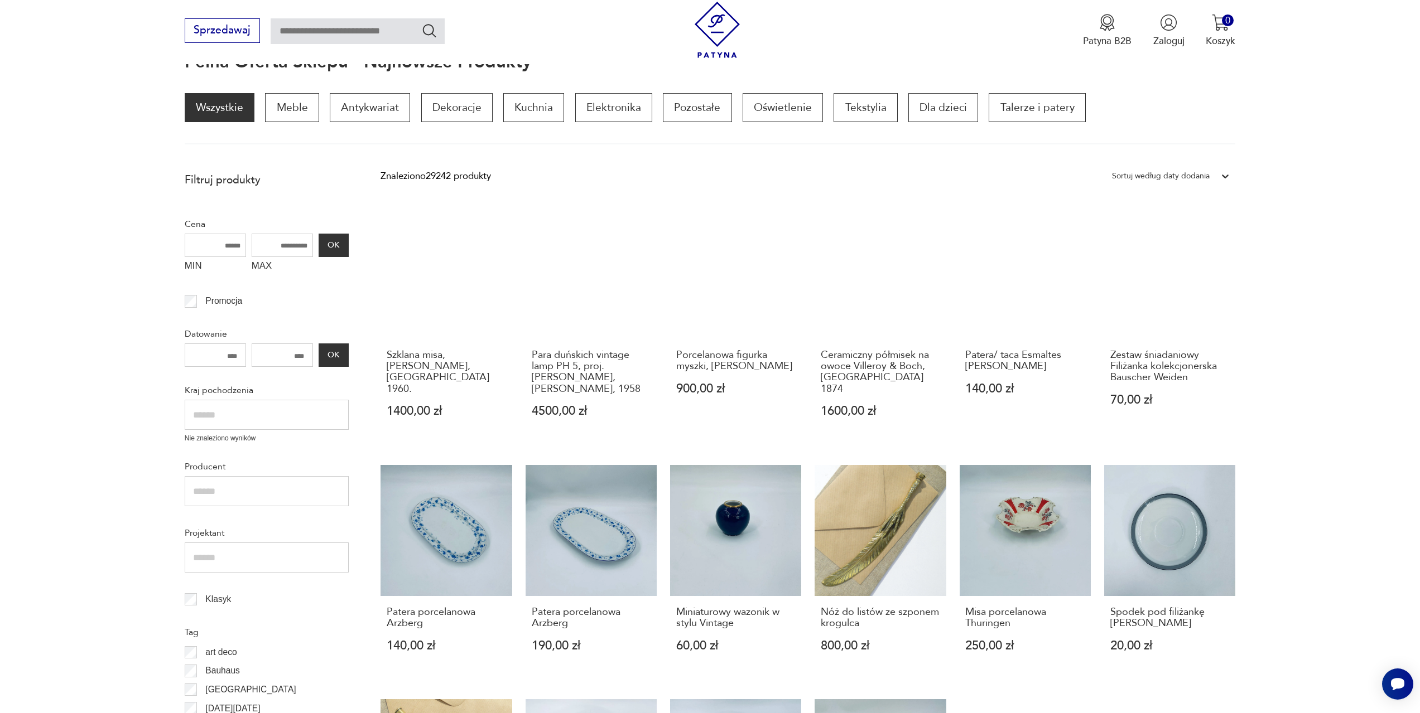
scroll to position [149, 0]
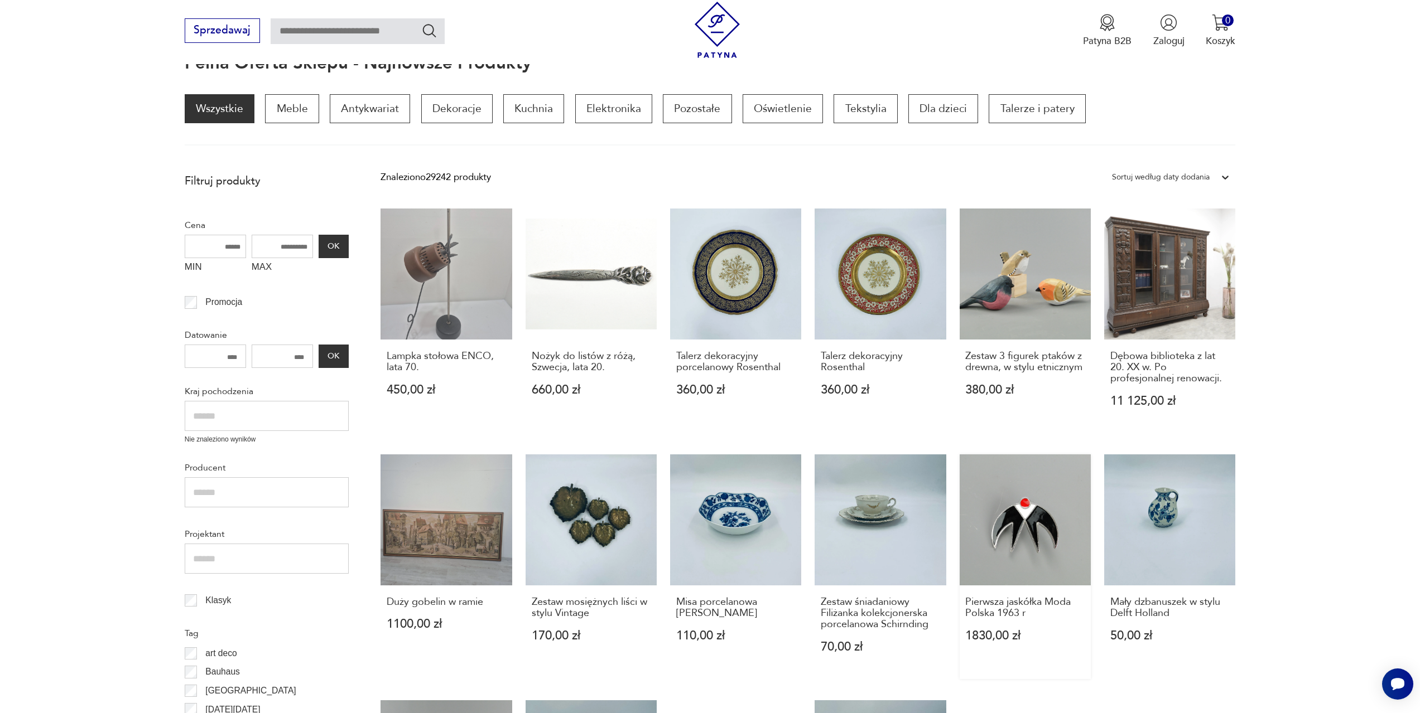
click at [1038, 527] on link "Pierwsza jaskółka Moda Polska 1963 r 1830,00 zł" at bounding box center [1024, 567] width 131 height 225
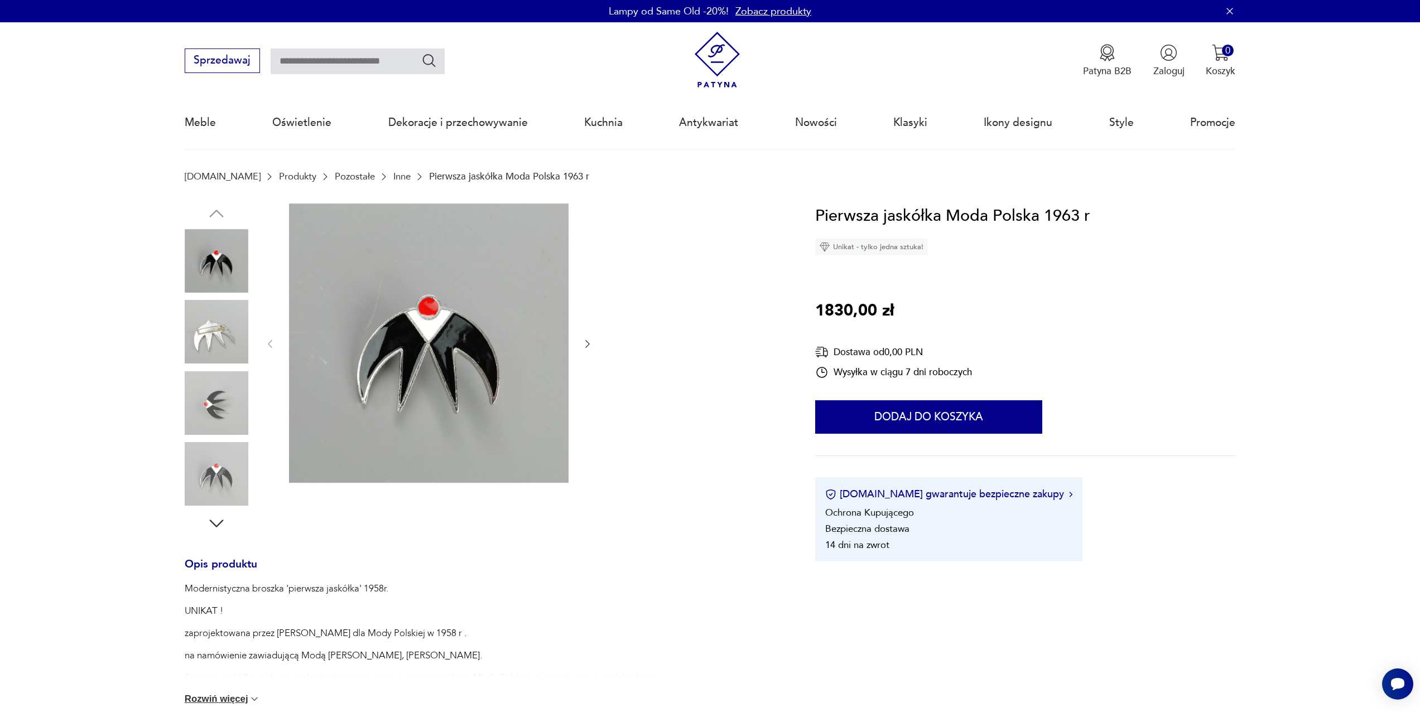
click at [443, 334] on img at bounding box center [428, 343] width 279 height 279
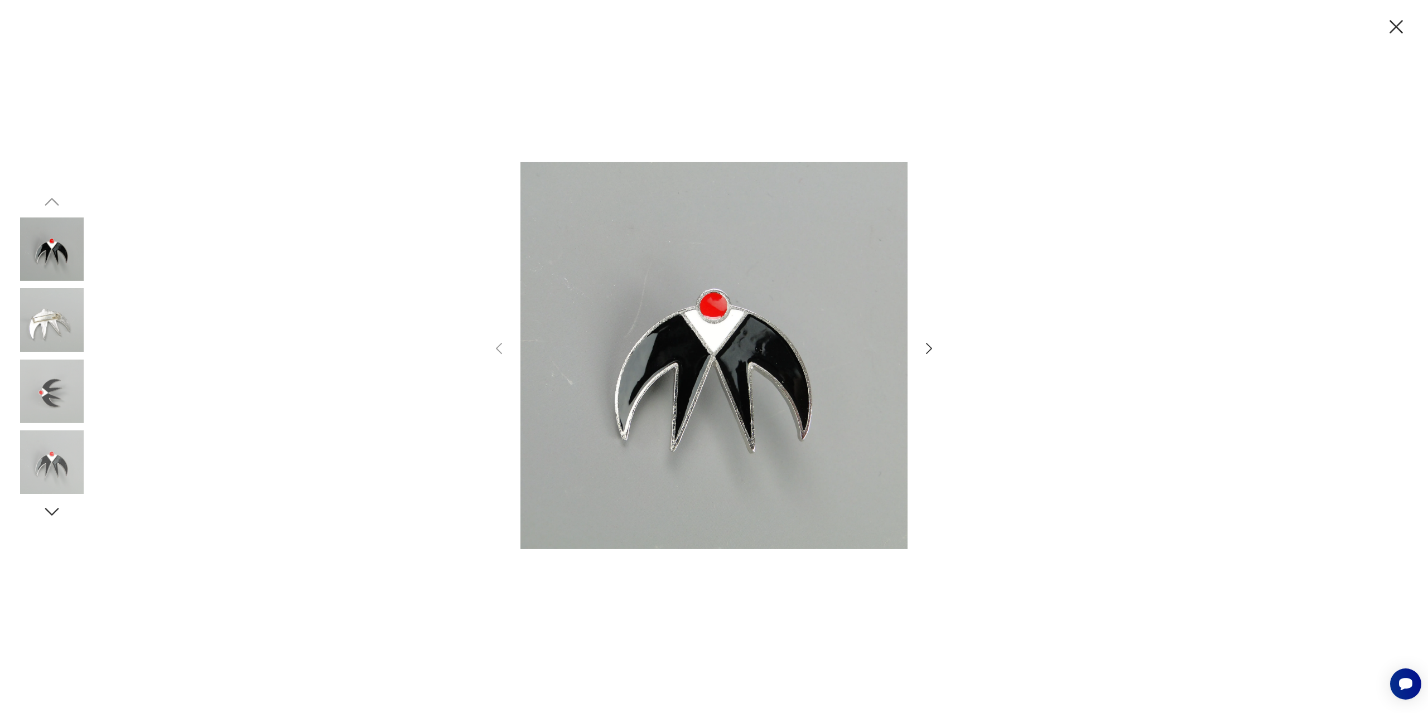
click at [933, 347] on icon "button" at bounding box center [929, 349] width 16 height 16
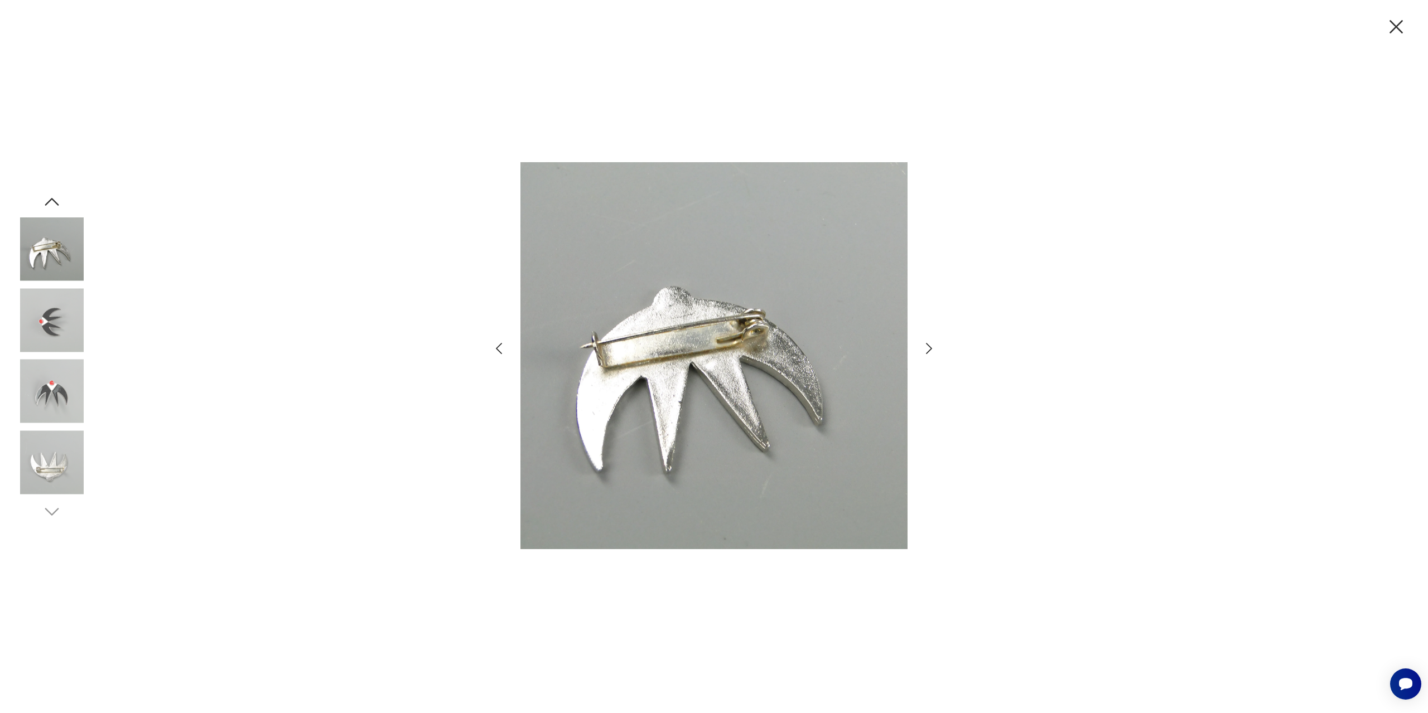
click at [933, 347] on icon "button" at bounding box center [929, 349] width 16 height 16
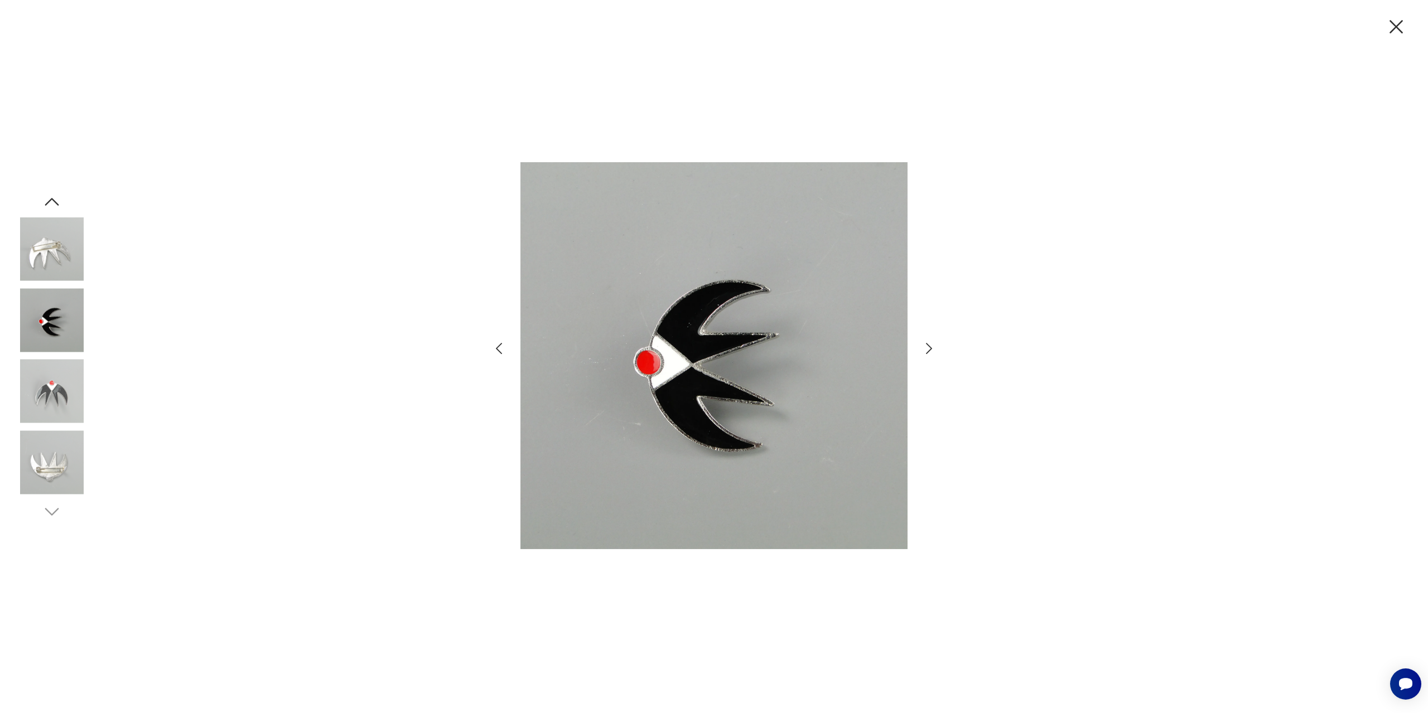
click at [933, 347] on icon "button" at bounding box center [929, 349] width 16 height 16
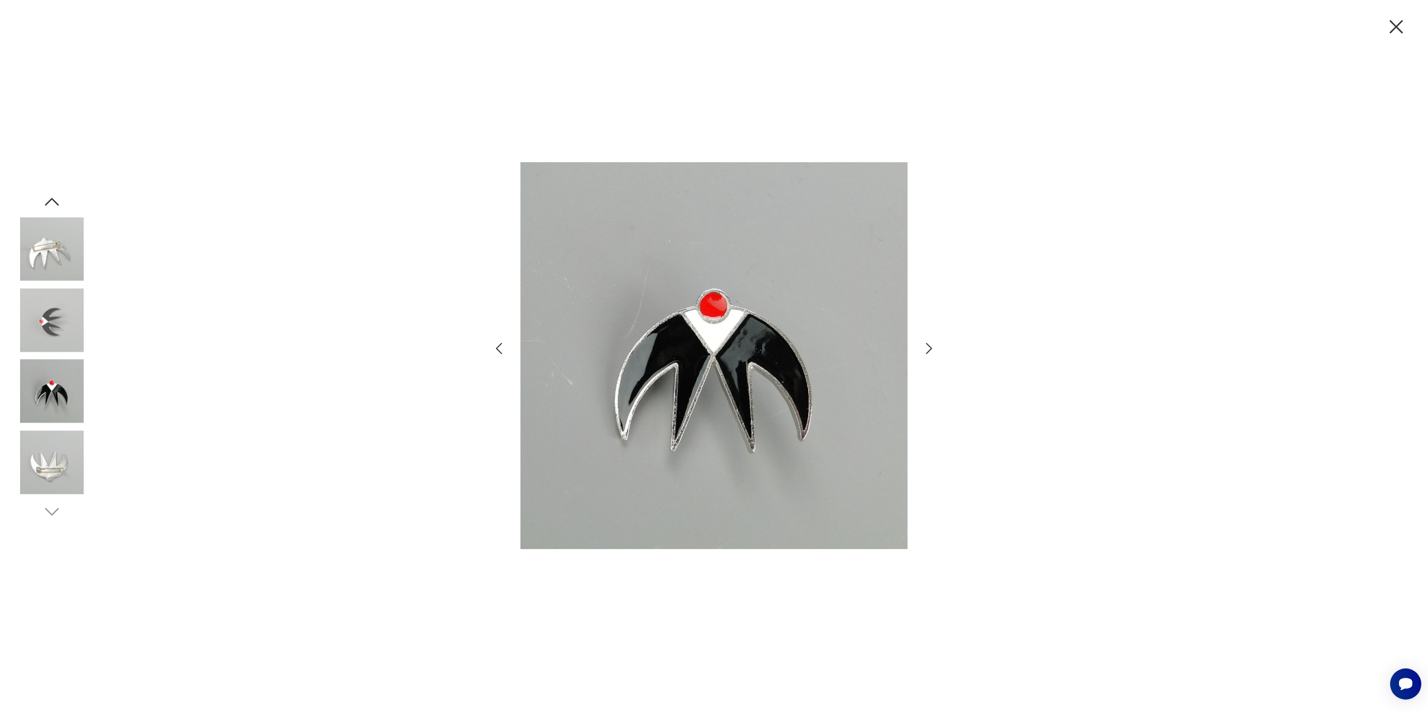
click at [933, 347] on icon "button" at bounding box center [929, 349] width 16 height 16
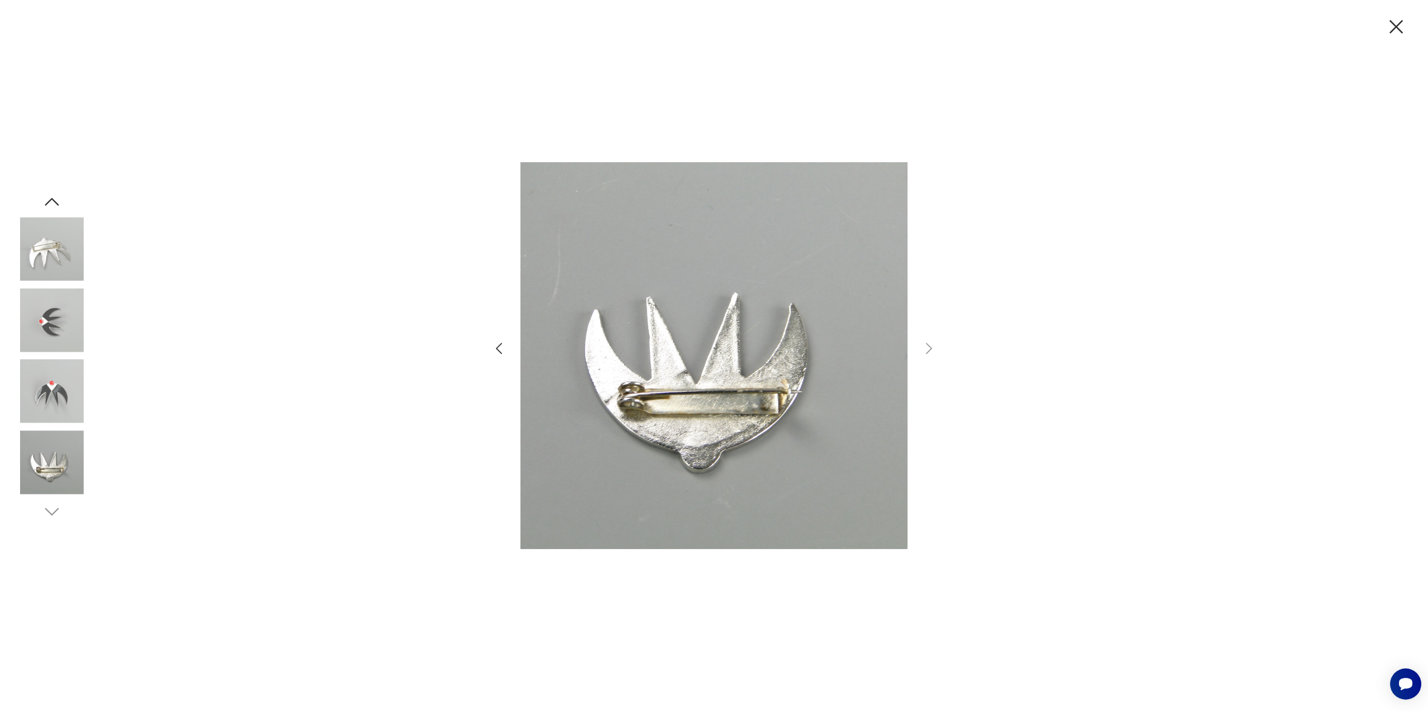
click at [1395, 21] on icon "button" at bounding box center [1396, 26] width 23 height 23
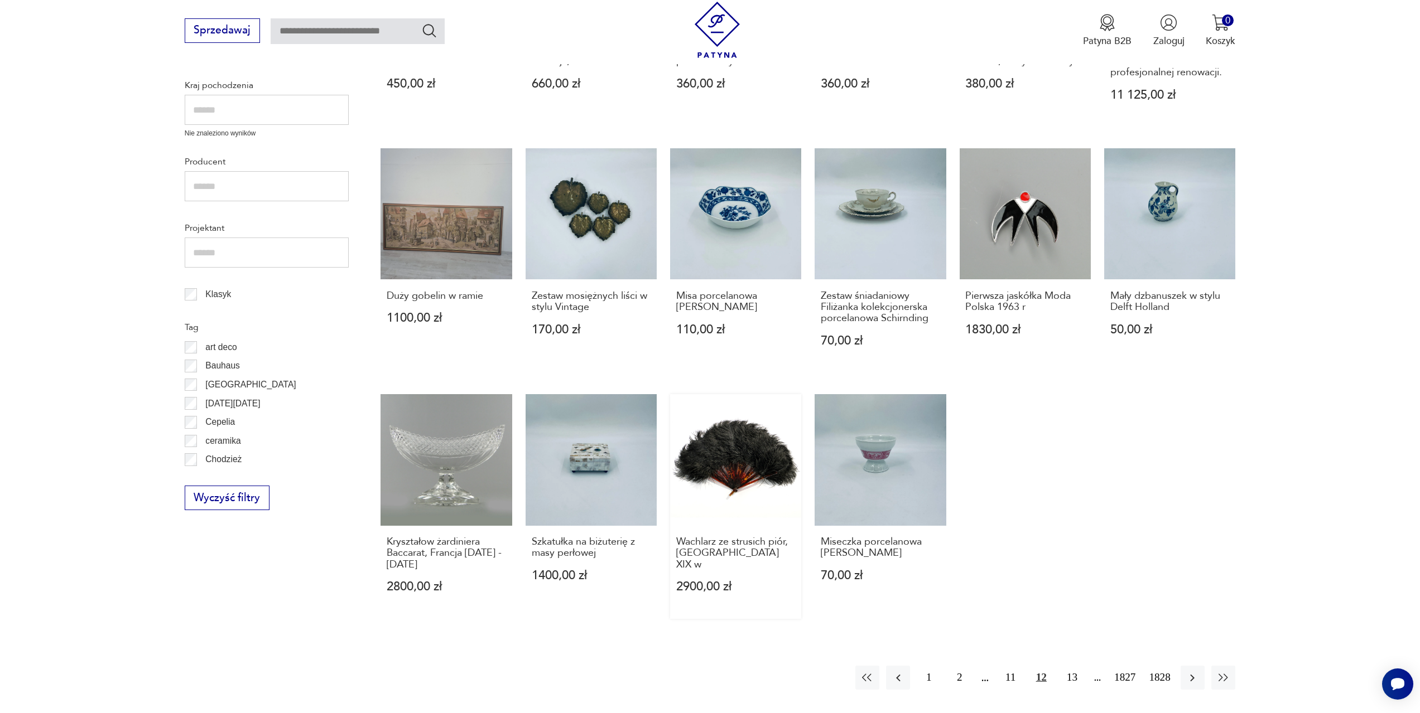
scroll to position [484, 0]
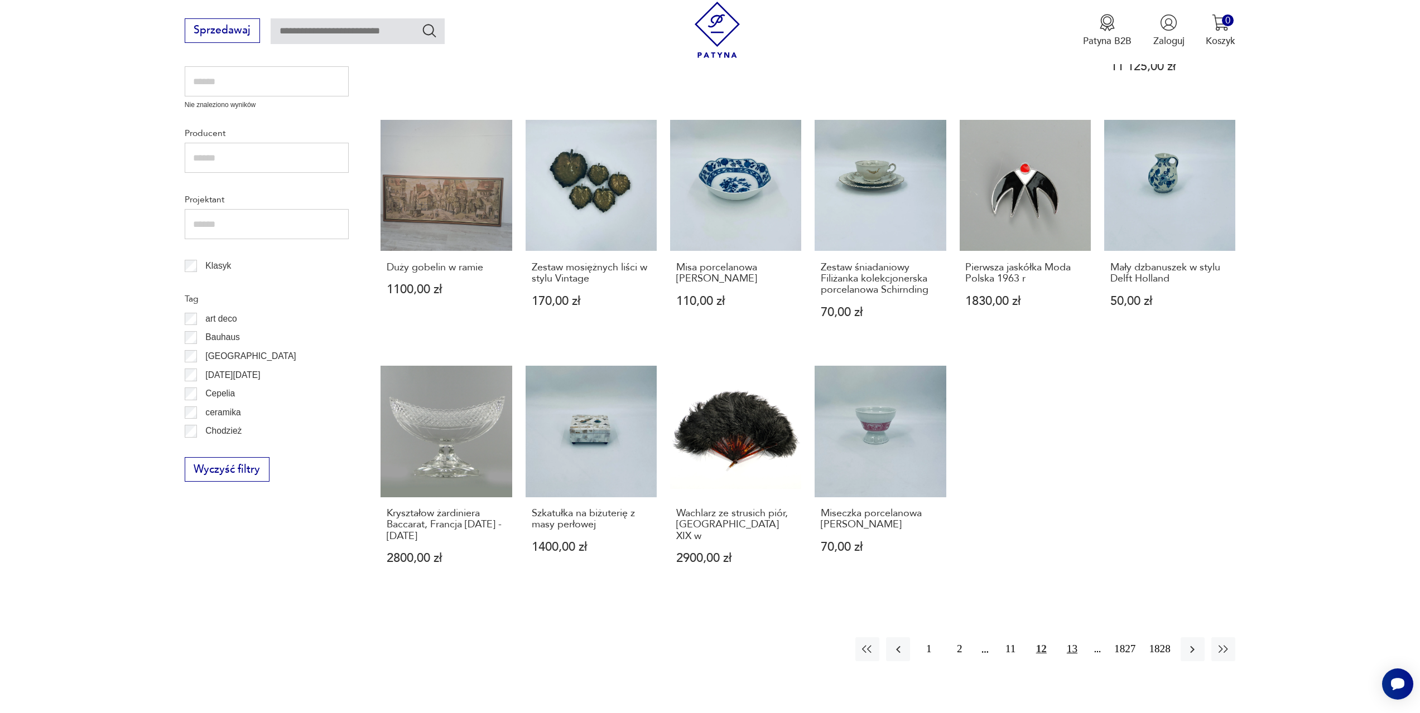
click at [1071, 648] on button "13" at bounding box center [1072, 650] width 24 height 24
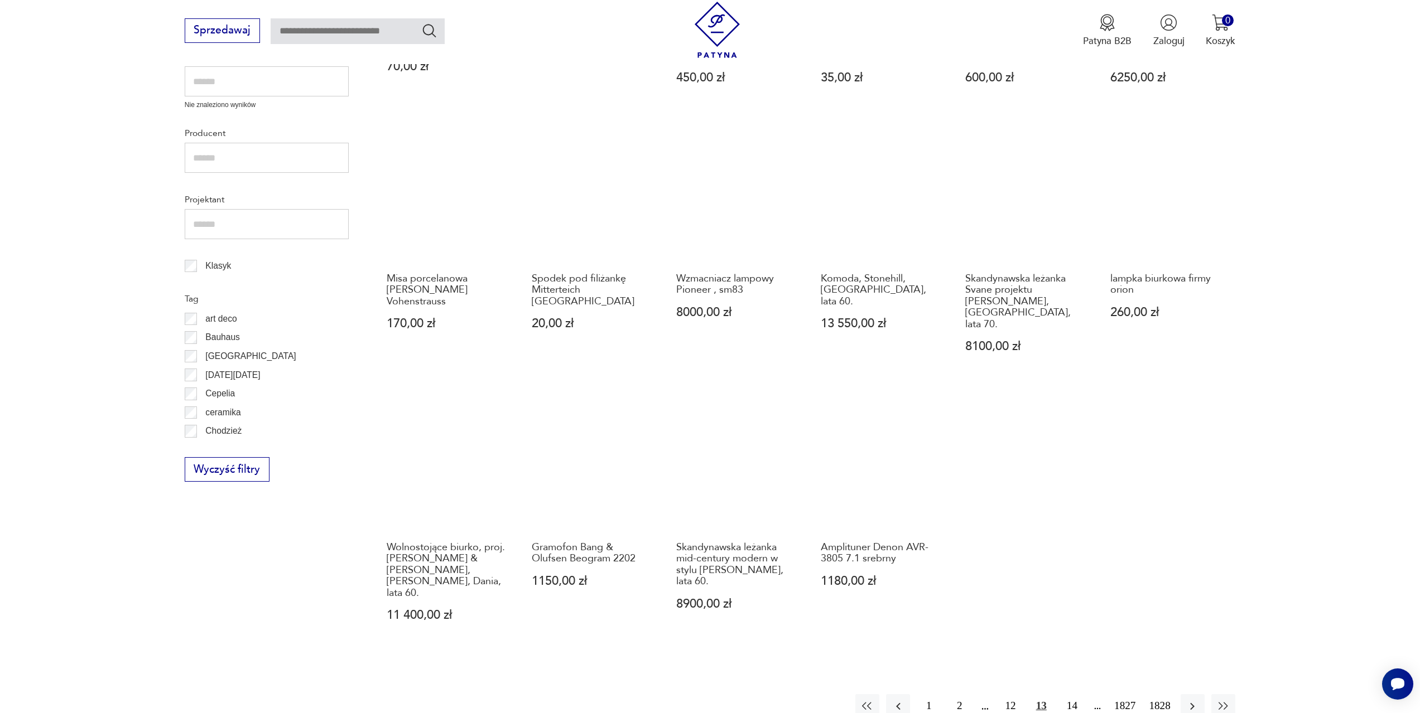
scroll to position [540, 0]
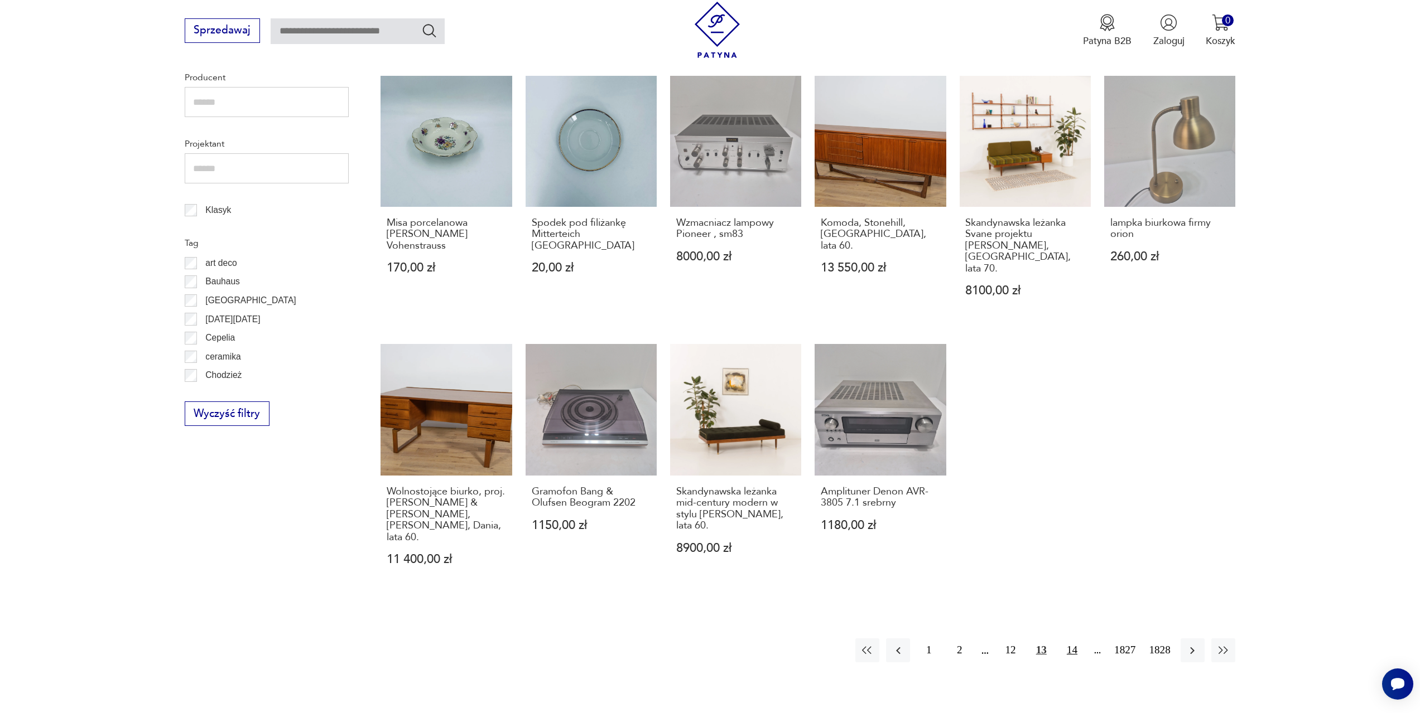
click at [1074, 639] on button "14" at bounding box center [1072, 651] width 24 height 24
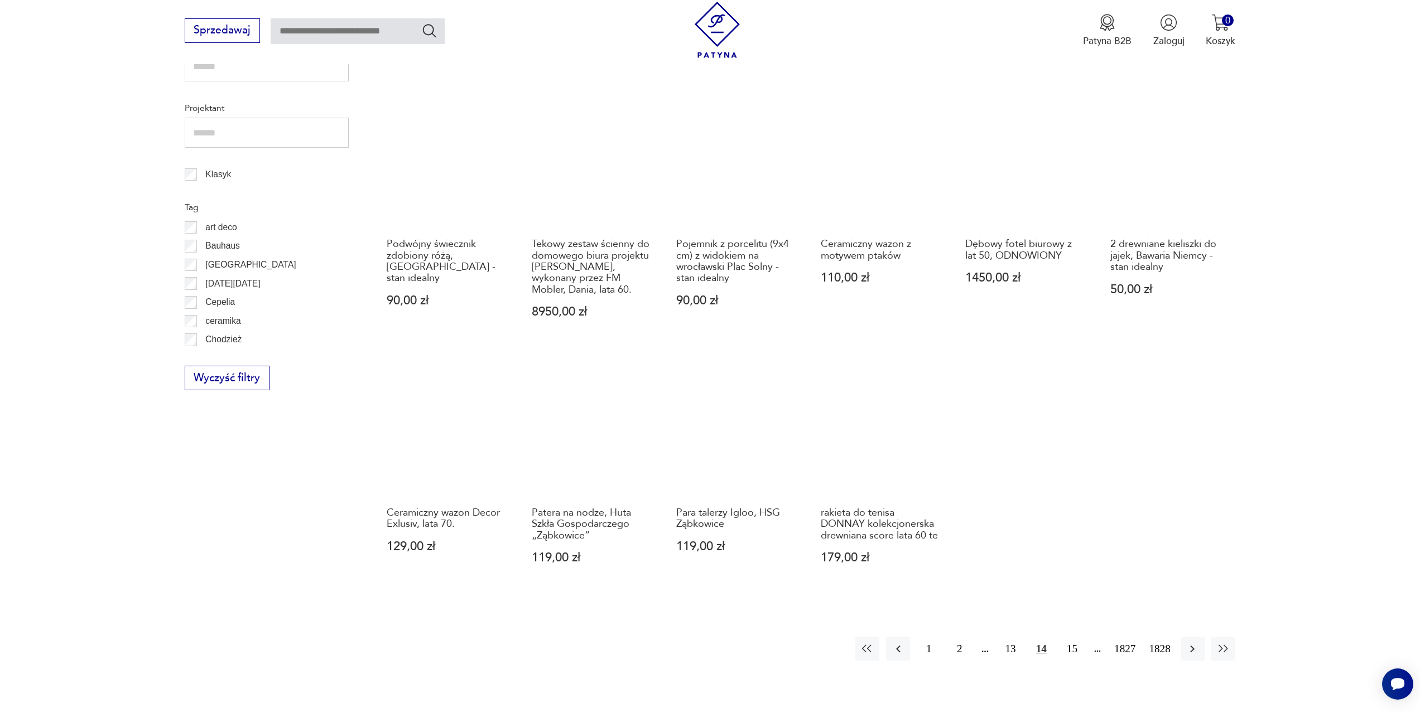
scroll to position [596, 0]
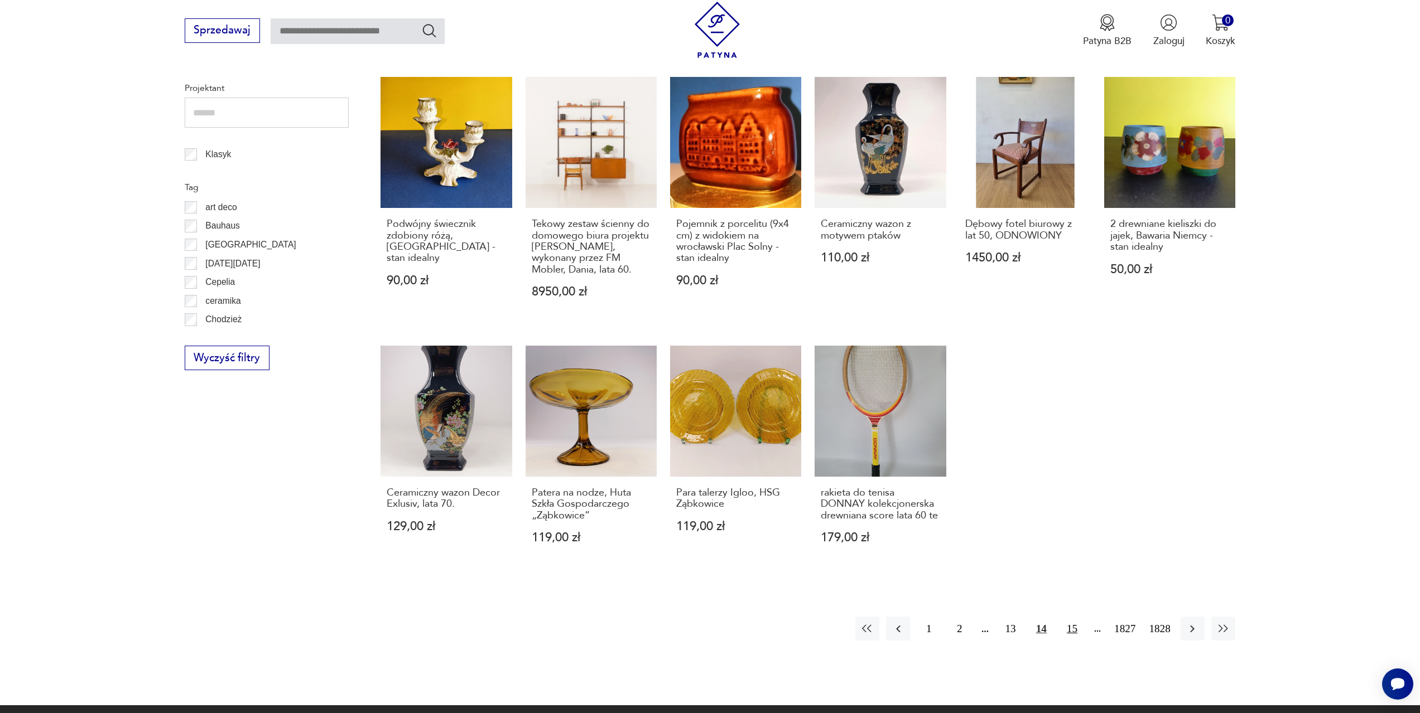
click at [1073, 629] on button "15" at bounding box center [1072, 629] width 24 height 24
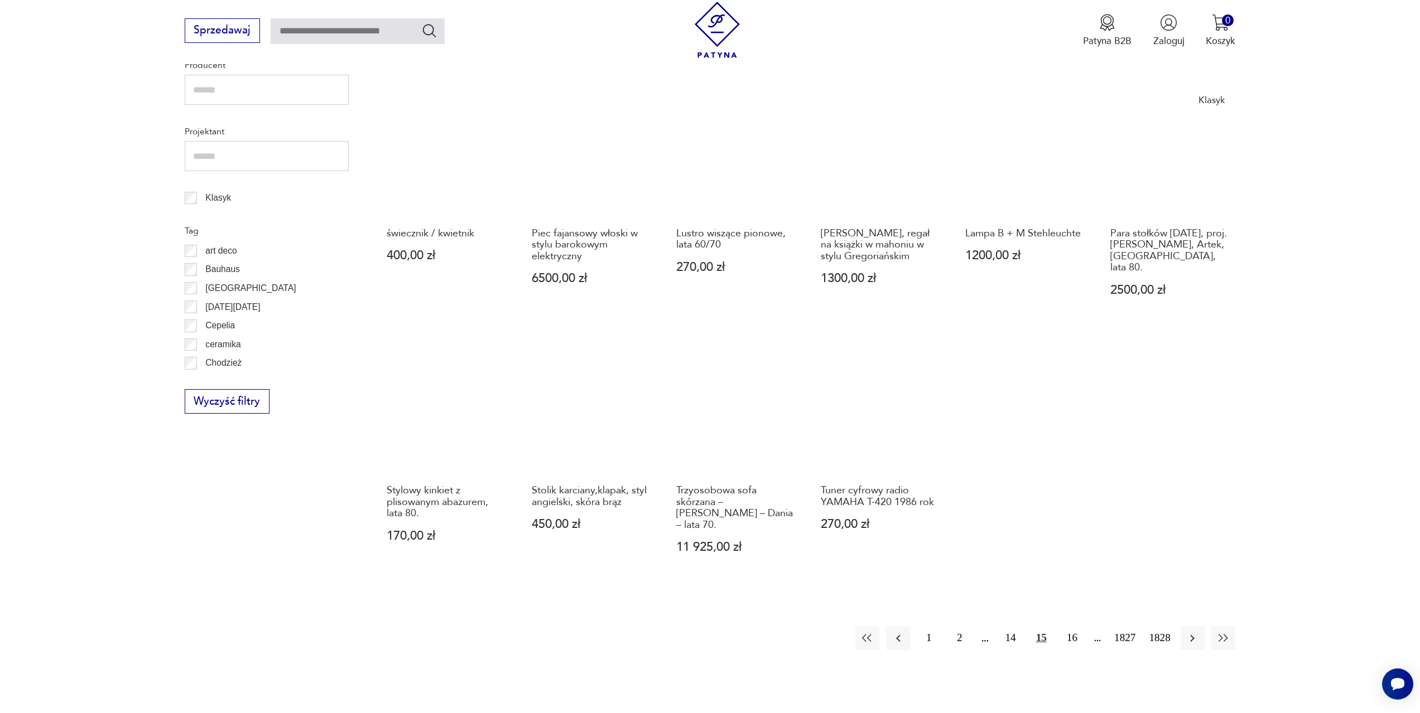
scroll to position [596, 0]
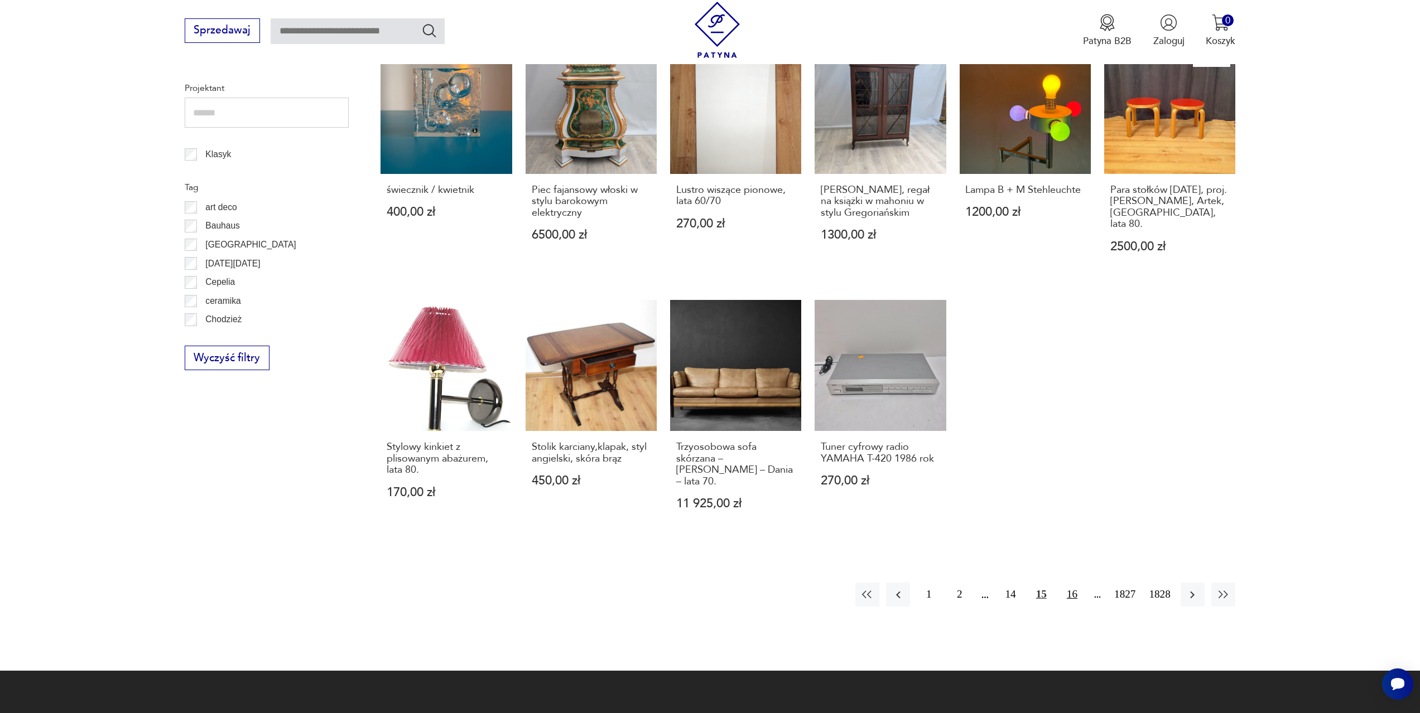
click at [1074, 583] on button "16" at bounding box center [1072, 595] width 24 height 24
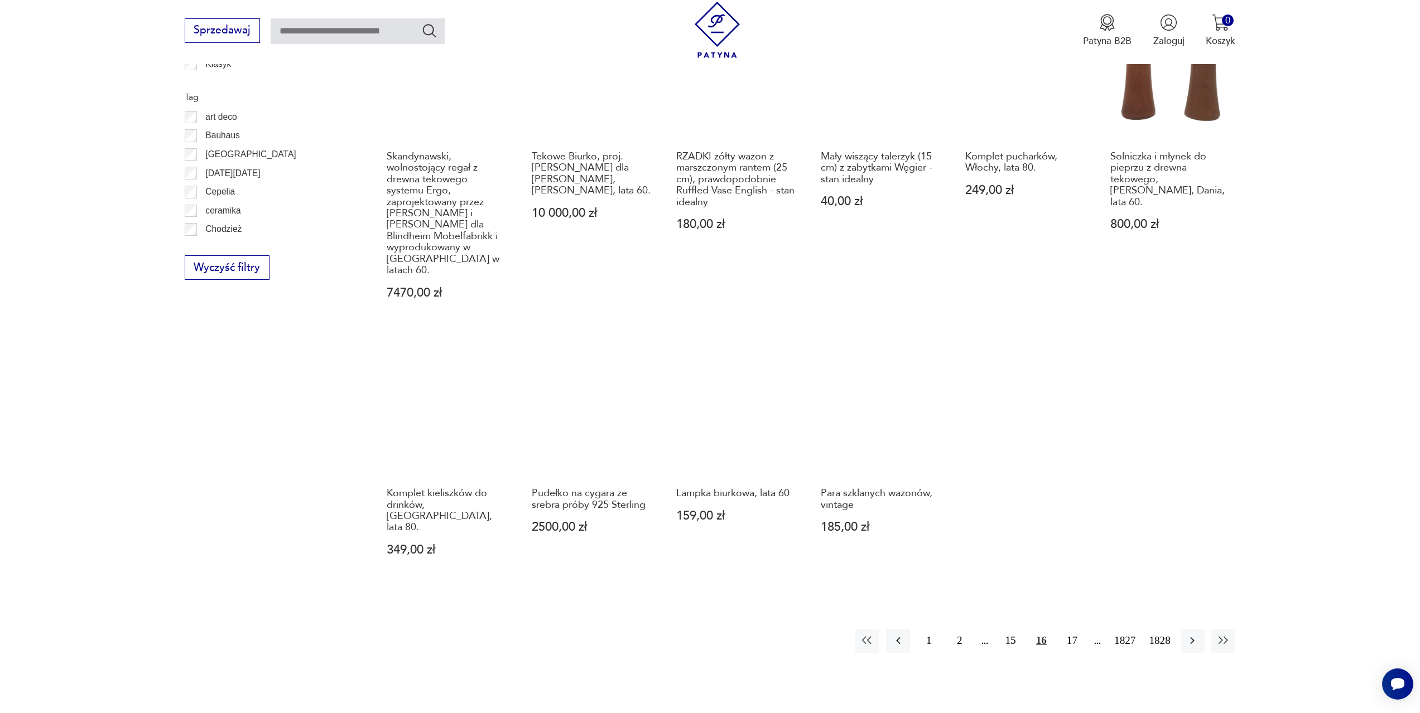
scroll to position [763, 0]
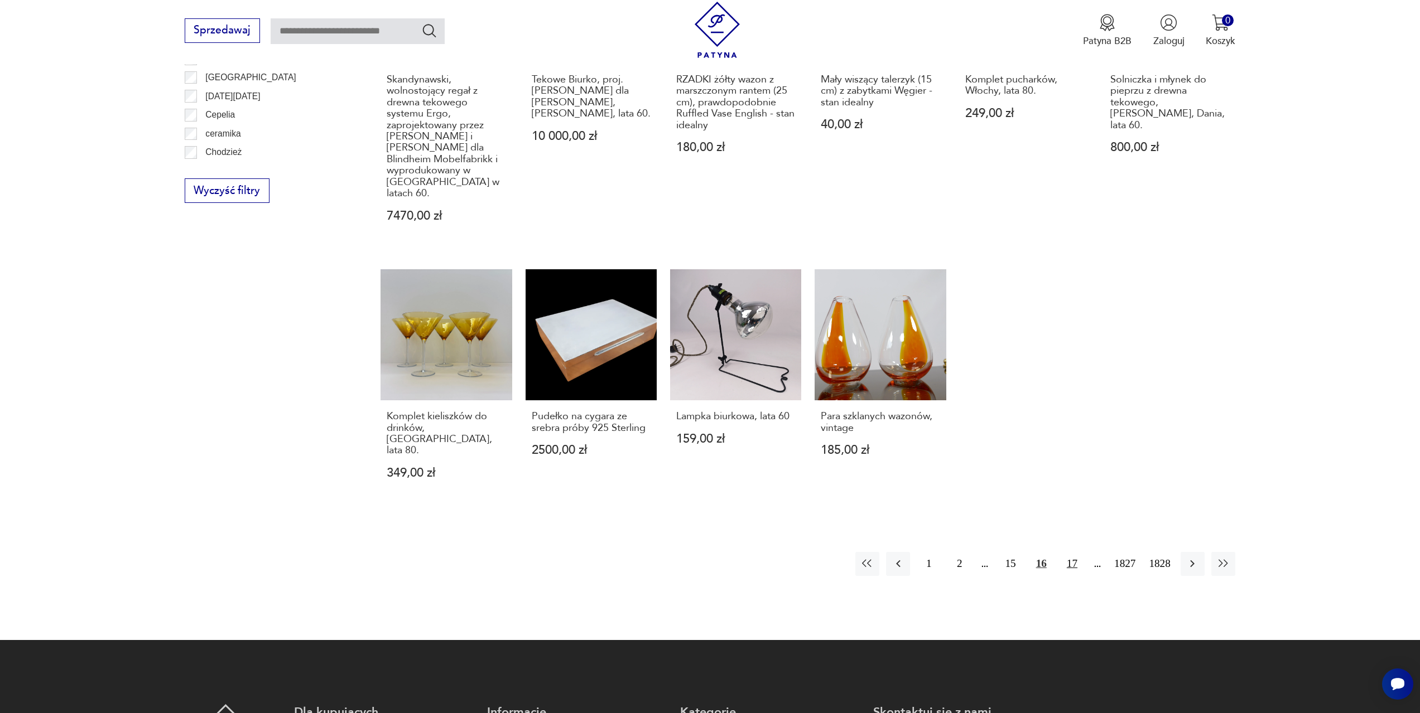
click at [1077, 552] on button "17" at bounding box center [1072, 564] width 24 height 24
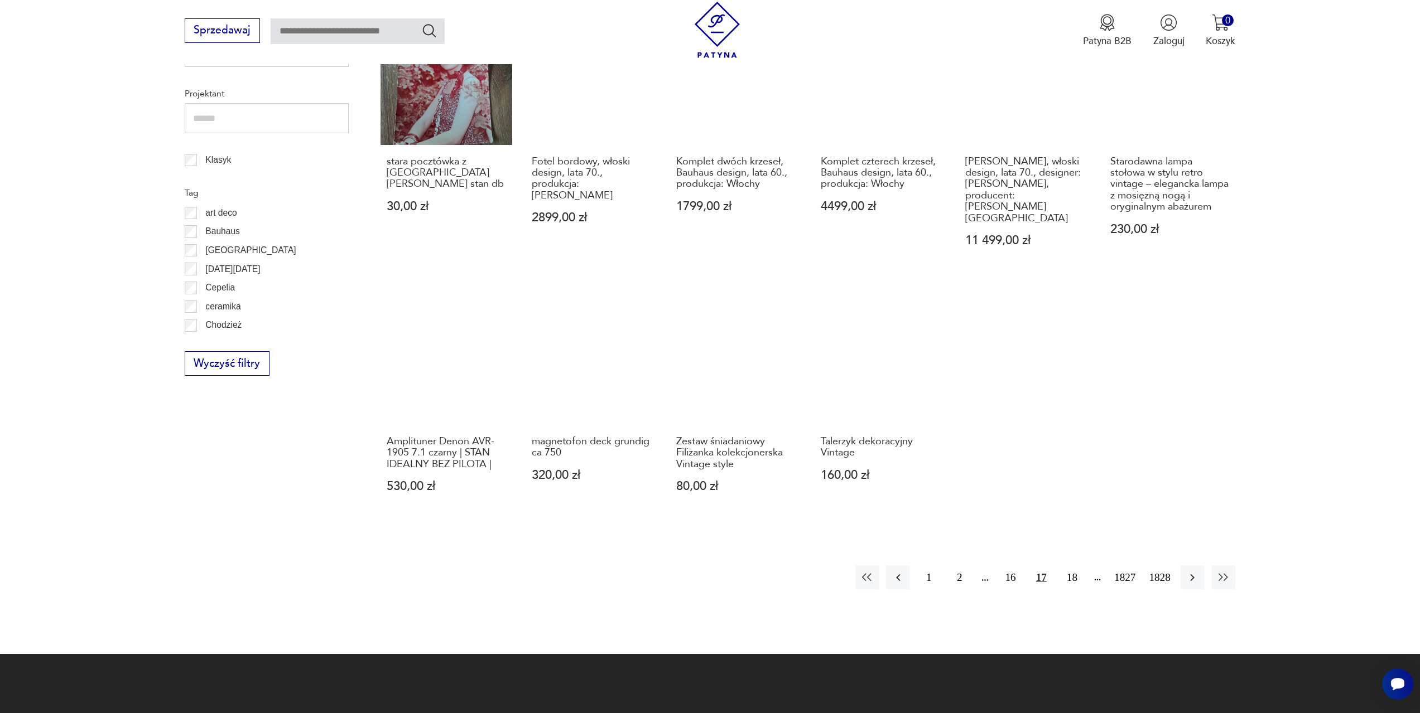
scroll to position [596, 0]
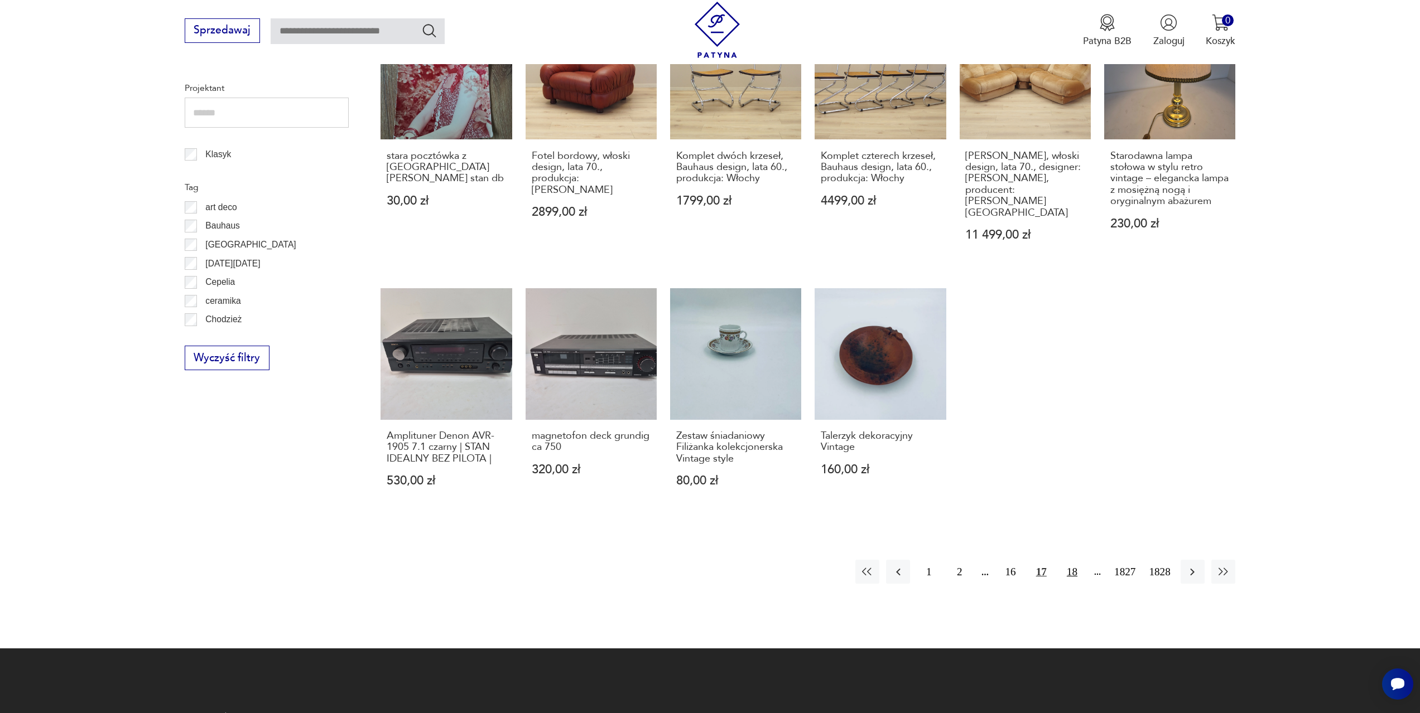
click at [1076, 563] on button "18" at bounding box center [1072, 572] width 24 height 24
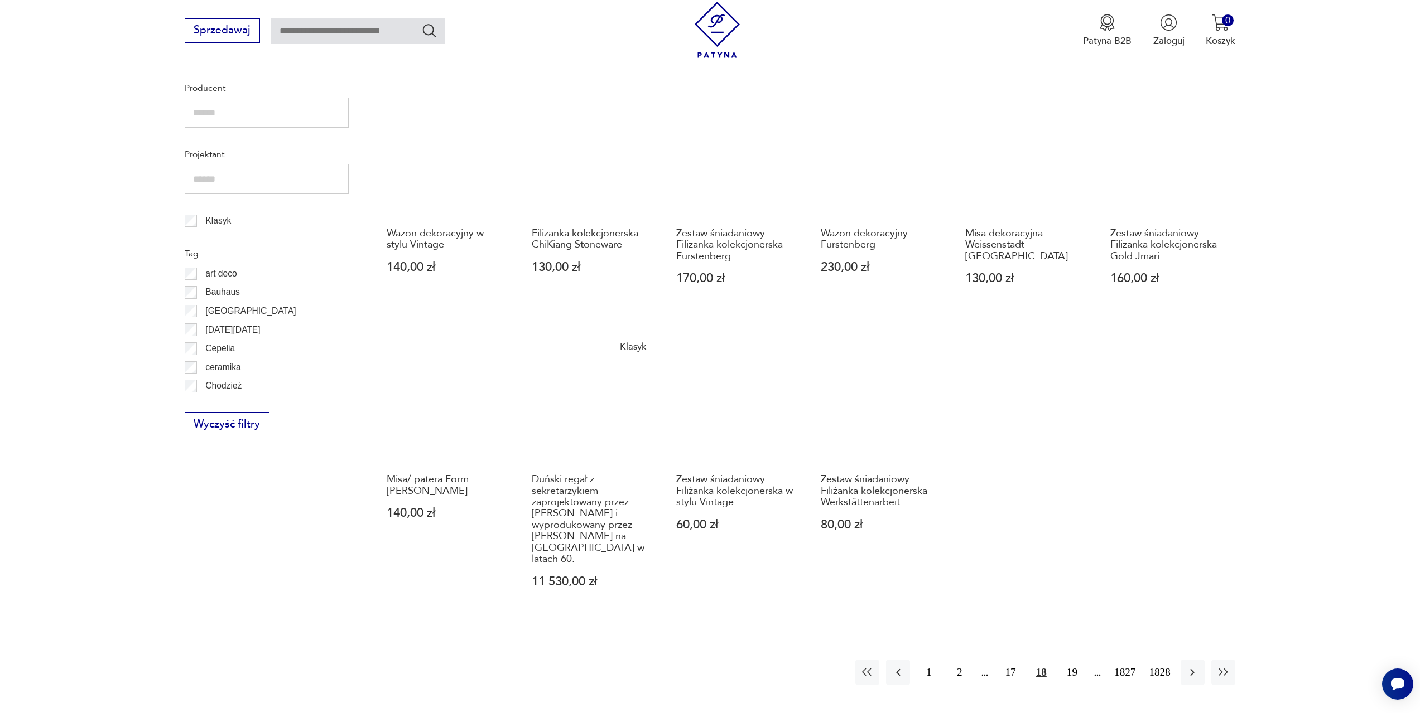
scroll to position [540, 0]
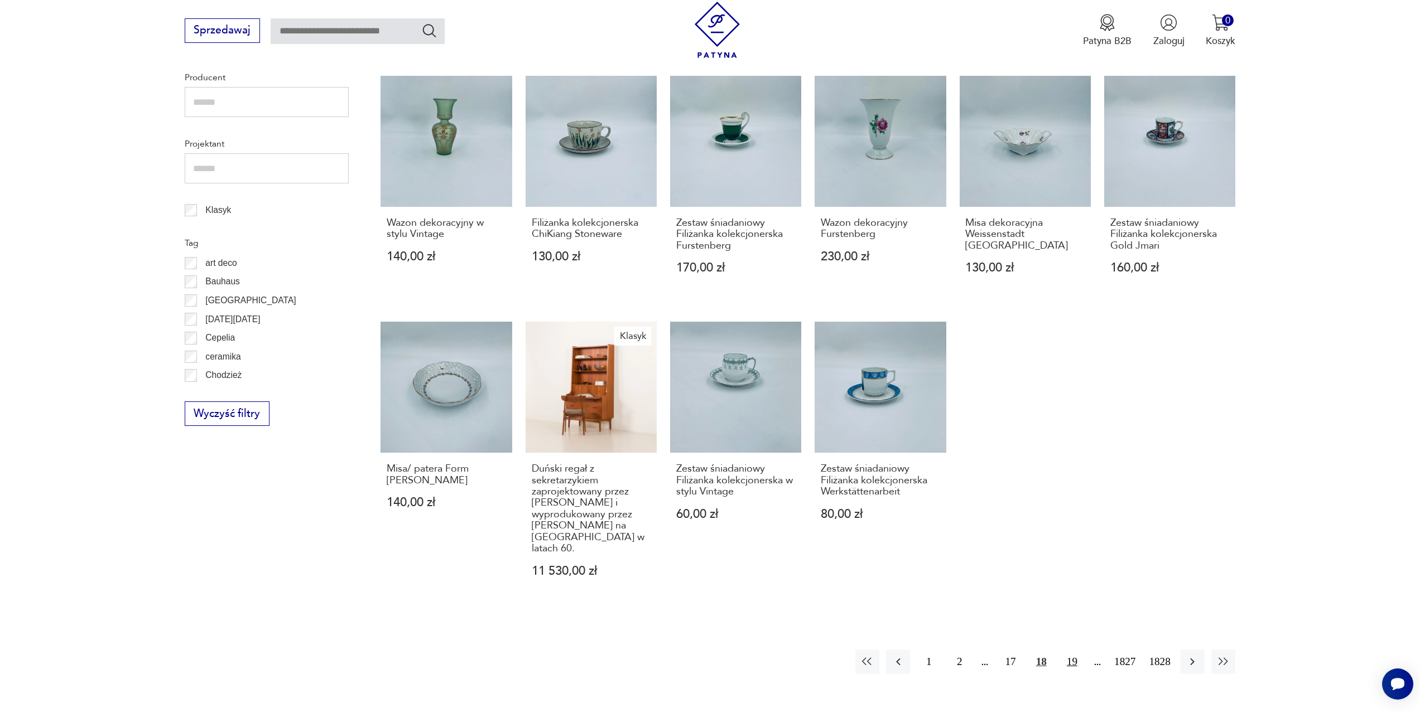
click at [1075, 650] on button "19" at bounding box center [1072, 662] width 24 height 24
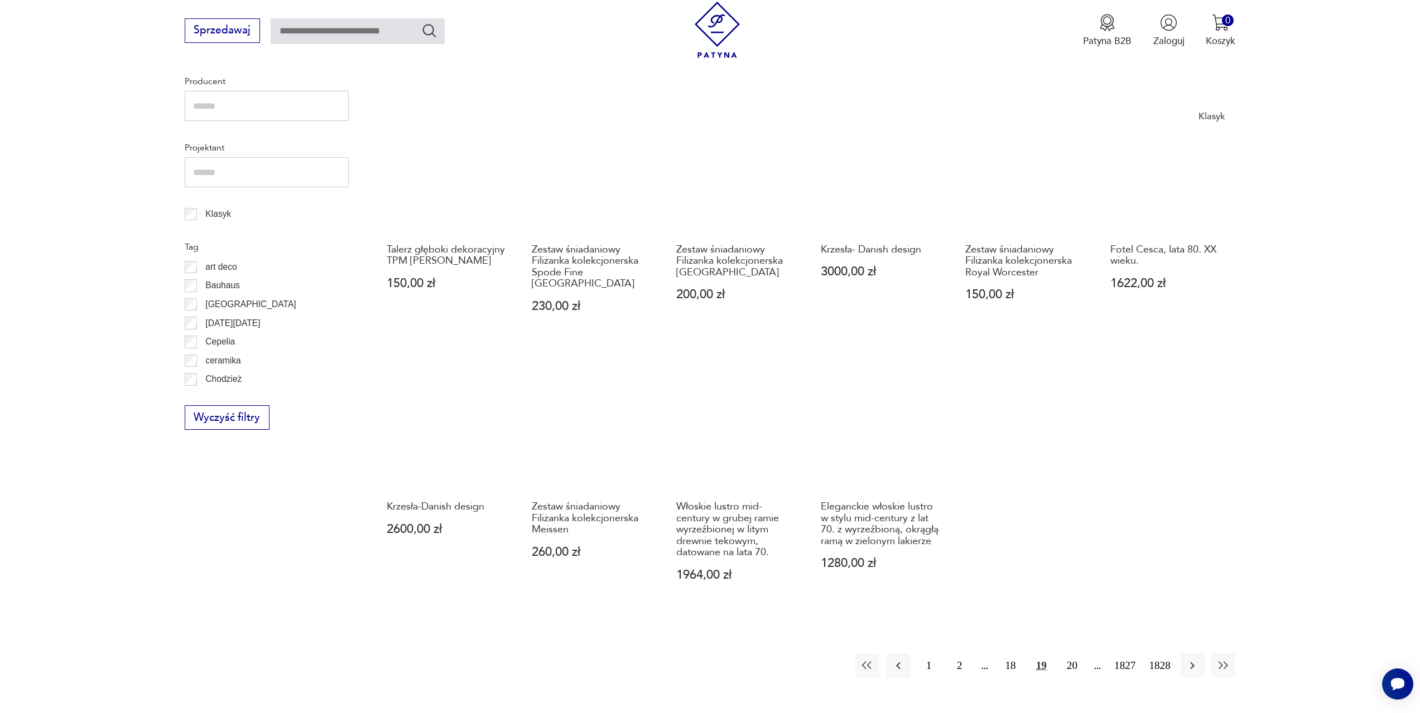
scroll to position [540, 0]
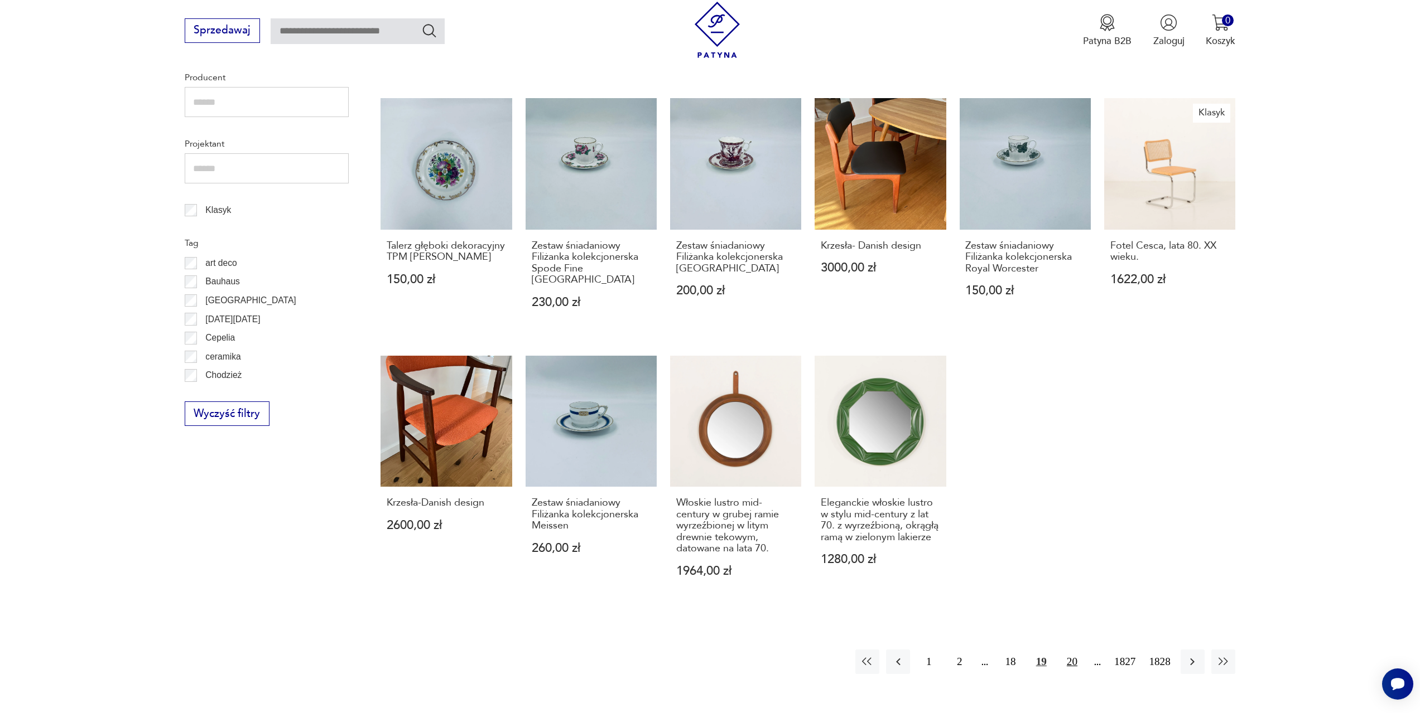
click at [1077, 650] on button "20" at bounding box center [1072, 662] width 24 height 24
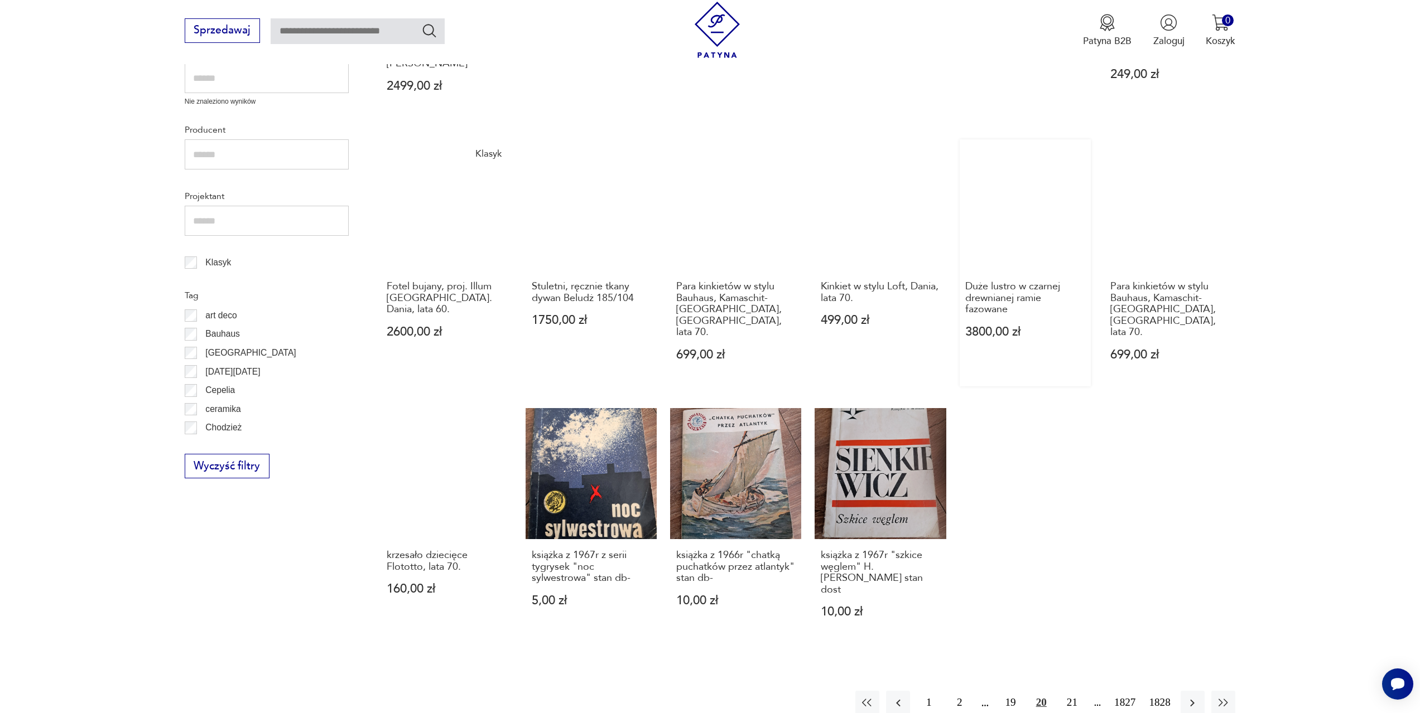
scroll to position [540, 0]
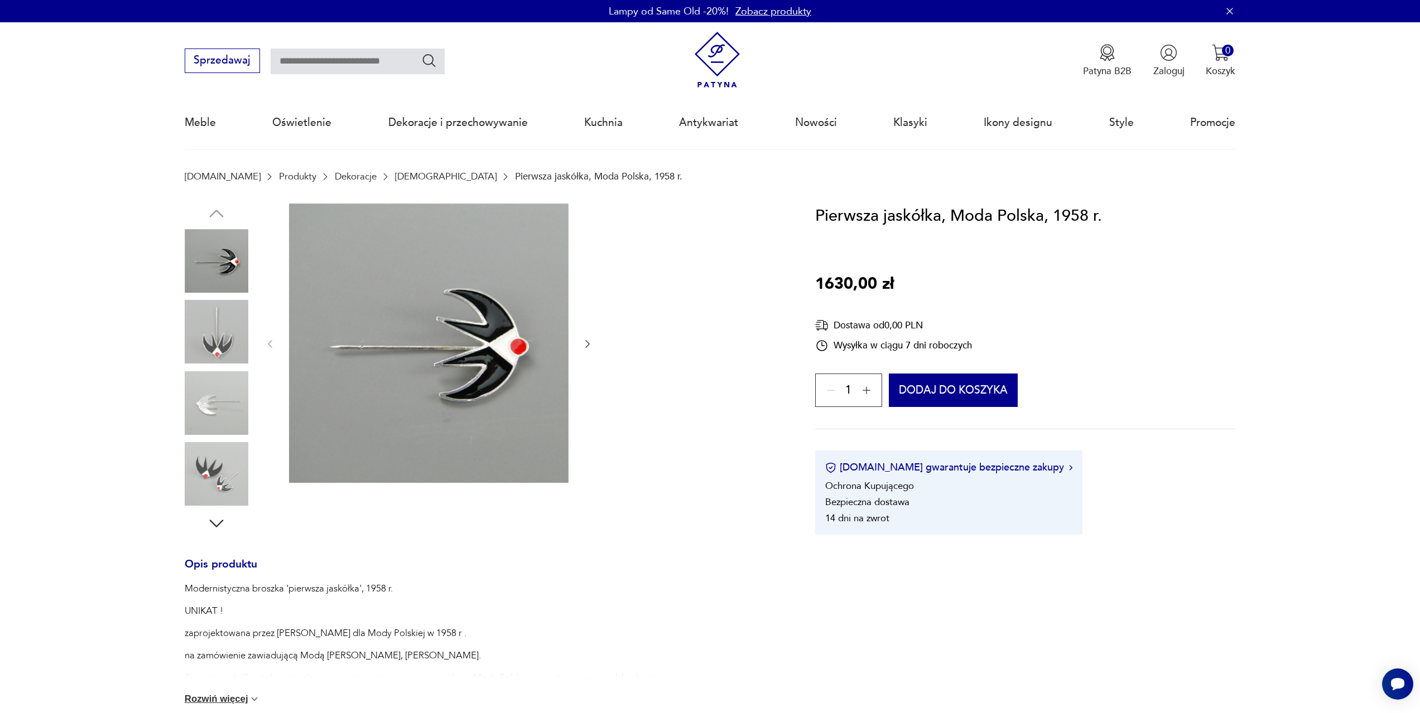
click at [589, 344] on icon "button" at bounding box center [588, 344] width 4 height 8
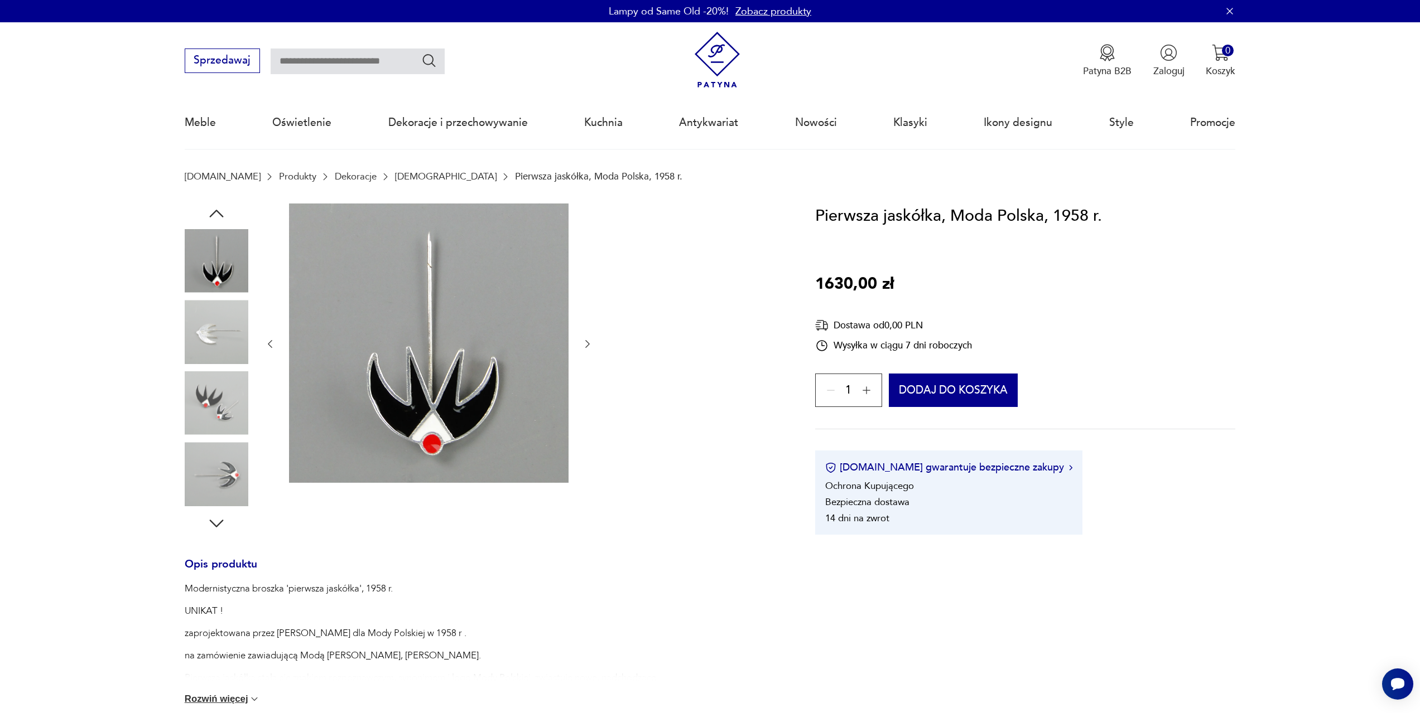
click at [589, 344] on icon "button" at bounding box center [588, 344] width 4 height 8
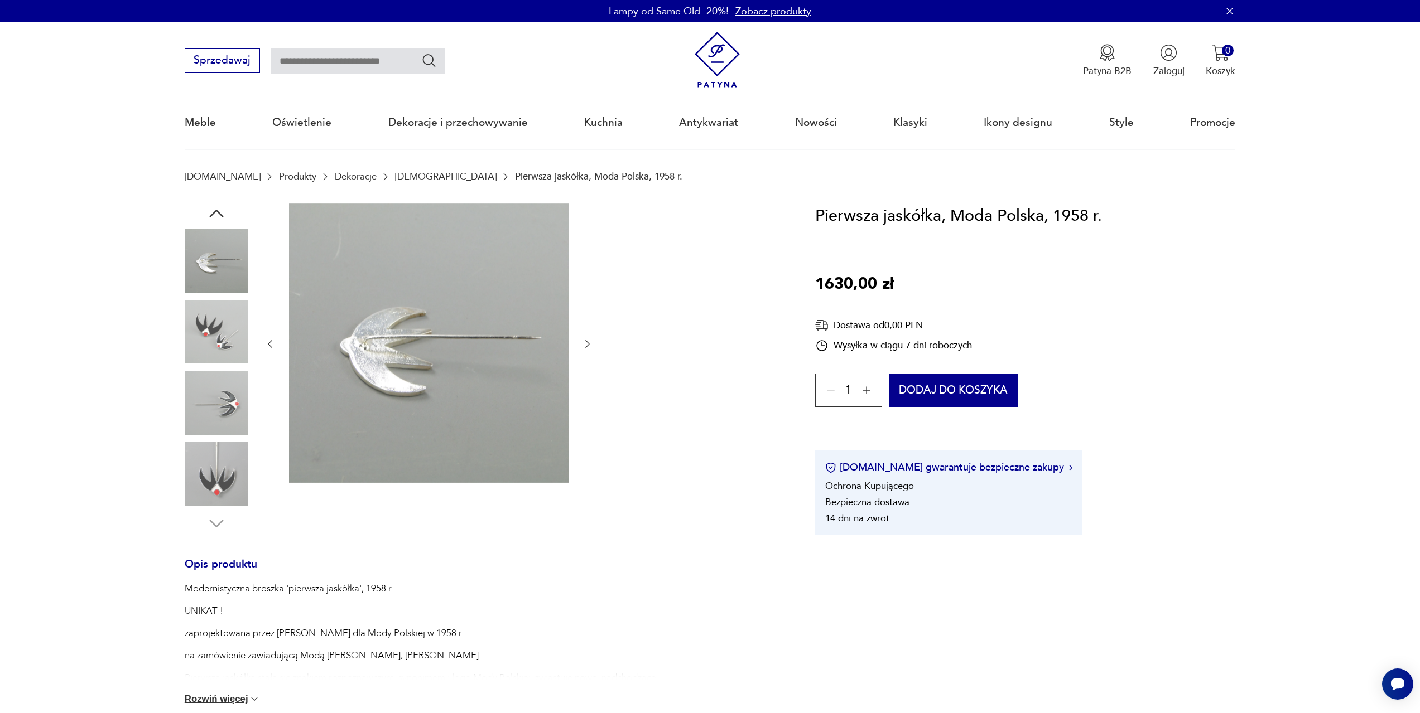
click at [589, 344] on icon "button" at bounding box center [588, 344] width 4 height 8
